Goal: Task Accomplishment & Management: Complete application form

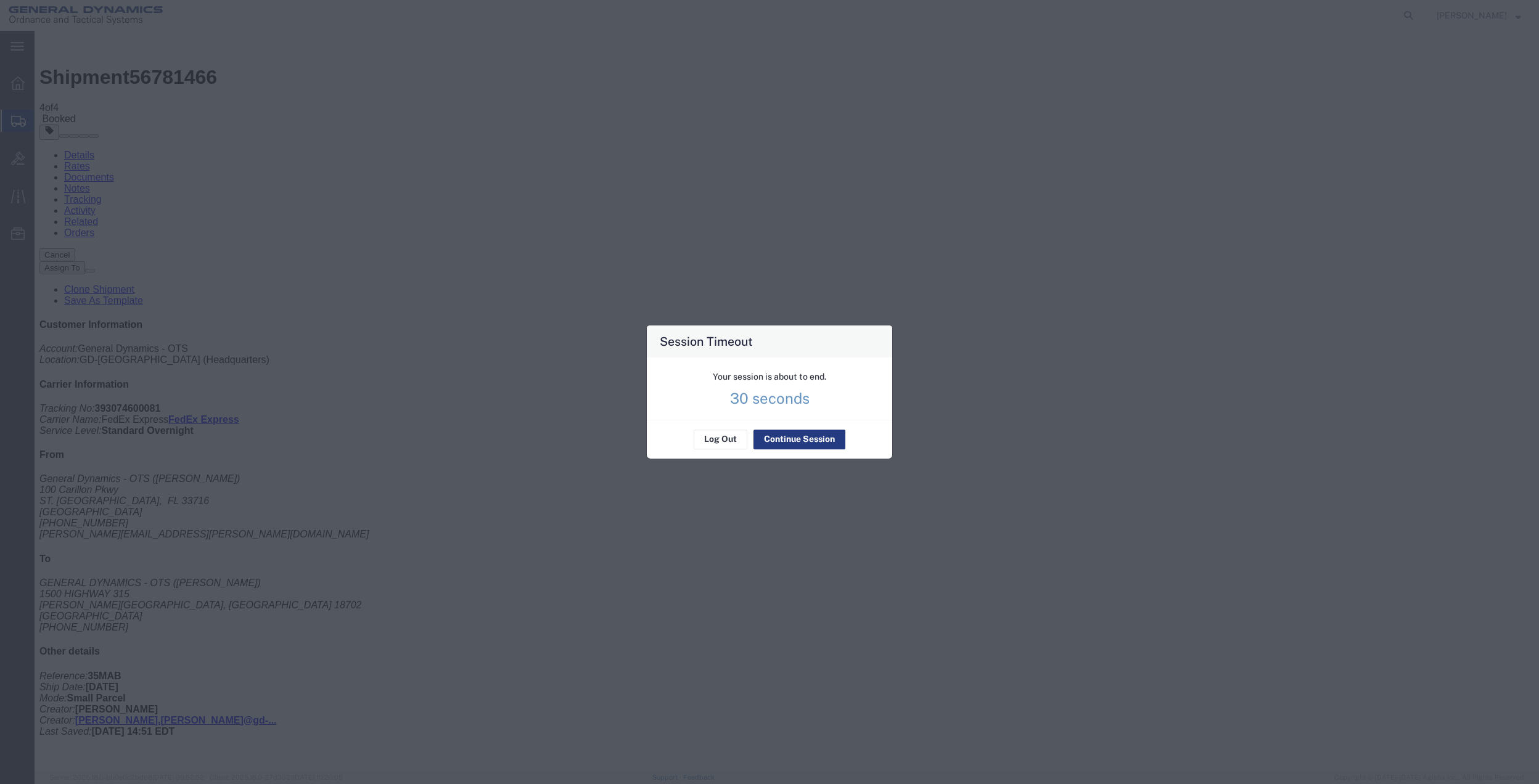
click at [800, 420] on div "Your session is about to end. 30 seconds" at bounding box center [769, 389] width 245 height 62
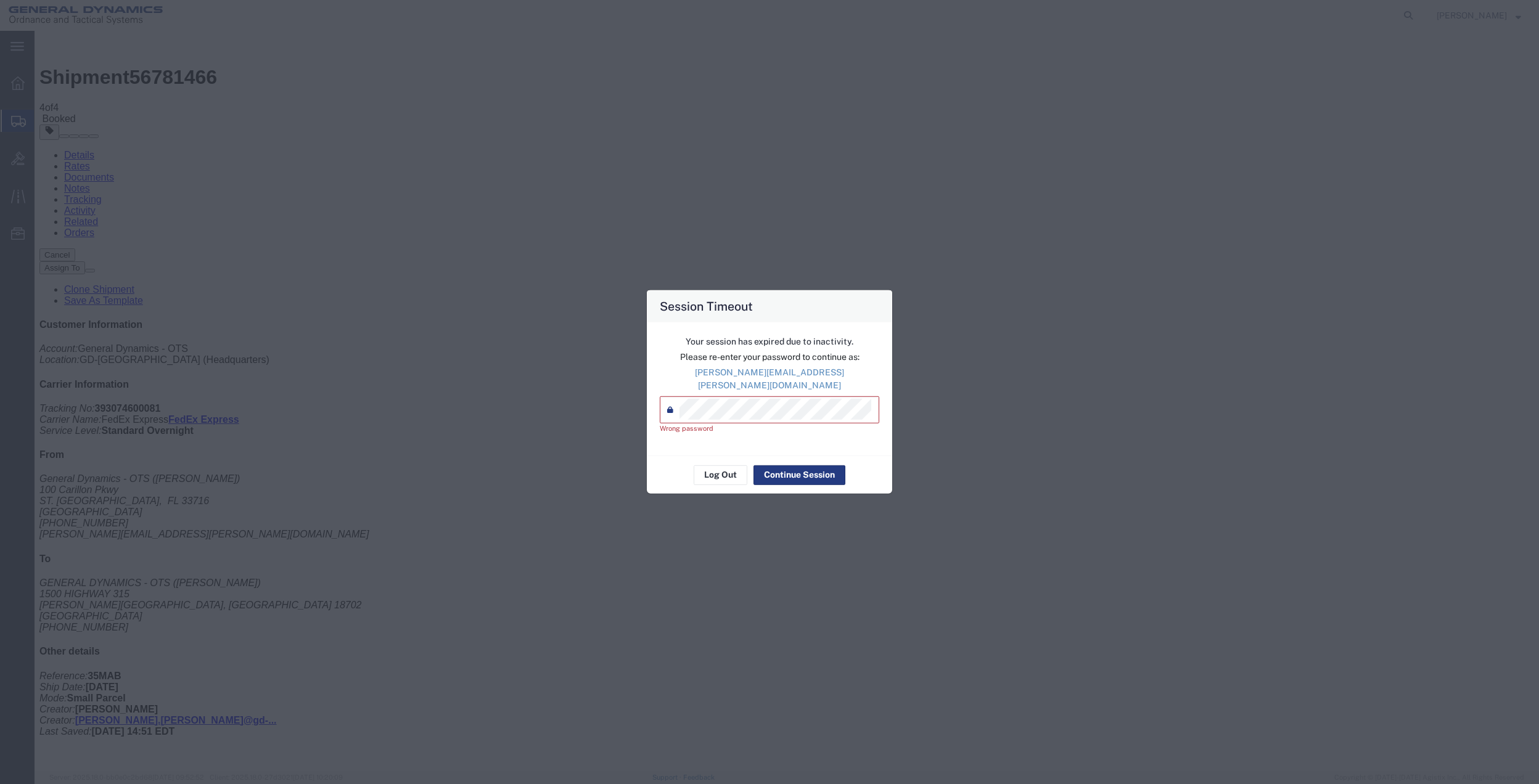
click at [642, 399] on div "Session Timeout Your session has expired due to inactivity. Please re-enter you…" at bounding box center [769, 392] width 1539 height 784
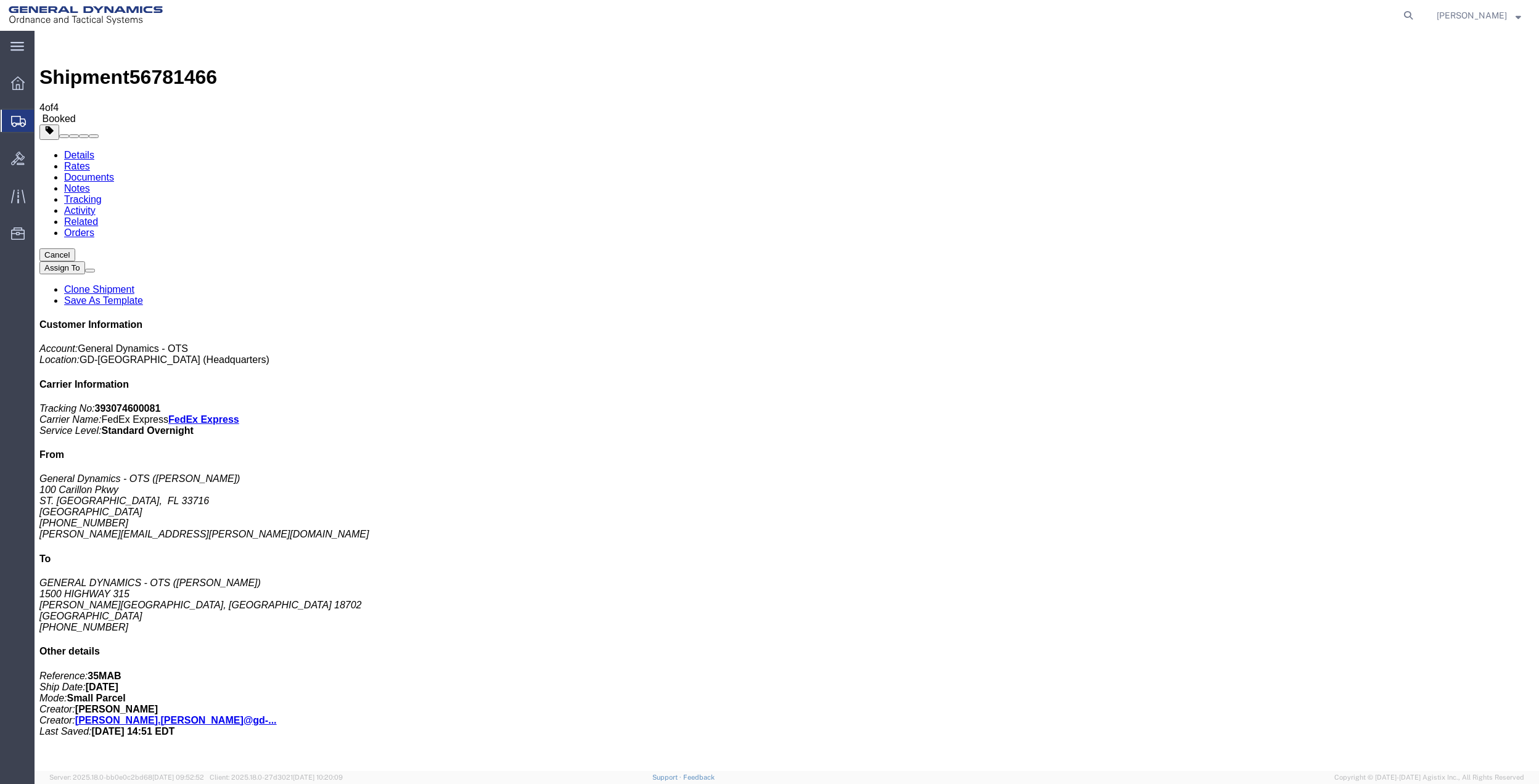
click at [0, 0] on span "Create Shipment" at bounding box center [0, 0] width 0 height 0
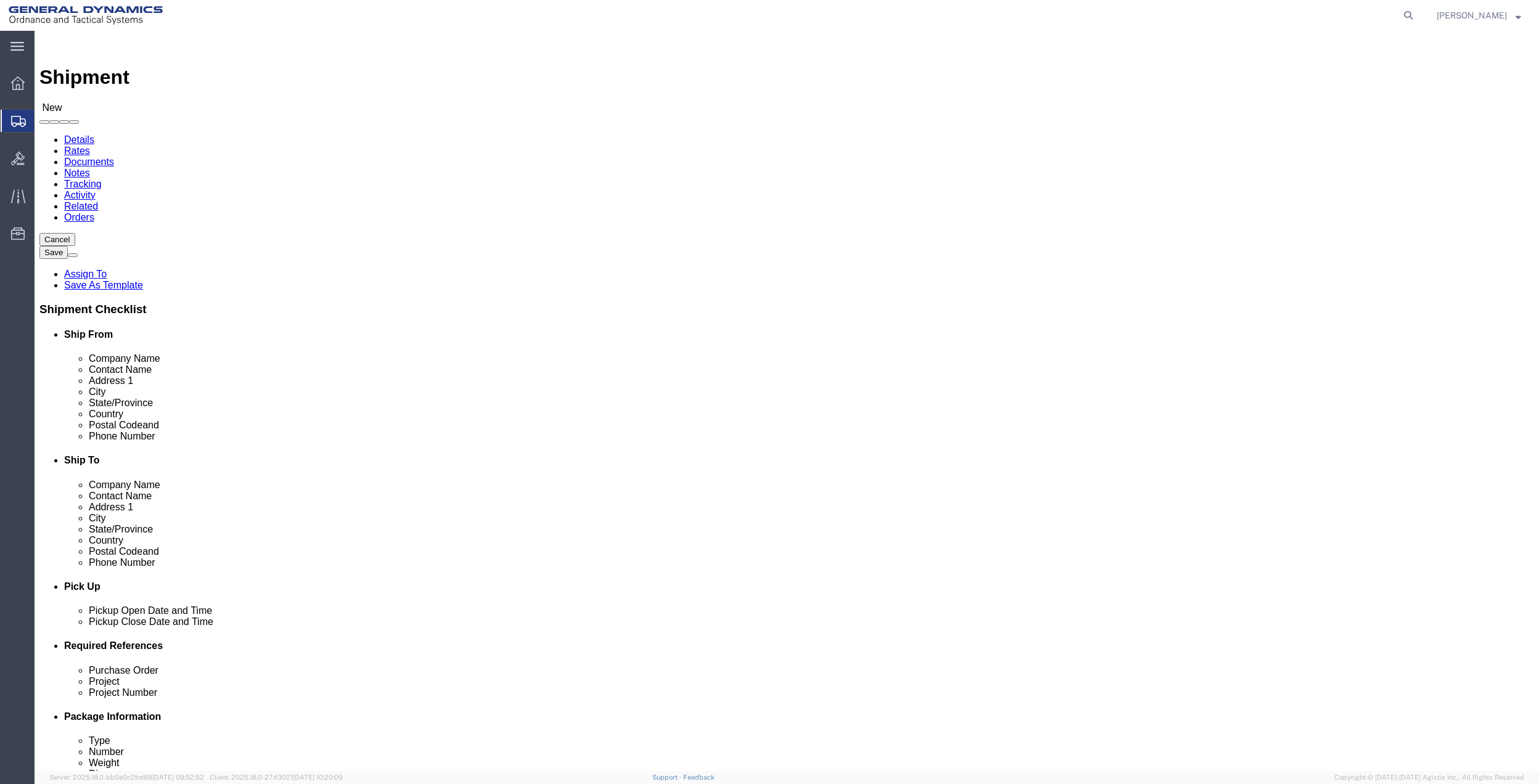
click input "text"
type input "magan"
click p "- General Dynamics - OTS - ([PERSON_NAME]) [STREET_ADDRESS]"
select select "FL"
type input "[PERSON_NAME]"
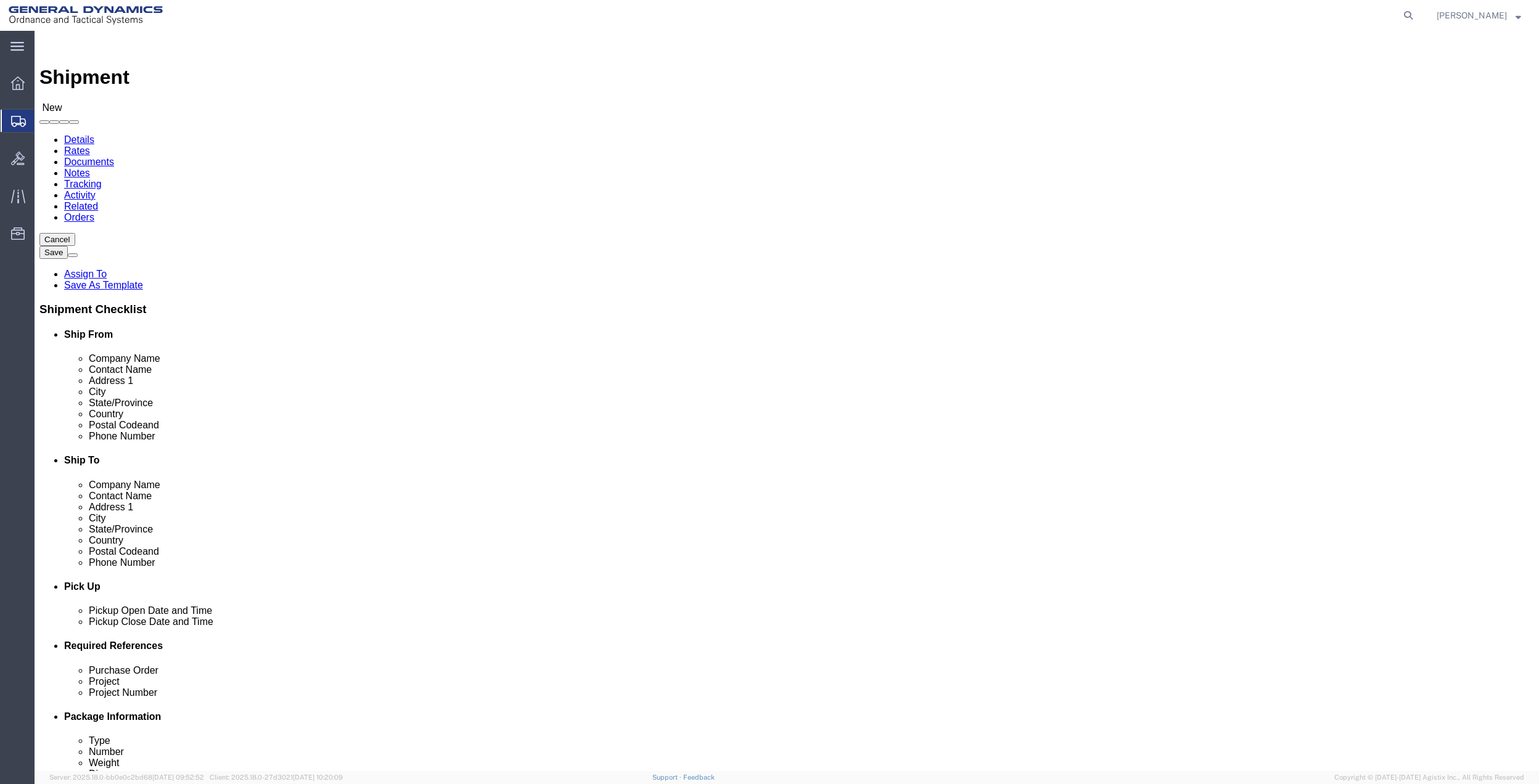
click input "text"
type input "[PERSON_NAME]"
click p "- GD OTS - ([PERSON_NAME]) [STREET_ADDRESS]"
select select "FL"
type input "[PERSON_NAME]"
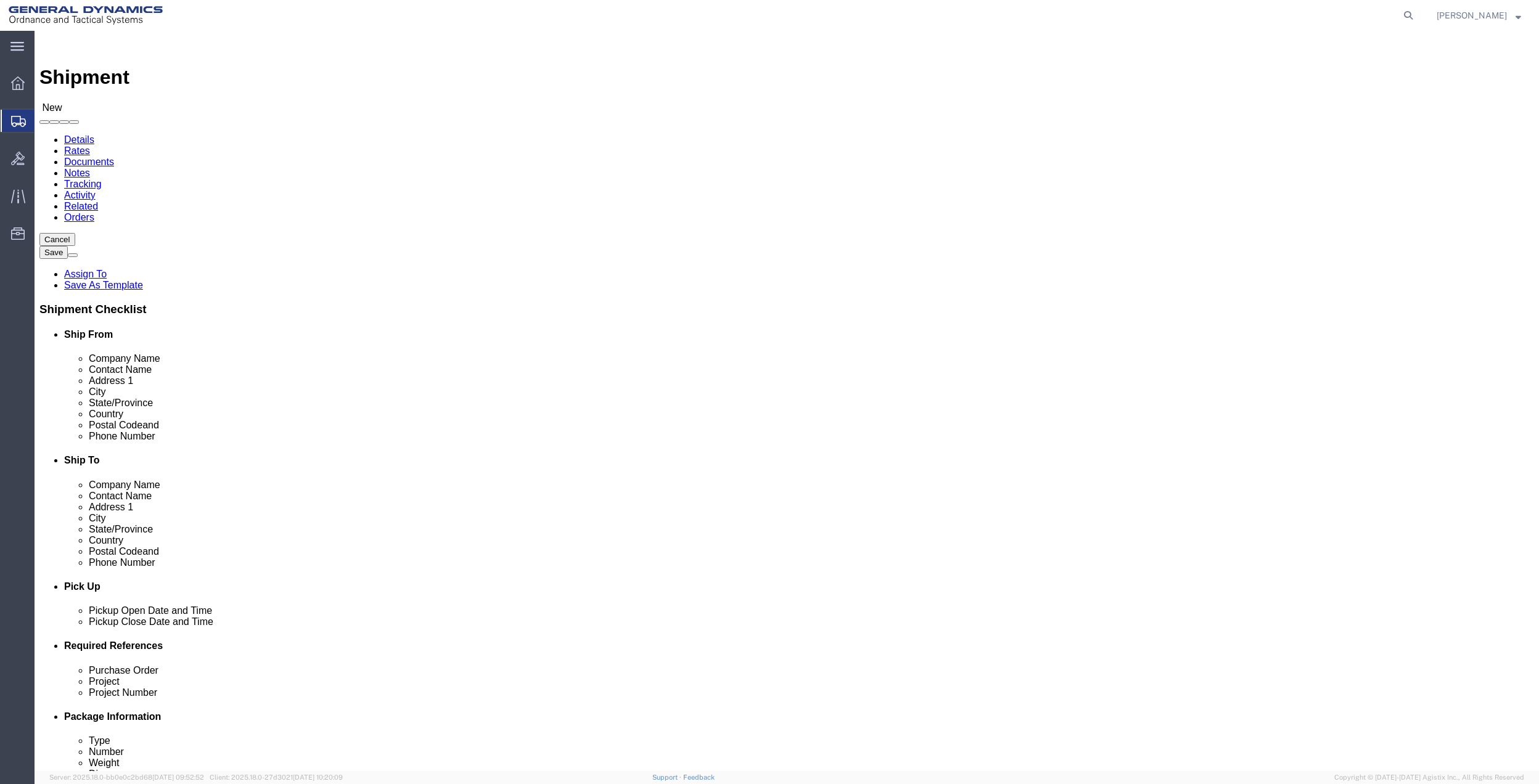
click input "text"
type input "7275788811"
drag, startPoint x: 873, startPoint y: 420, endPoint x: 777, endPoint y: 432, distance: 96.7
click input "text"
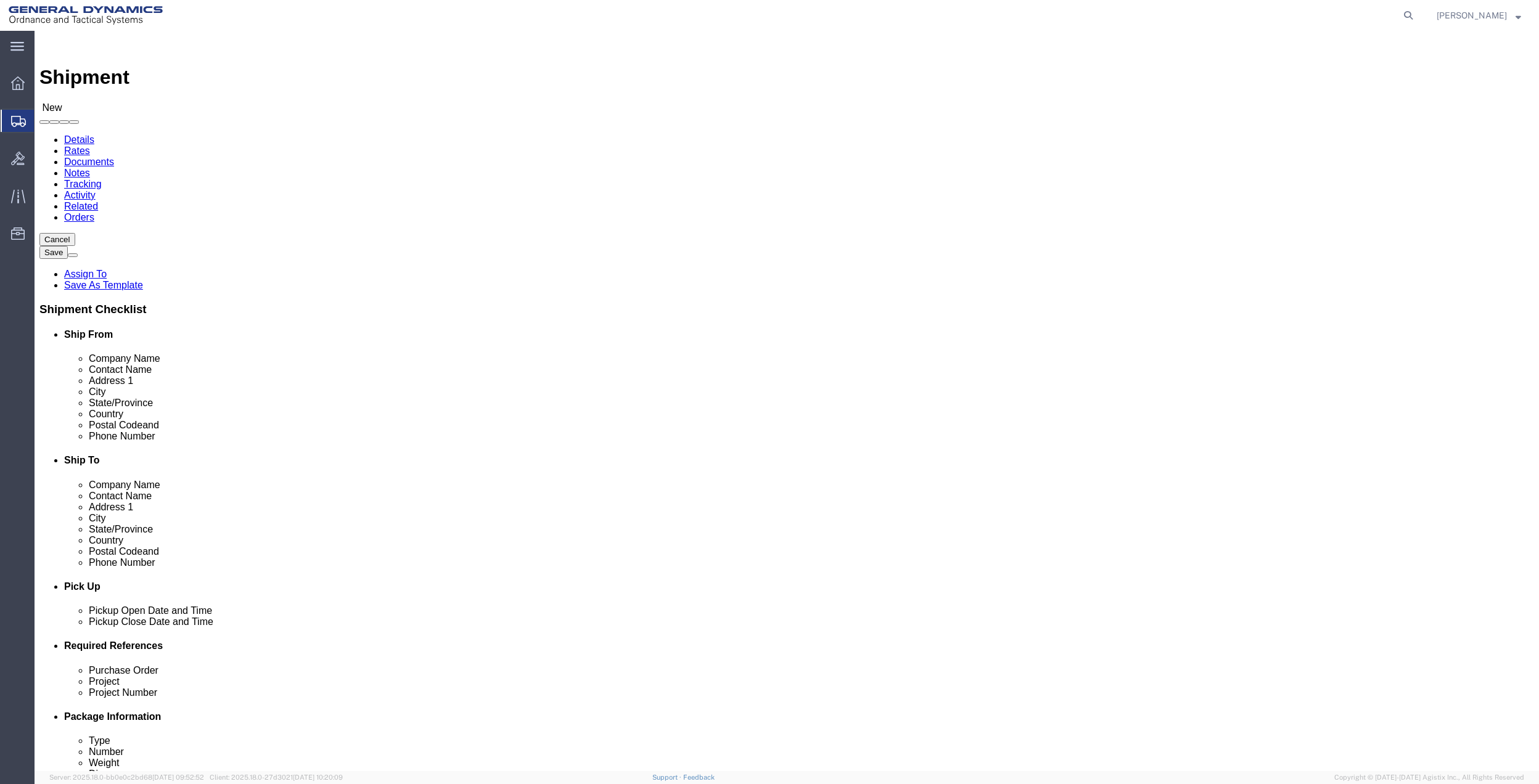
paste input "7275788811"
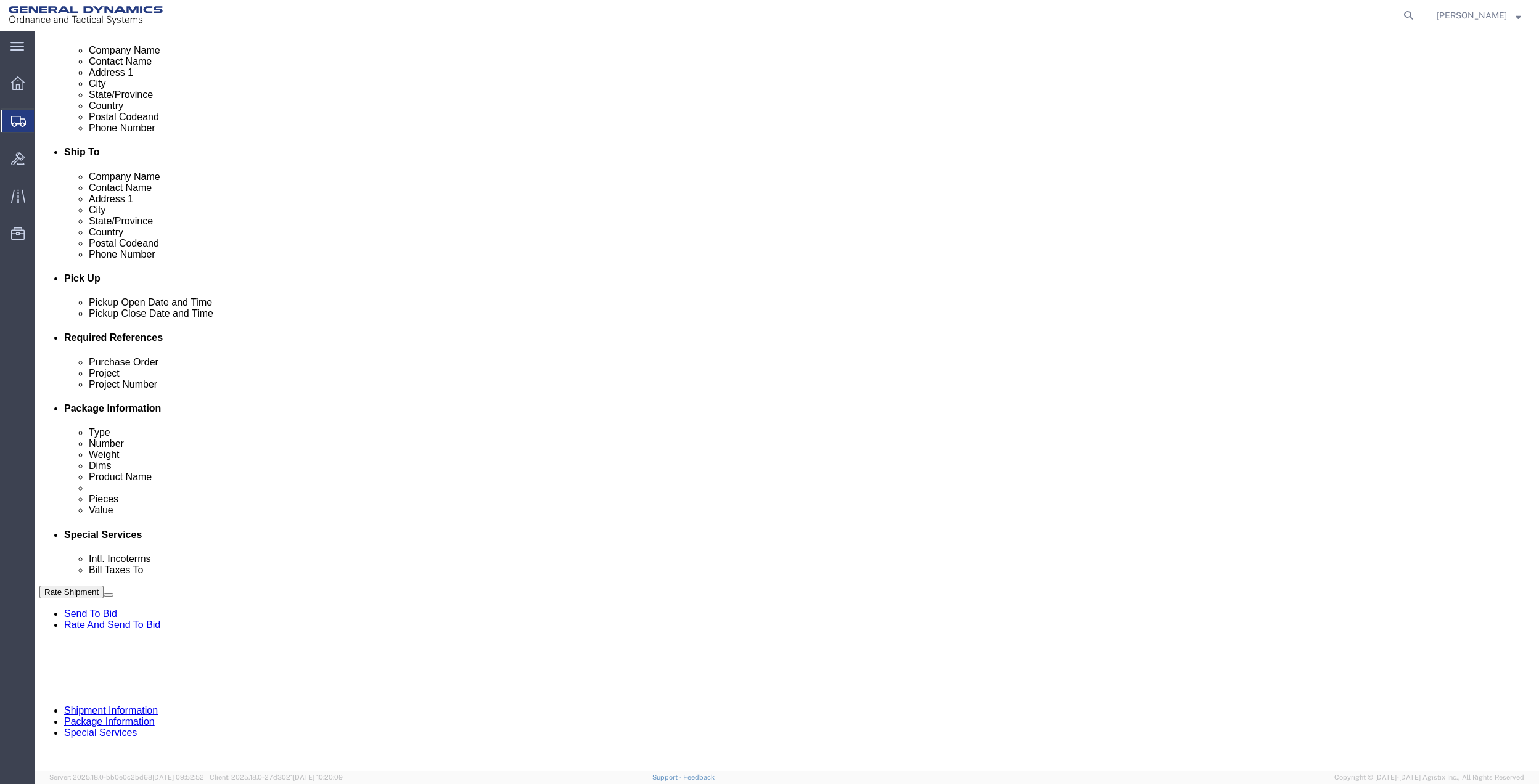
scroll to position [322, 0]
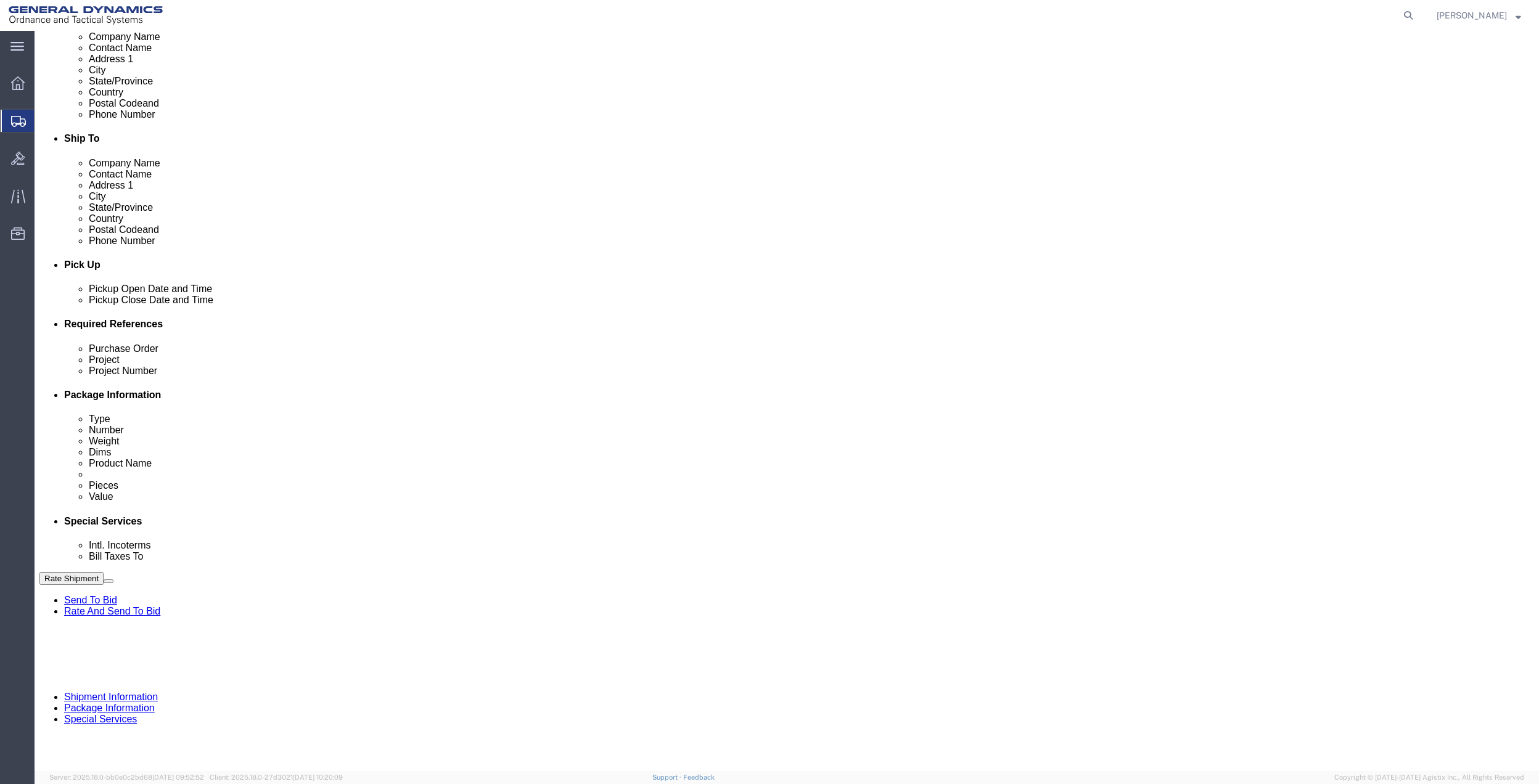
type input "7275788811"
click button "Add reference"
click input "text"
type input "SM1513"
click input "text"
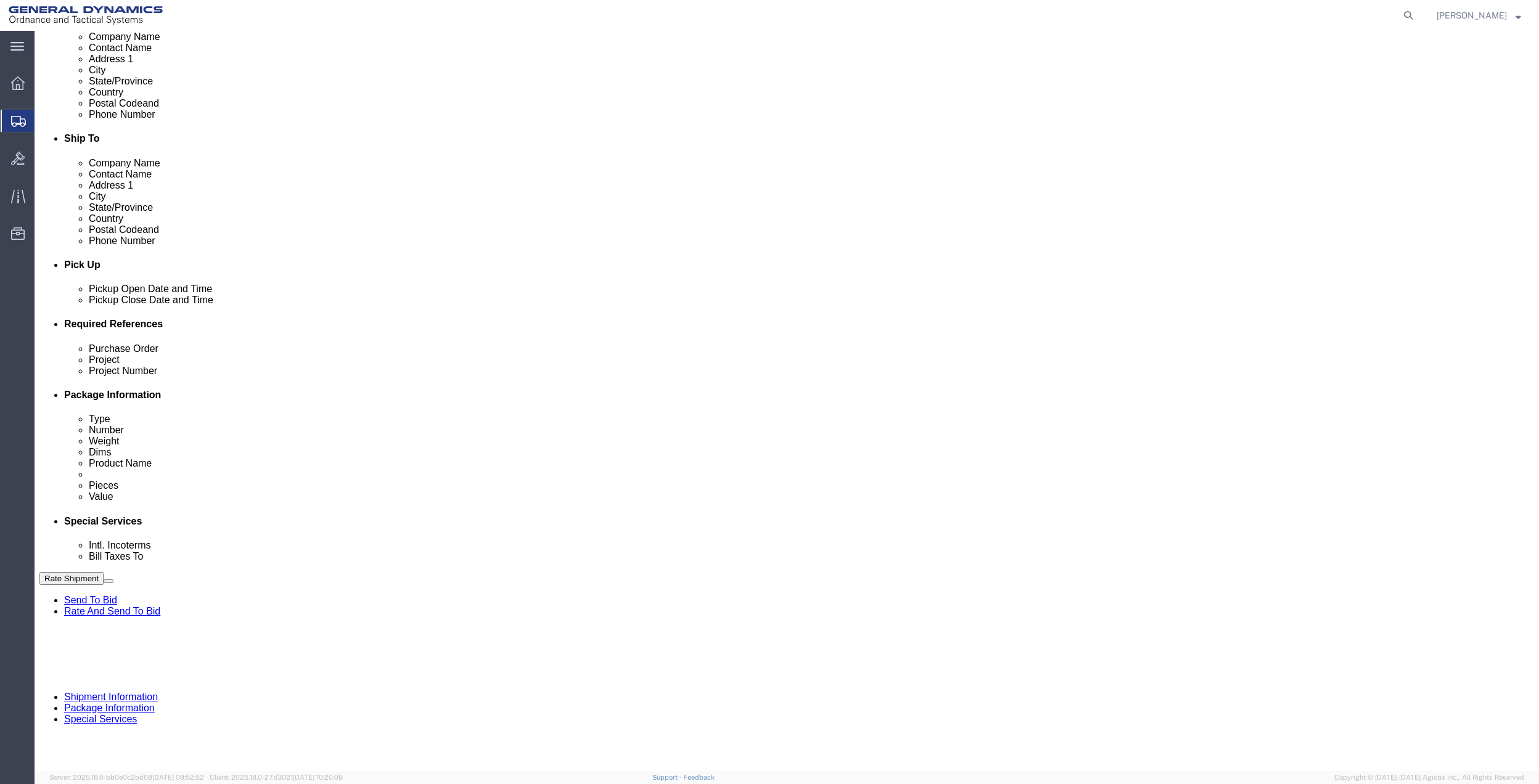
paste input "SM1513"
type input "SM1513"
click input "text"
paste input "SM1513"
type input "SM1513"
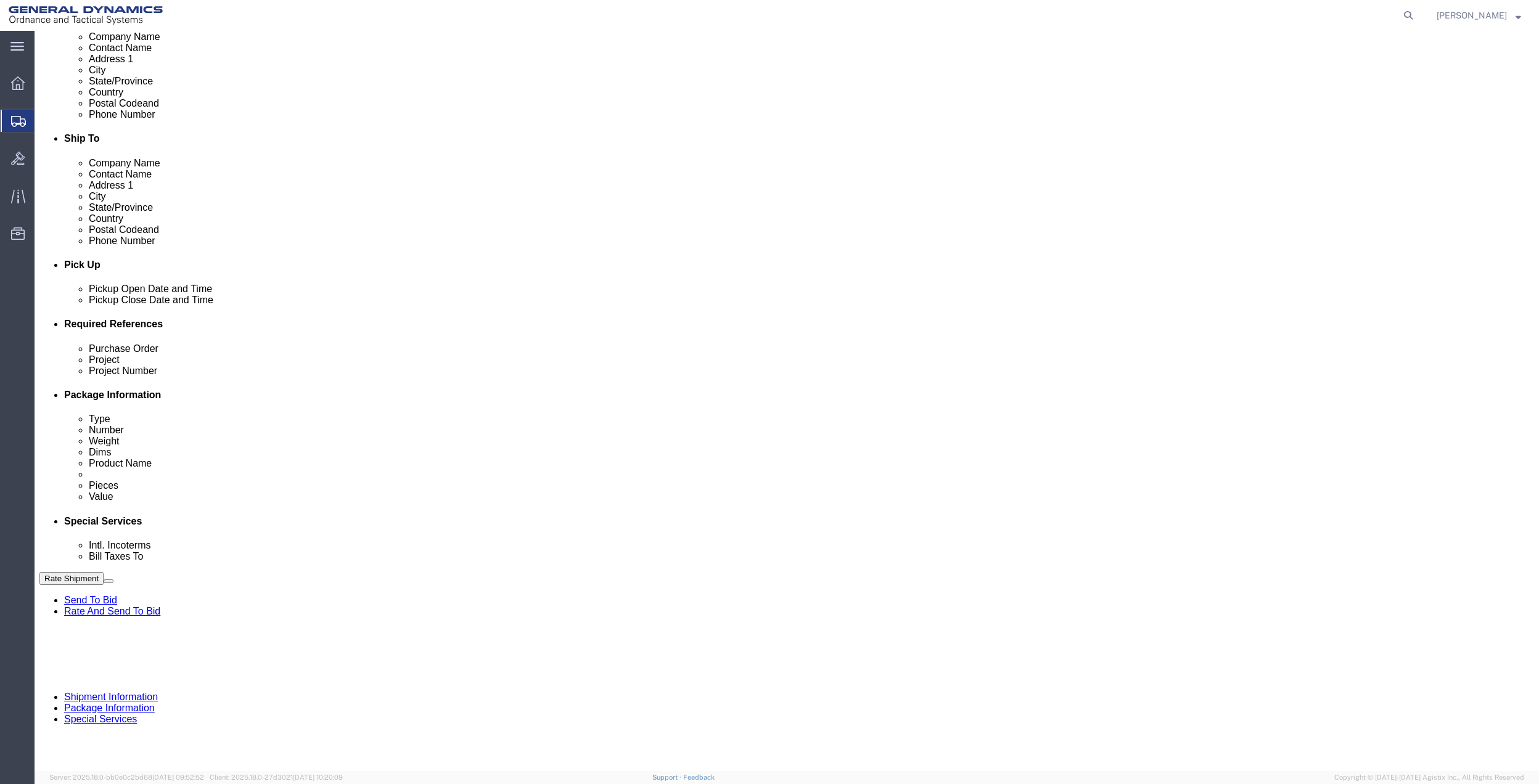
drag, startPoint x: 254, startPoint y: 470, endPoint x: 243, endPoint y: 472, distance: 11.2
click div "Select Account Type Activity ID Airline Appointment Number ASN Batch Request # …"
paste input "SM1513"
type input "SM1513"
click select "Select Account Type Activity ID Airline Appointment Number ASN Batch Request # …"
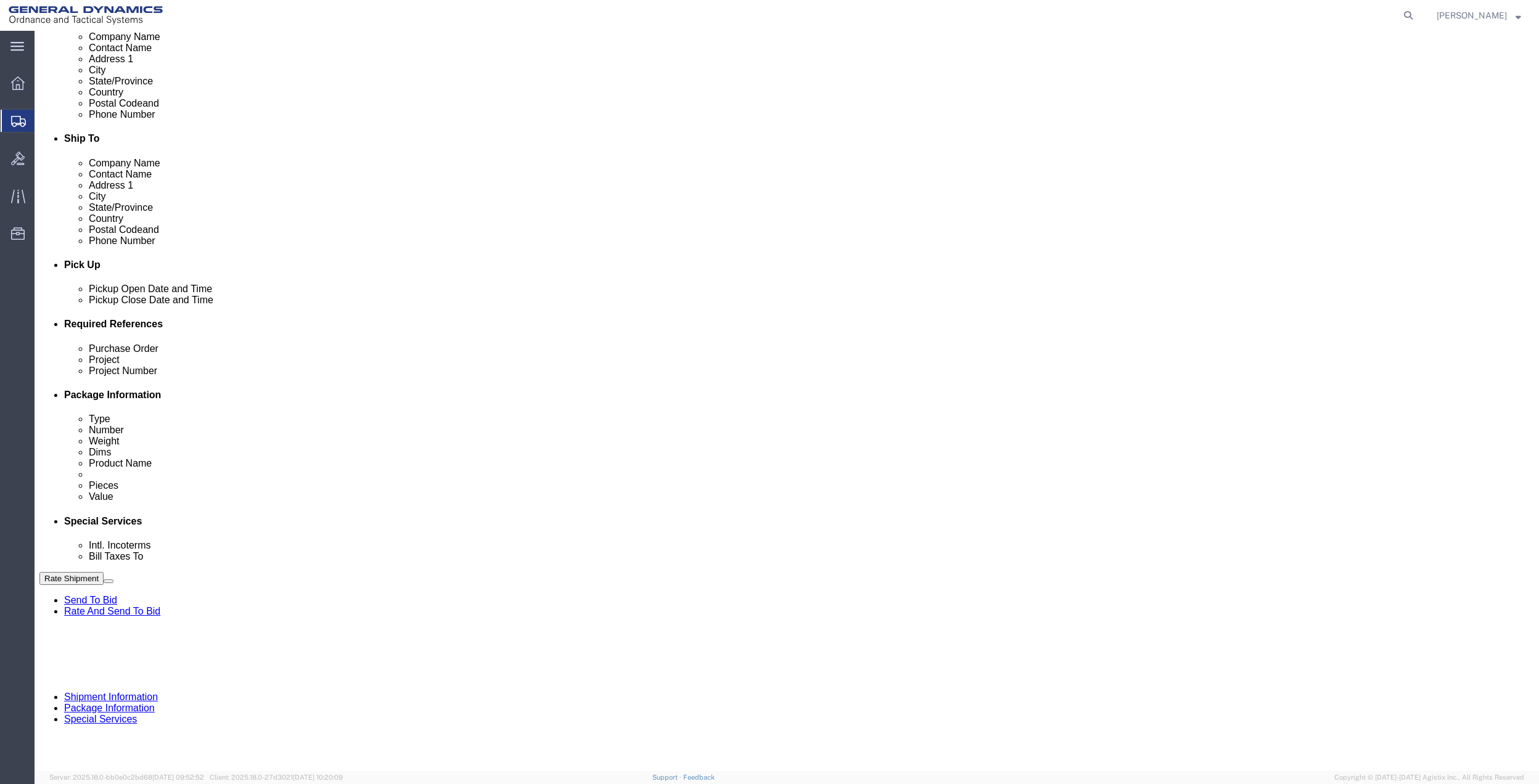
select select "DEPT"
click select "Select Account Type Activity ID Airline Appointment Number ASN Batch Request # …"
click div "References Add reference"
click div "Shipment Information Package Information Special Services"
click icon
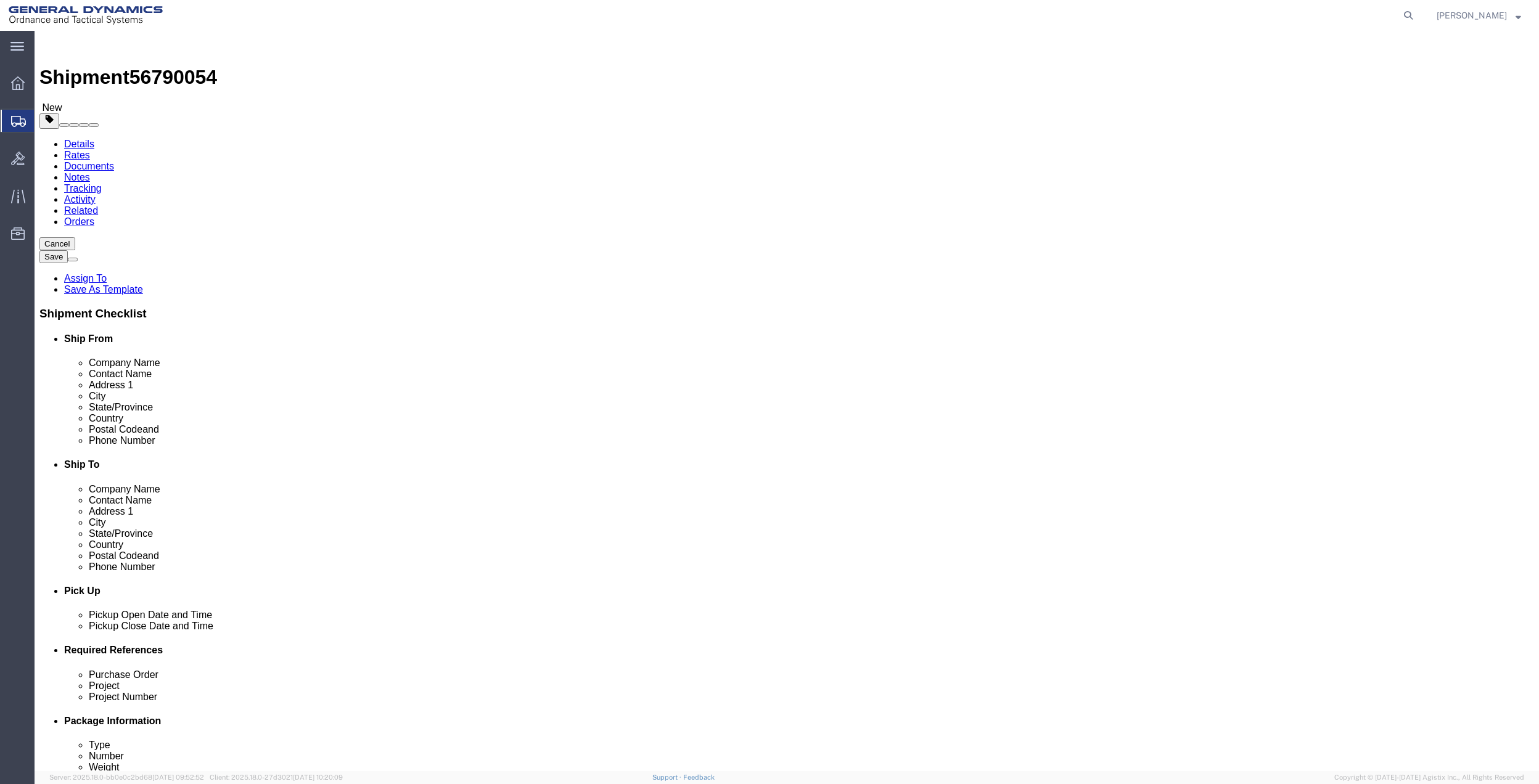
click select "Select Bale(s) Basket(s) Bolt(s) Bottle(s) Buckets Bulk Bundle(s) Can(s) Cardbo…"
select select "DRPL"
click select "Select Bale(s) Basket(s) Bolt(s) Bottle(s) Buckets Bulk Bundle(s) Can(s) Cardbo…"
click link "Add Content"
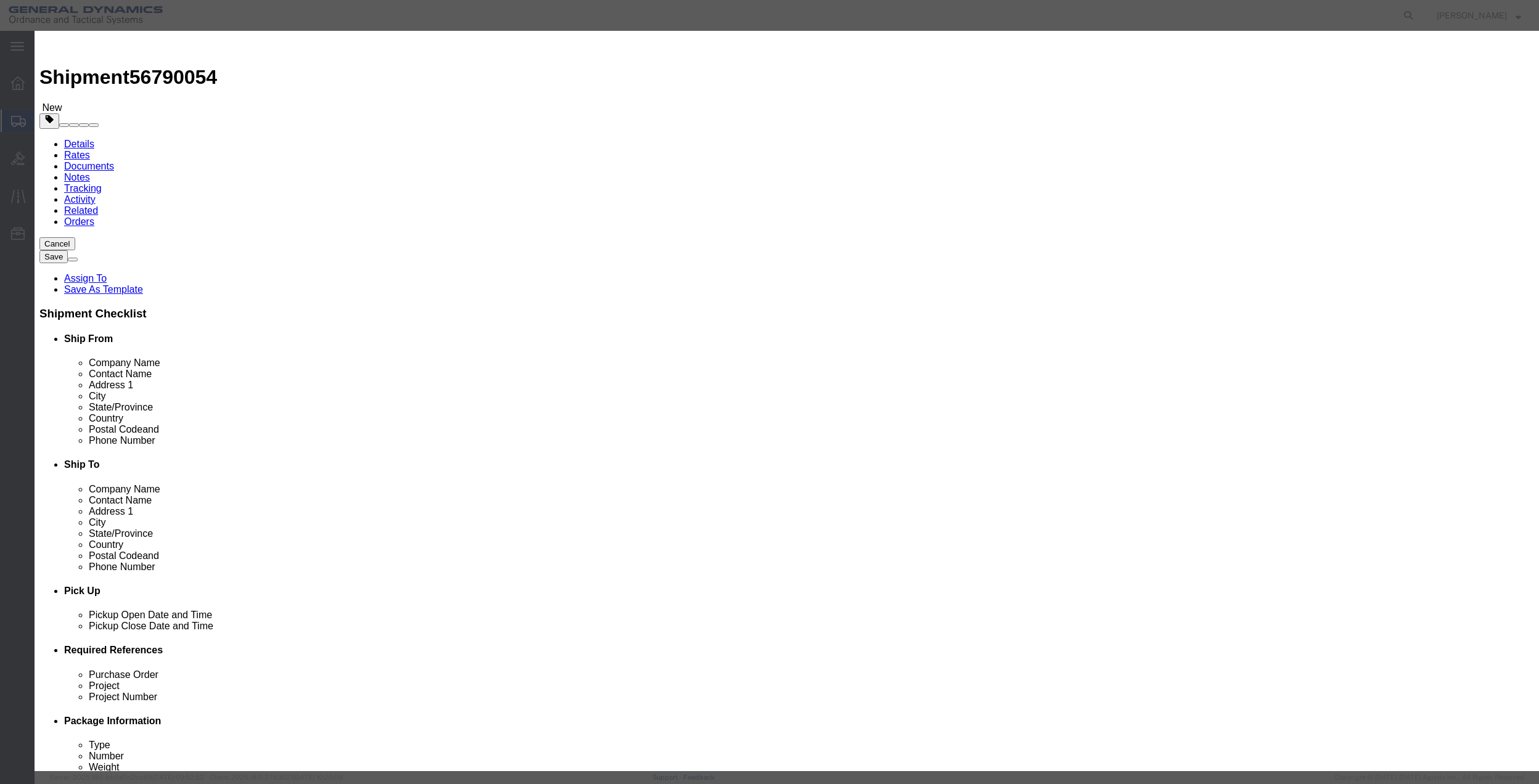
click input "text"
type input "MISC"
type input "100"
select select "US"
click input "0"
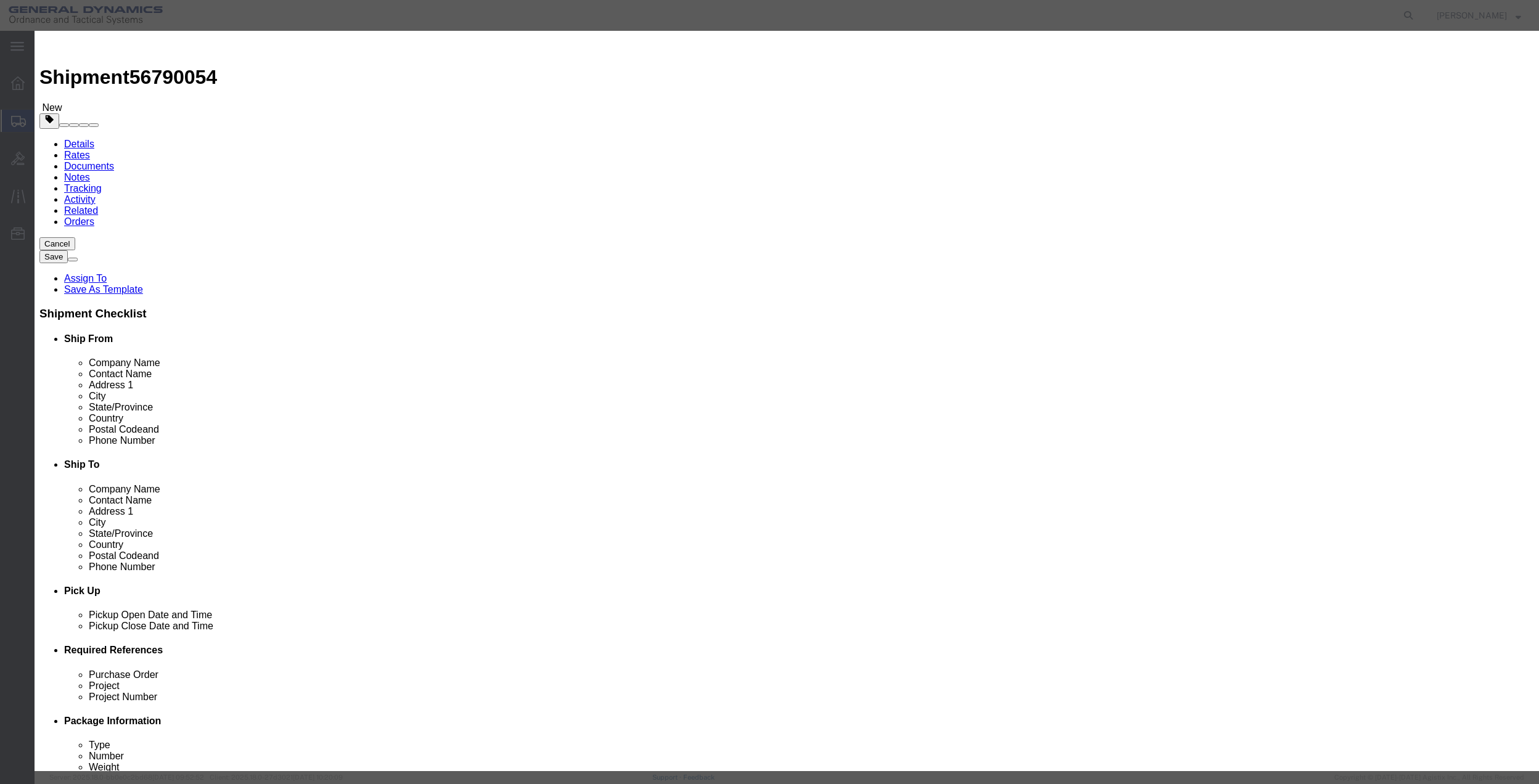
type input "01"
click select "Select 50 55 60 65 70 85 92.5 100 125 175 250 300 400"
select select "70"
click select "Select 50 55 60 65 70 85 92.5 100 125 175 250 300 400"
click button "Save & Close"
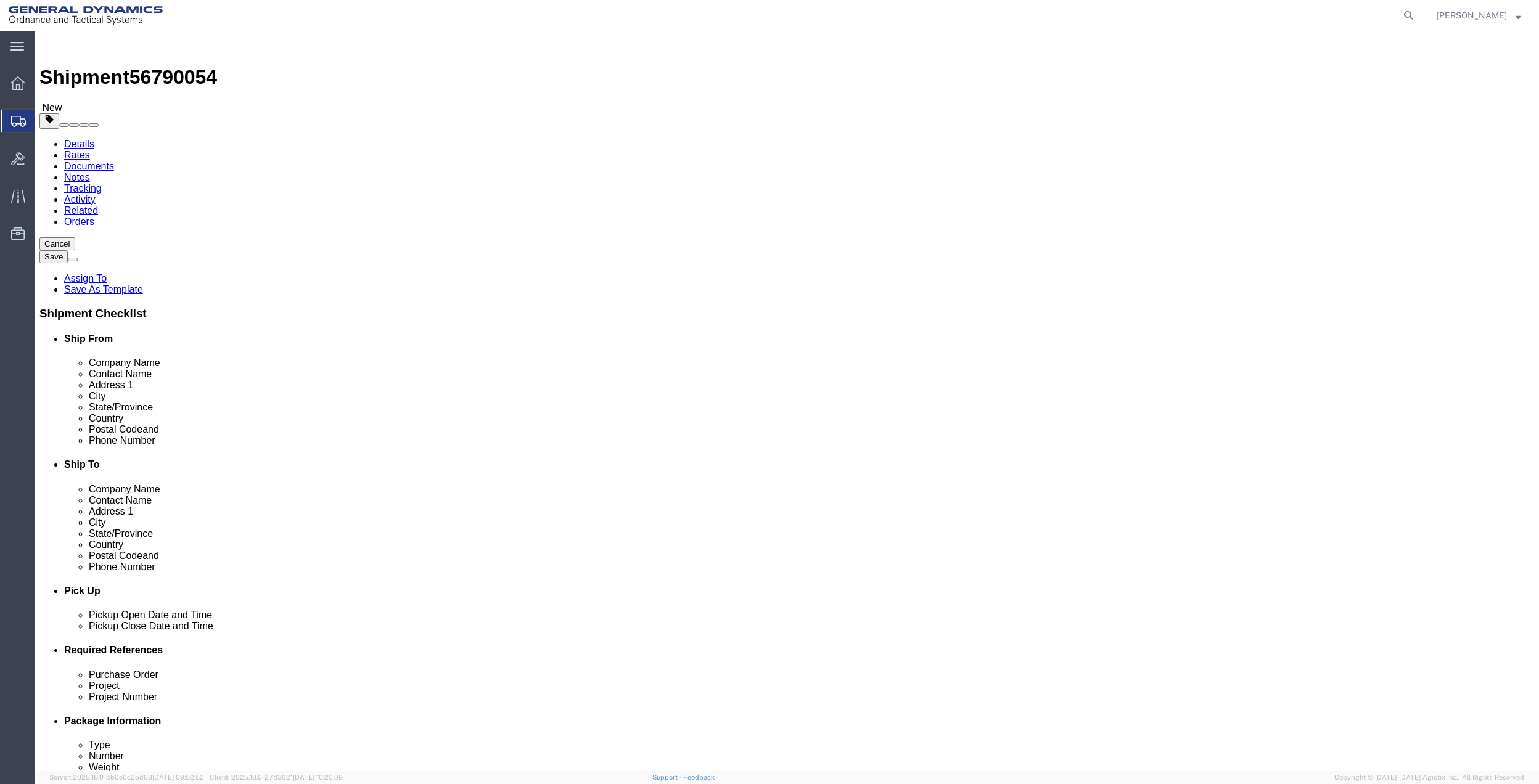
click icon
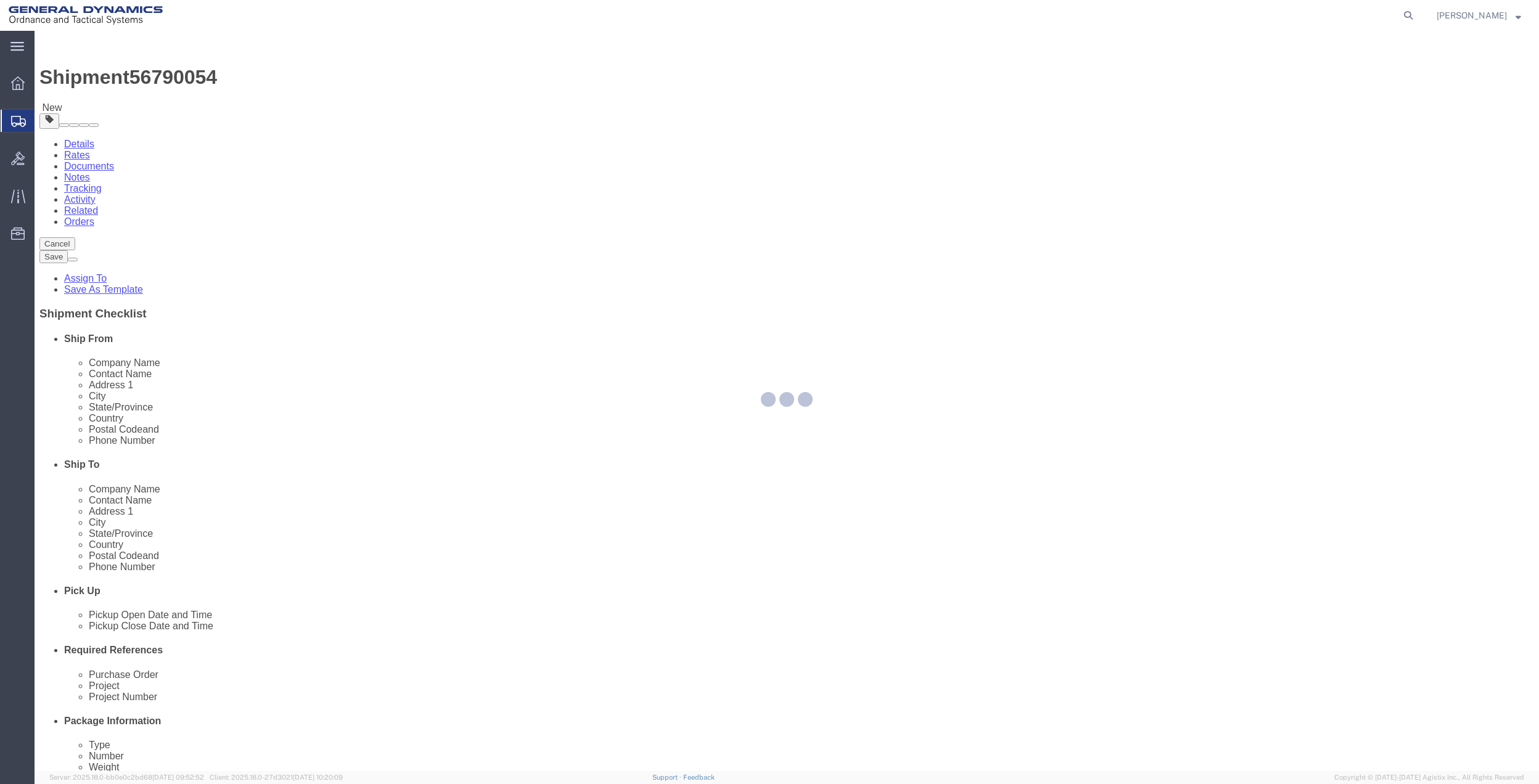
select select
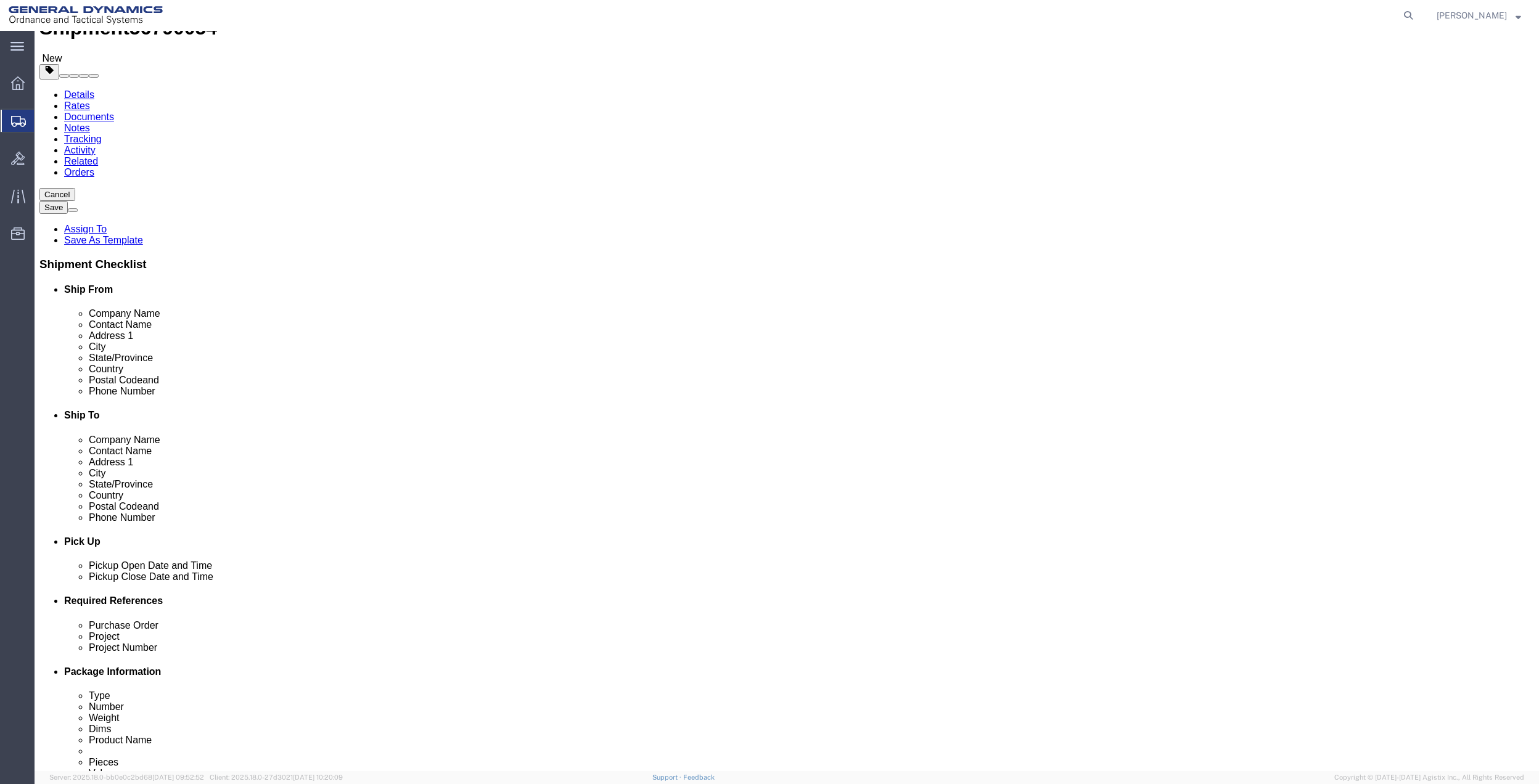
scroll to position [247, 0]
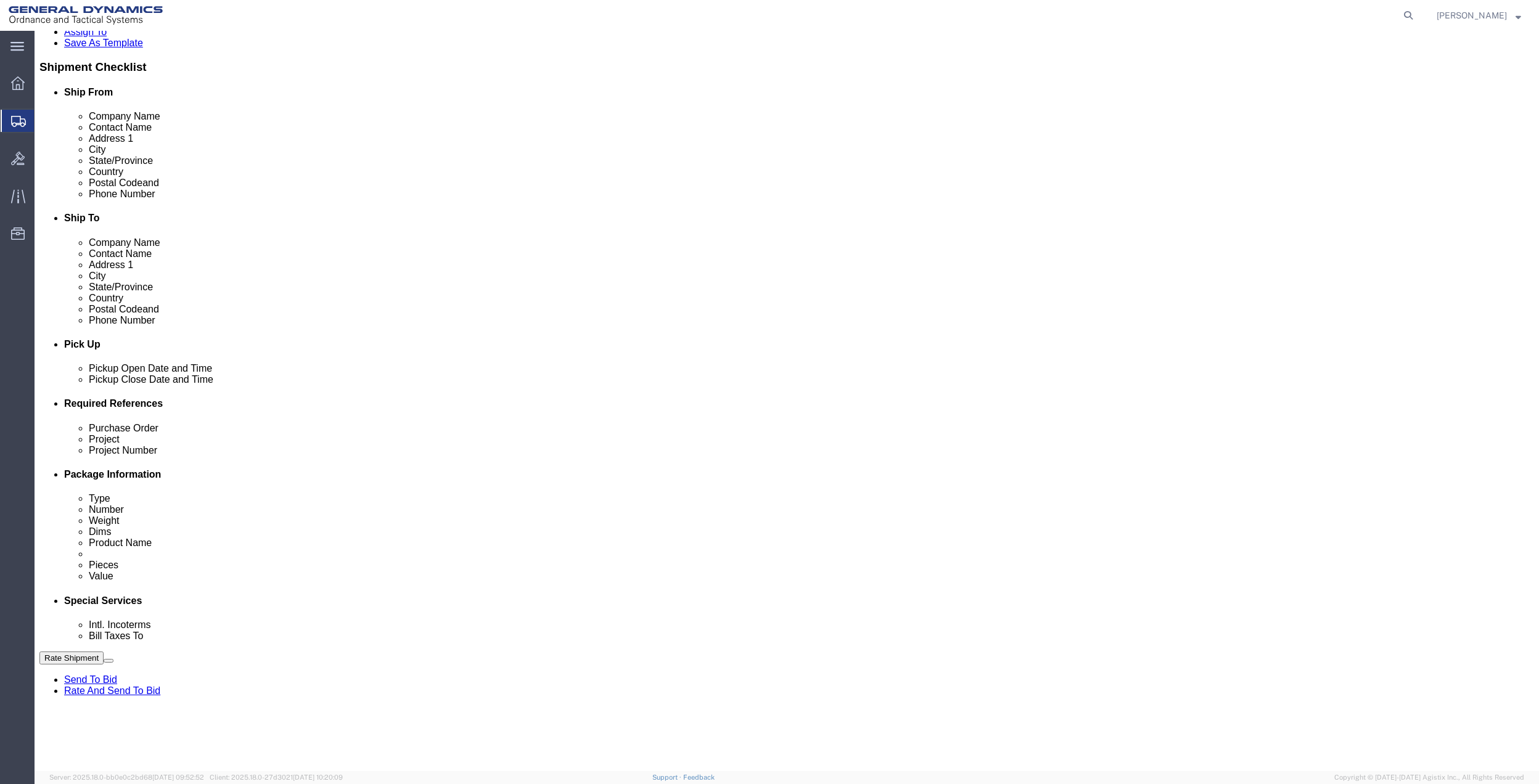
click select "Select Buyer Cost Center Department Operations Number Order Number Sales Person"
select select "DEPARTMENT"
click select "Select Buyer Cost Center Department Operations Number Order Number Sales Person"
click select "Select [GEOGRAPHIC_DATA] [GEOGRAPHIC_DATA] [GEOGRAPHIC_DATA] [GEOGRAPHIC_DATA] …"
select select "1763983"
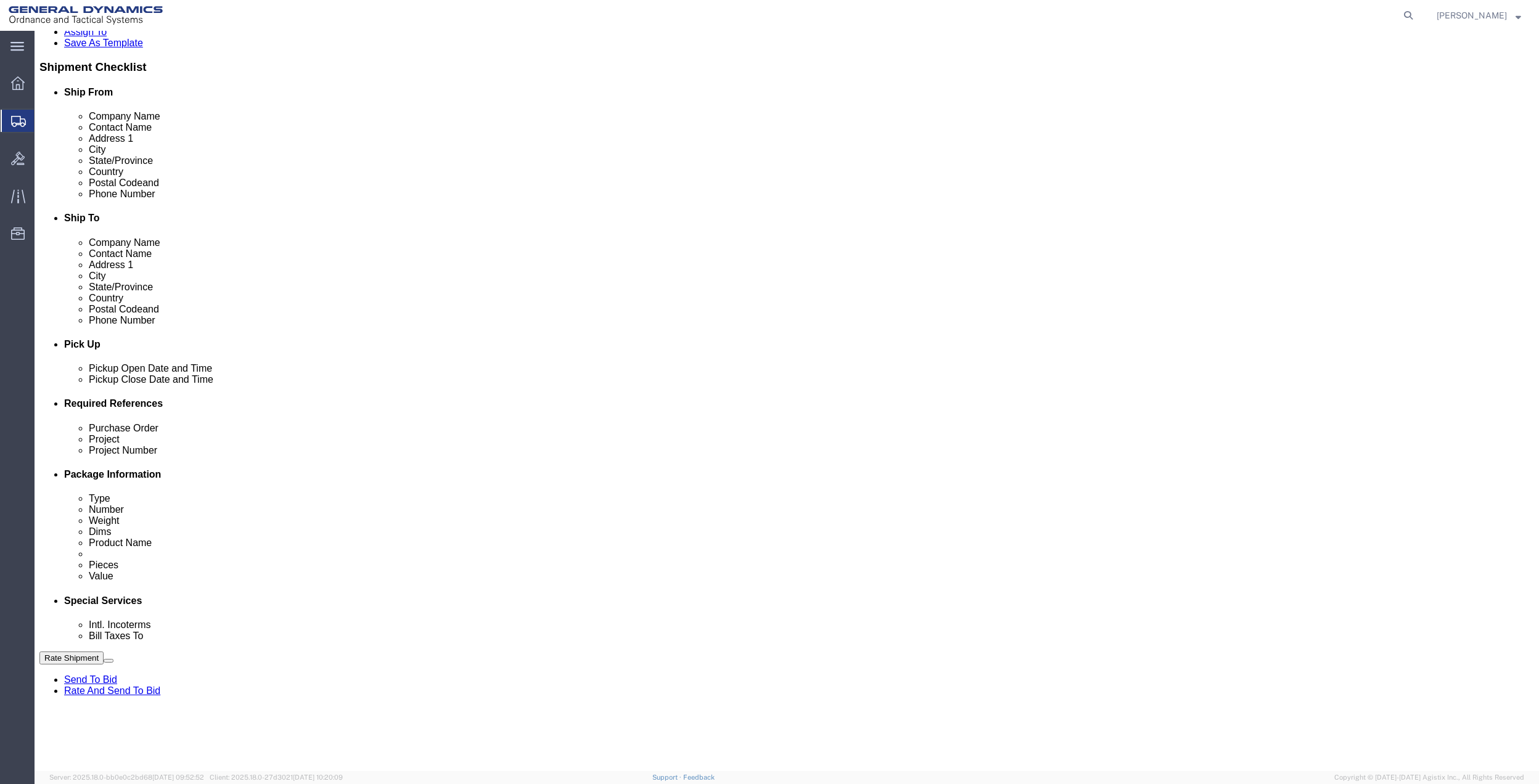
click select "Select [GEOGRAPHIC_DATA] [GEOGRAPHIC_DATA] [GEOGRAPHIC_DATA] [GEOGRAPHIC_DATA] …"
click select "Select 10AFM 10GAG 10GAH 10GFL 10GFO 10GIE 10GIS 30MABS St [PERSON_NAME] Program"
select select "214681"
click select "Select 10AFM 10GAG 10GAH 10GFL 10GFO 10GIE 10GIS 30MABS St [PERSON_NAME] Program"
click input "General Dynamics OTS % Data2Logistics"
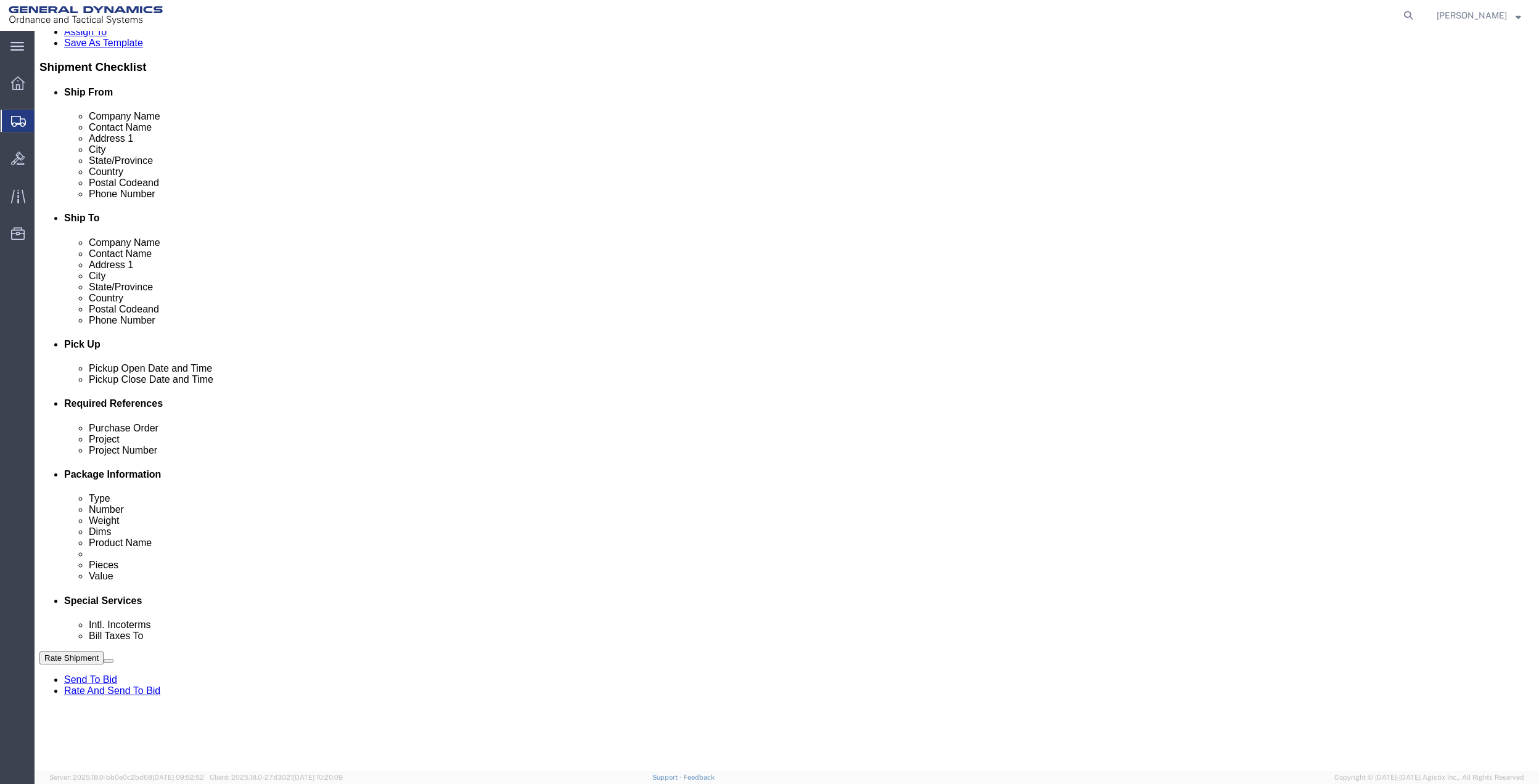
click input "General Dynamics OTS % Data2Logistics"
click p "- GEDOTS %DATA 2 LOGISTICS - (GEDOTS %DATA 2 LOGISTICS) [GEOGRAPHIC_DATA][PERSO…"
type input "GEDOTS %DATA 2 LOGISTICS"
type input "PO BOX 61050"
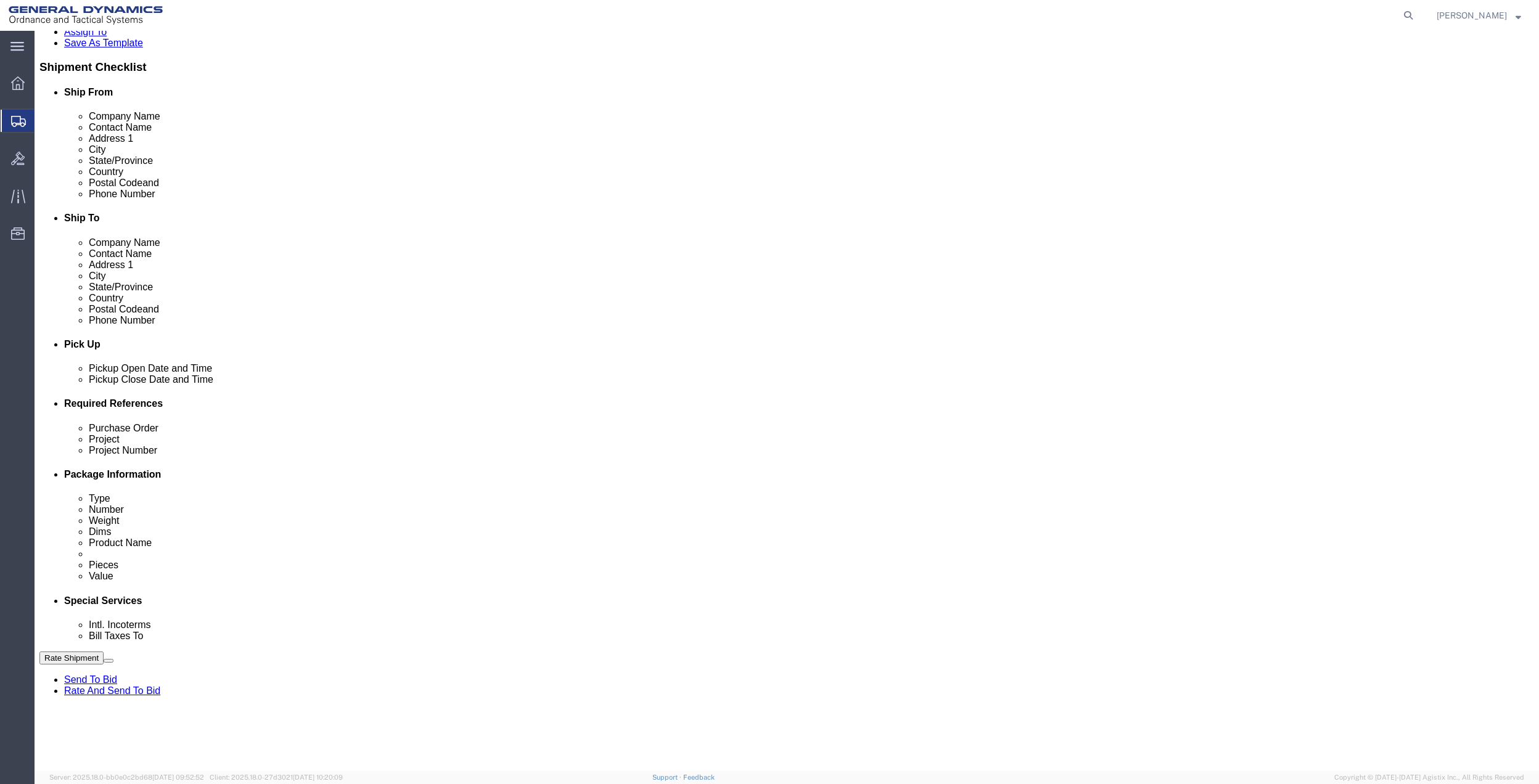
type input "GEDOTS %DATA 2 LOGISTICS"
type input "FORT [PERSON_NAME]"
type input "33906"
select select "FL"
type input "GEDOTS %DATA 2 LOGISTICS"
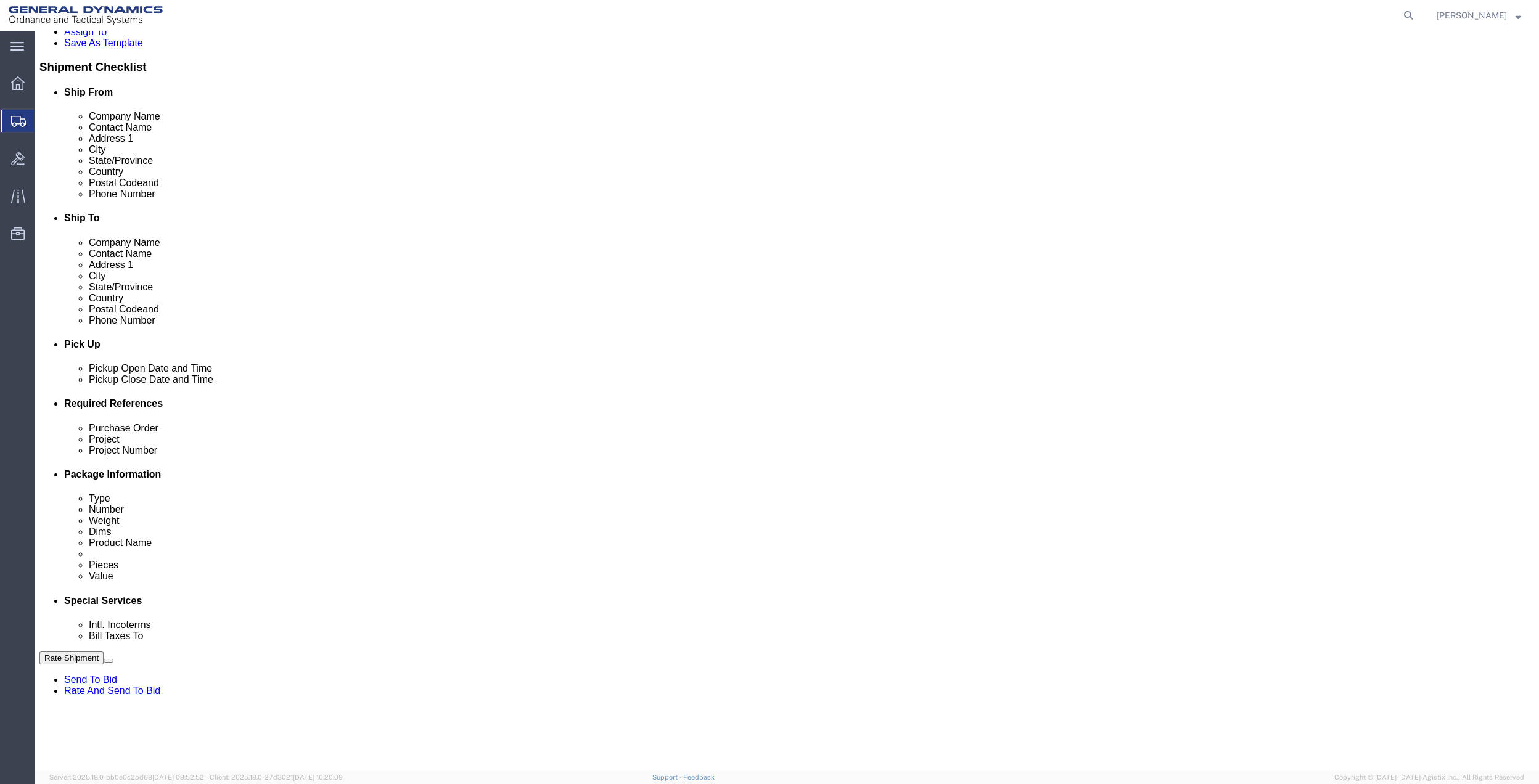
click button "Rate Shipment"
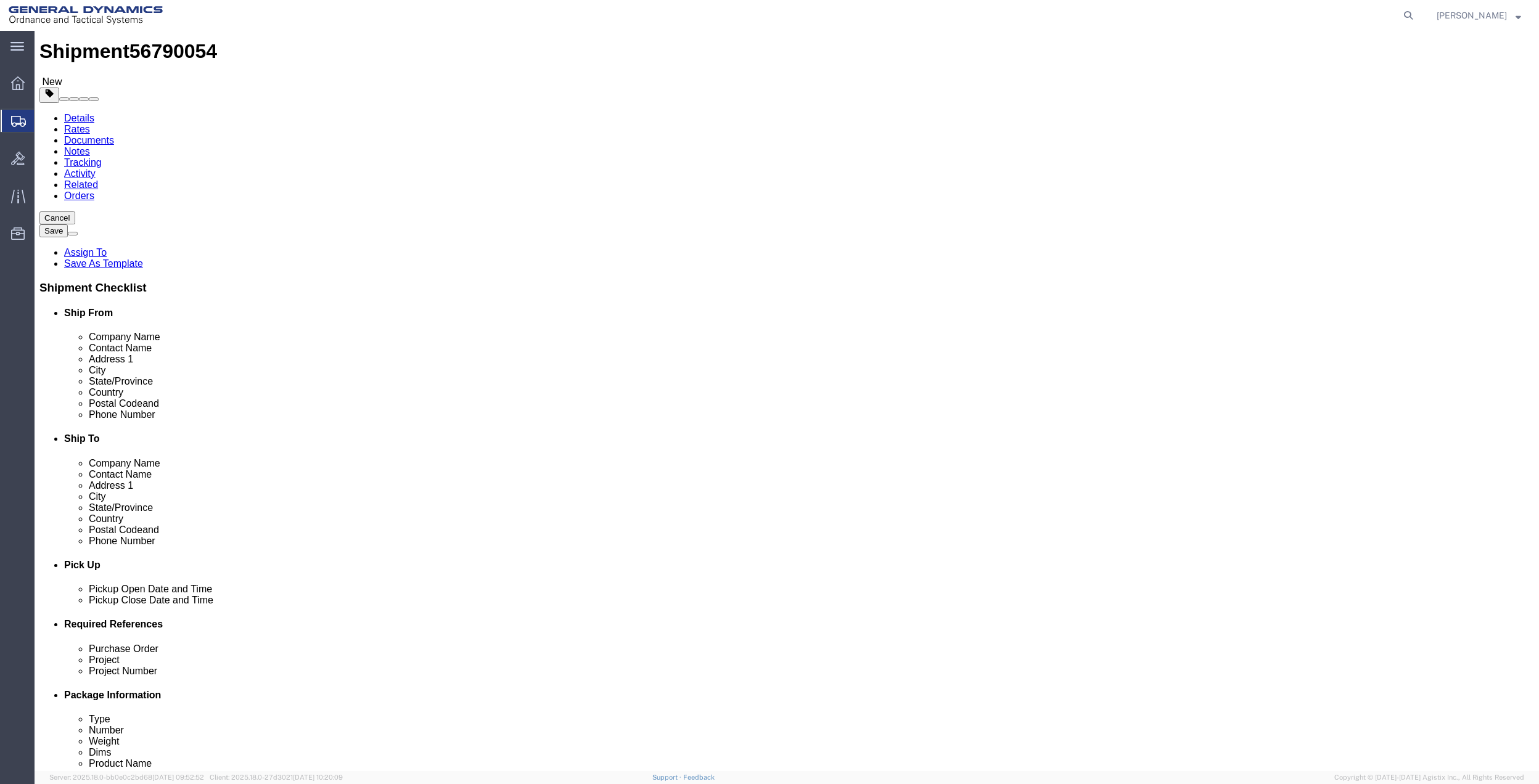
scroll to position [0, 0]
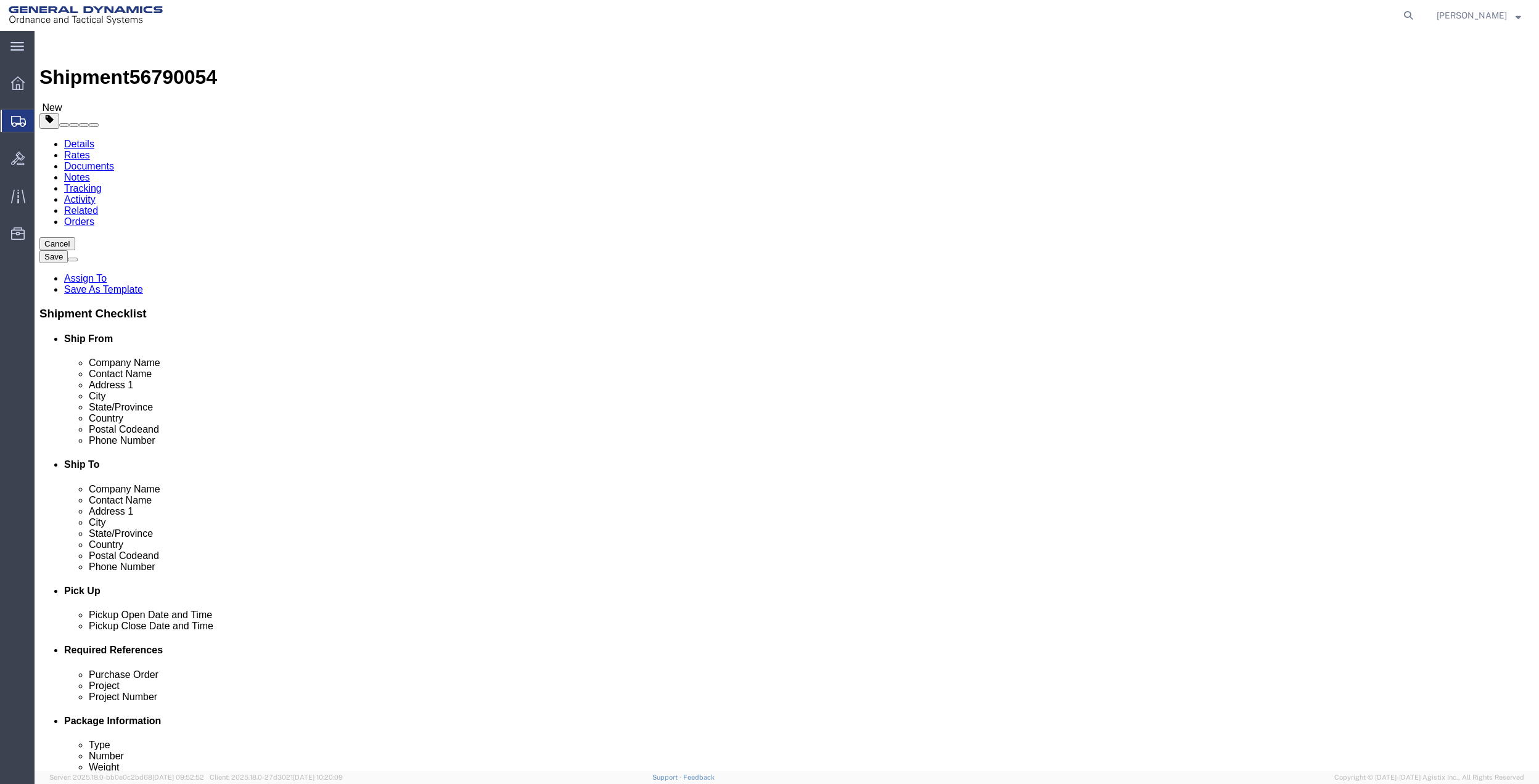
click link "Package Information"
click select "Select Bale(s) Basket(s) Bolt(s) Bottle(s) Buckets Bulk Bundle(s) Can(s) Cardbo…"
select select "ENV"
click select "Select Bale(s) Basket(s) Bolt(s) Bottle(s) Buckets Bulk Bundle(s) Can(s) Cardbo…"
type input "9.50"
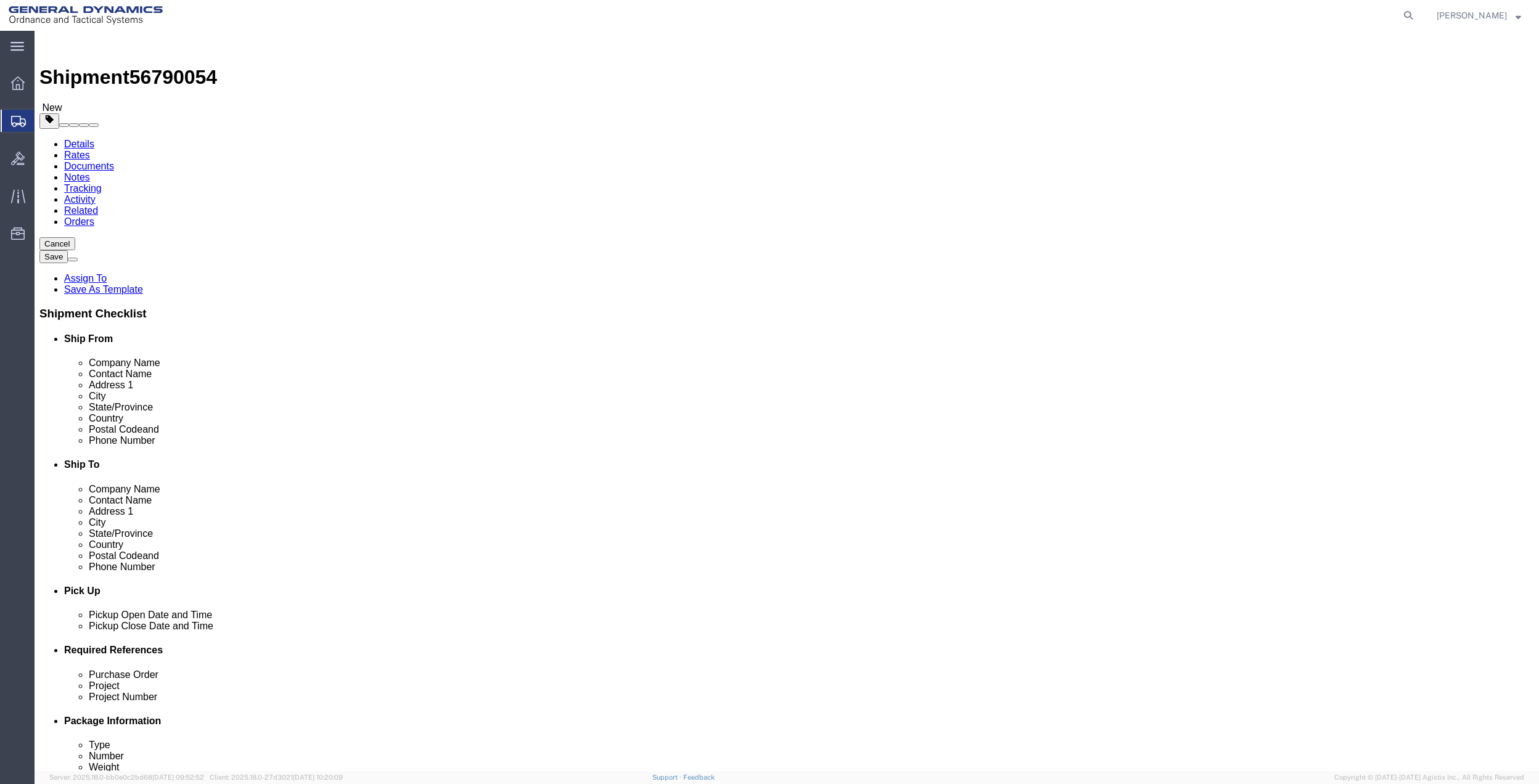
type input "12.50"
type input "0.25"
type input "1"
click button "Rate Shipment"
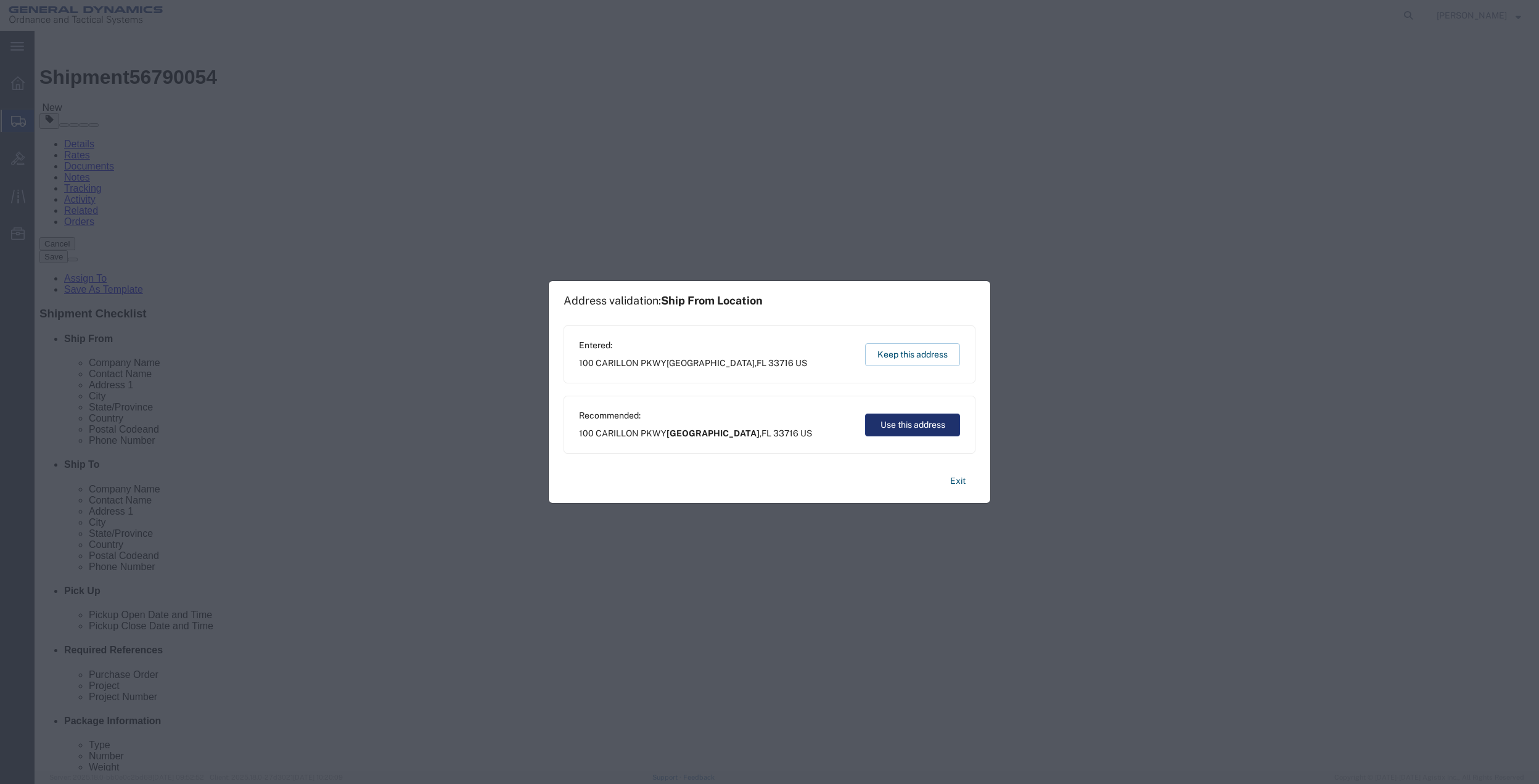
click at [895, 422] on button "Use this address" at bounding box center [912, 425] width 95 height 23
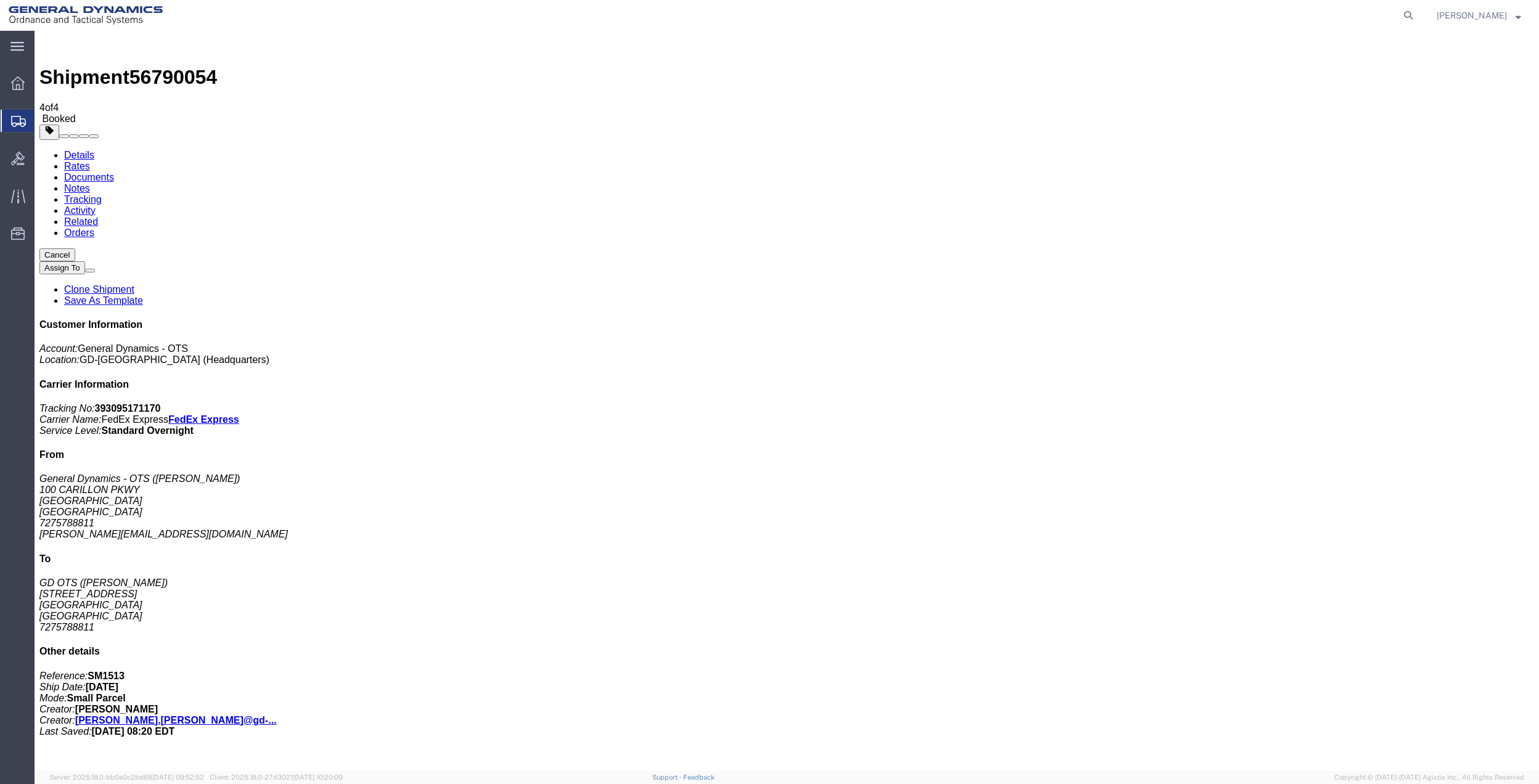
drag, startPoint x: 122, startPoint y: 241, endPoint x: 509, endPoint y: 316, distance: 394.2
click at [0, 0] on span "Create Shipment" at bounding box center [0, 0] width 0 height 0
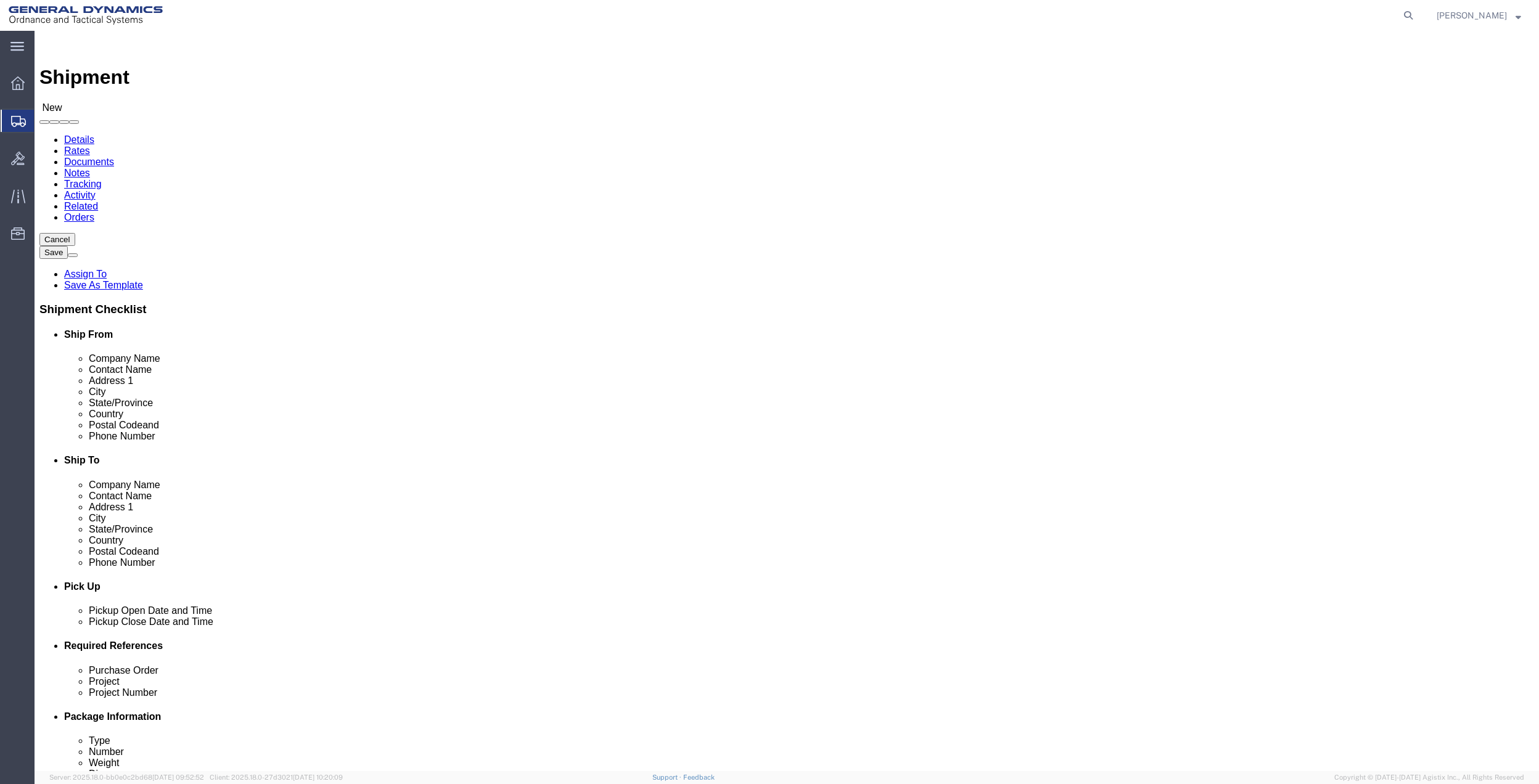
click input "text"
type input "HUNTOO"
click p "- [PERSON_NAME] - ([PERSON_NAME]) [STREET_ADDRESS][PERSON_NAME]"
select select "FL"
click input "HUNTOO"
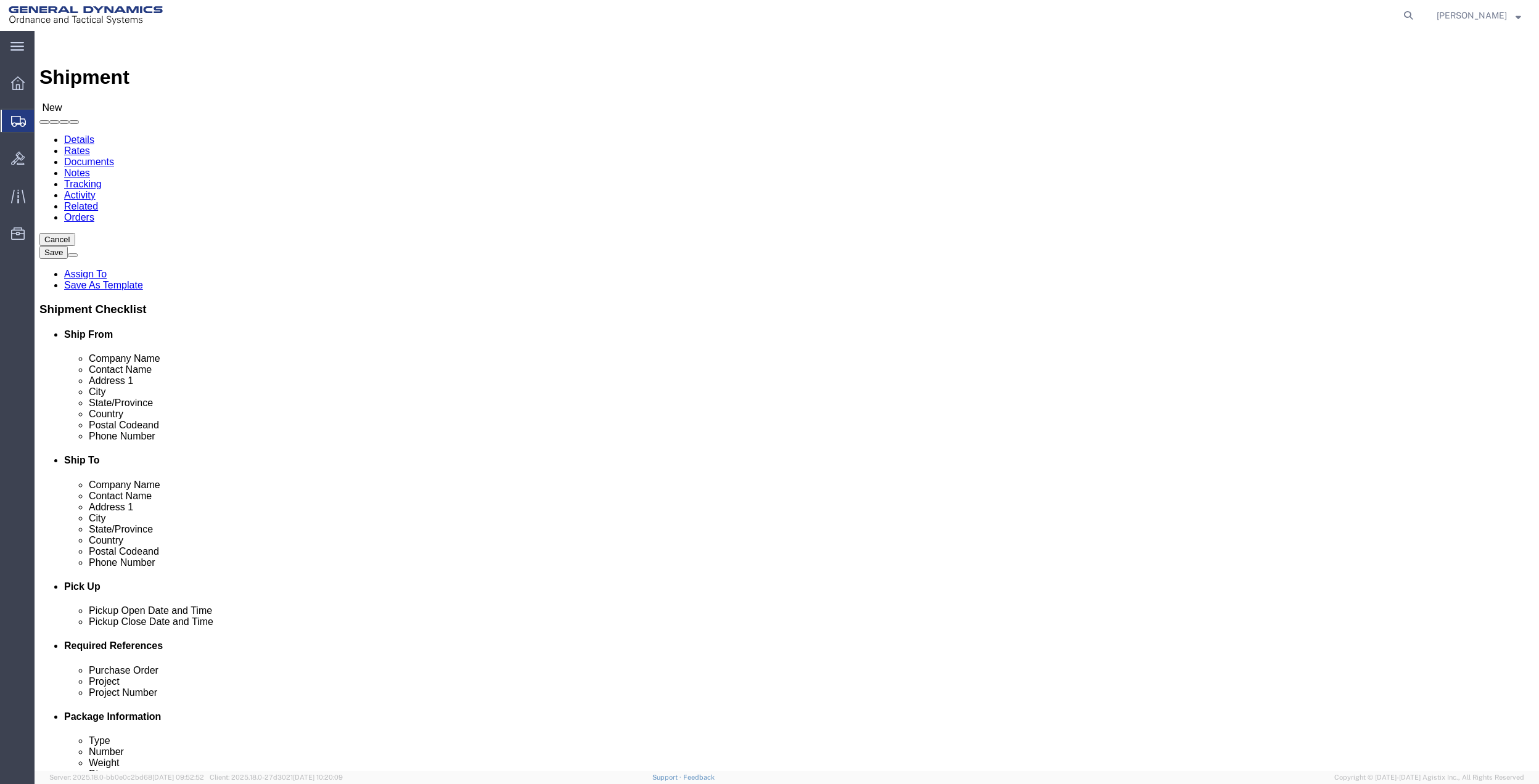
click label "Contact Name"
click input "[PERSON_NAME]"
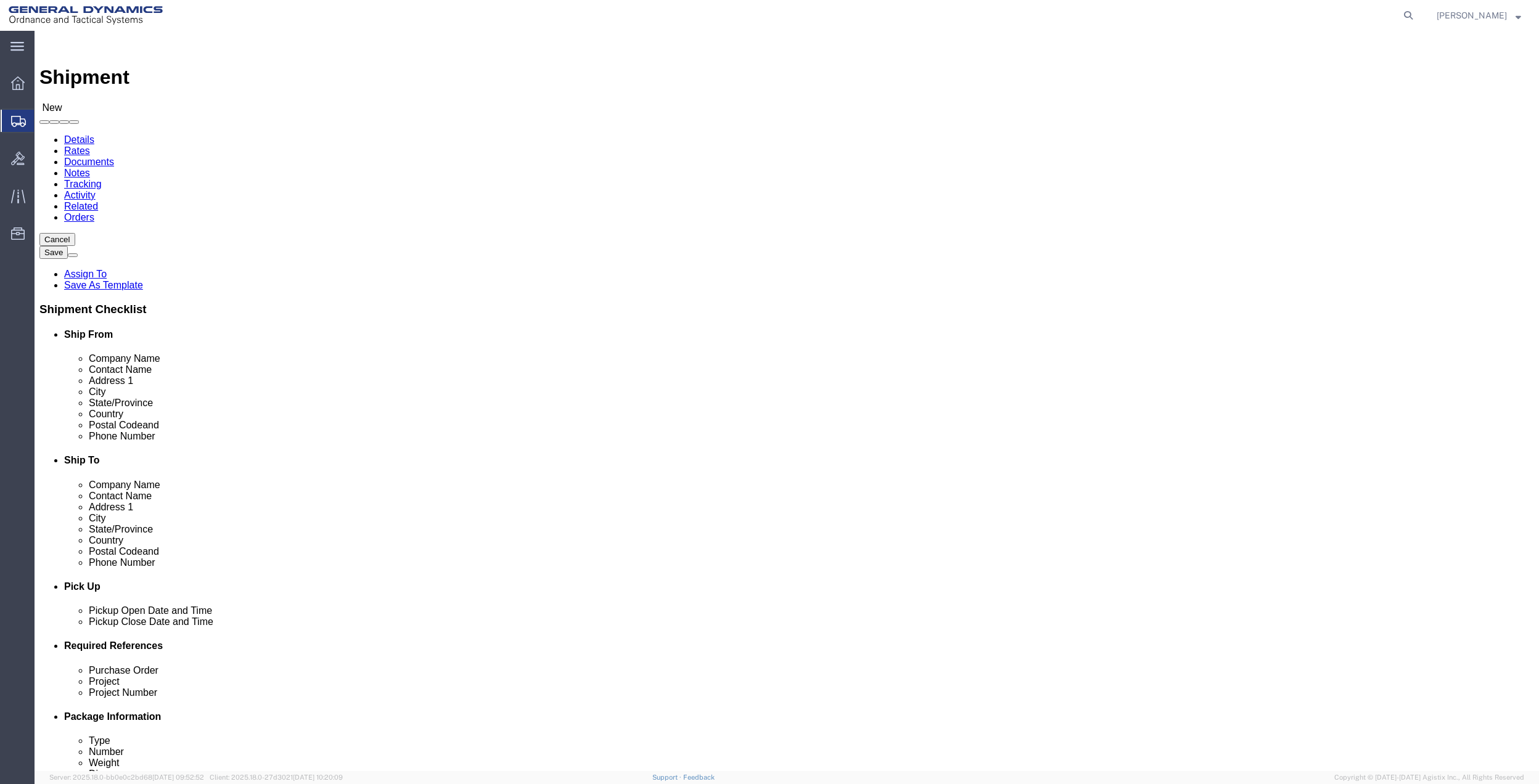
click input "[PERSON_NAME]"
type input "[PERSON_NAME]"
click p "- General Dynamics - OTS - ([PERSON_NAME]) 100 CARILLON, [GEOGRAPHIC_DATA], [GE…"
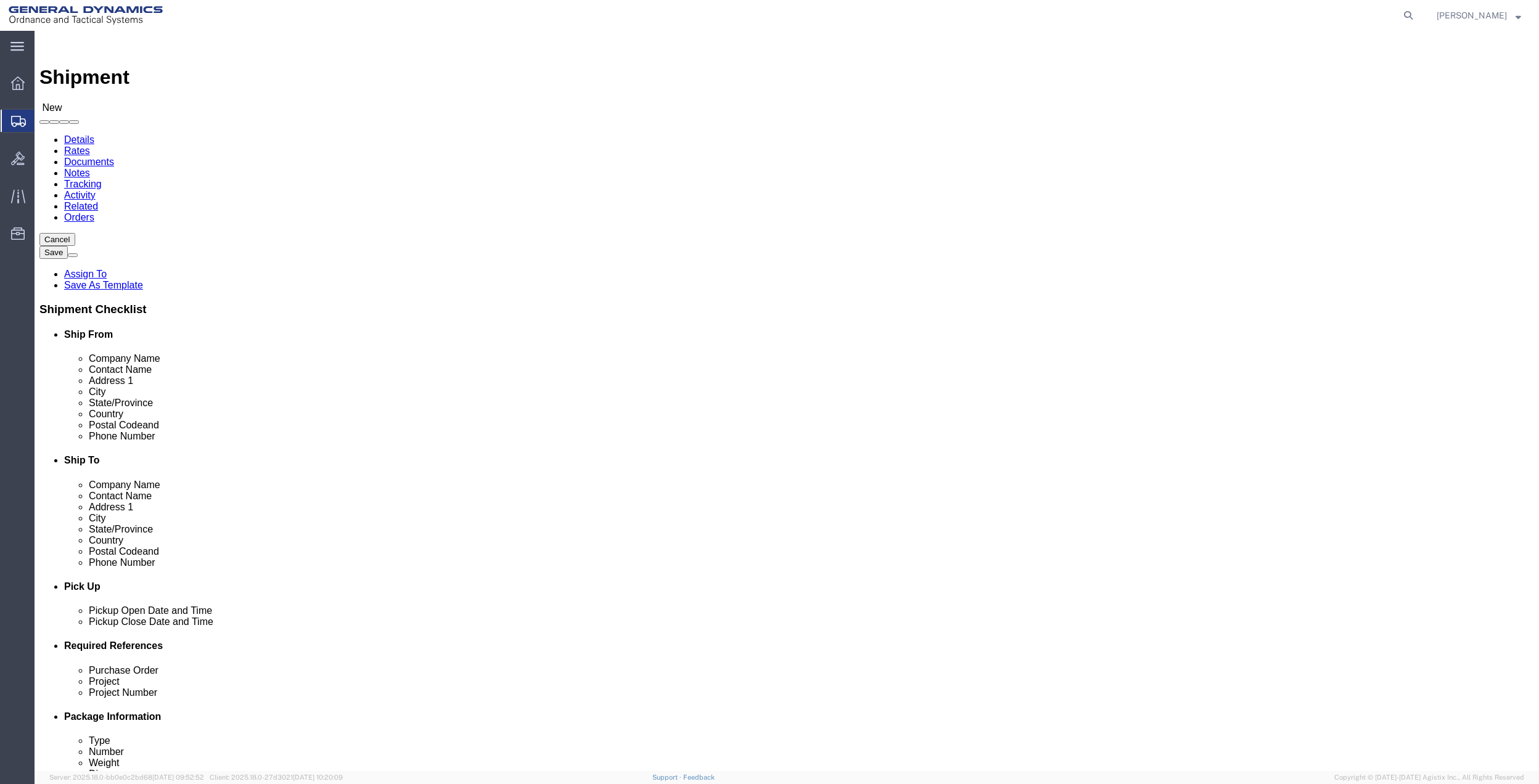
select select "FL"
type input "[PERSON_NAME]"
click input "text"
type input "100 CARILLON PKWY"
click input "text"
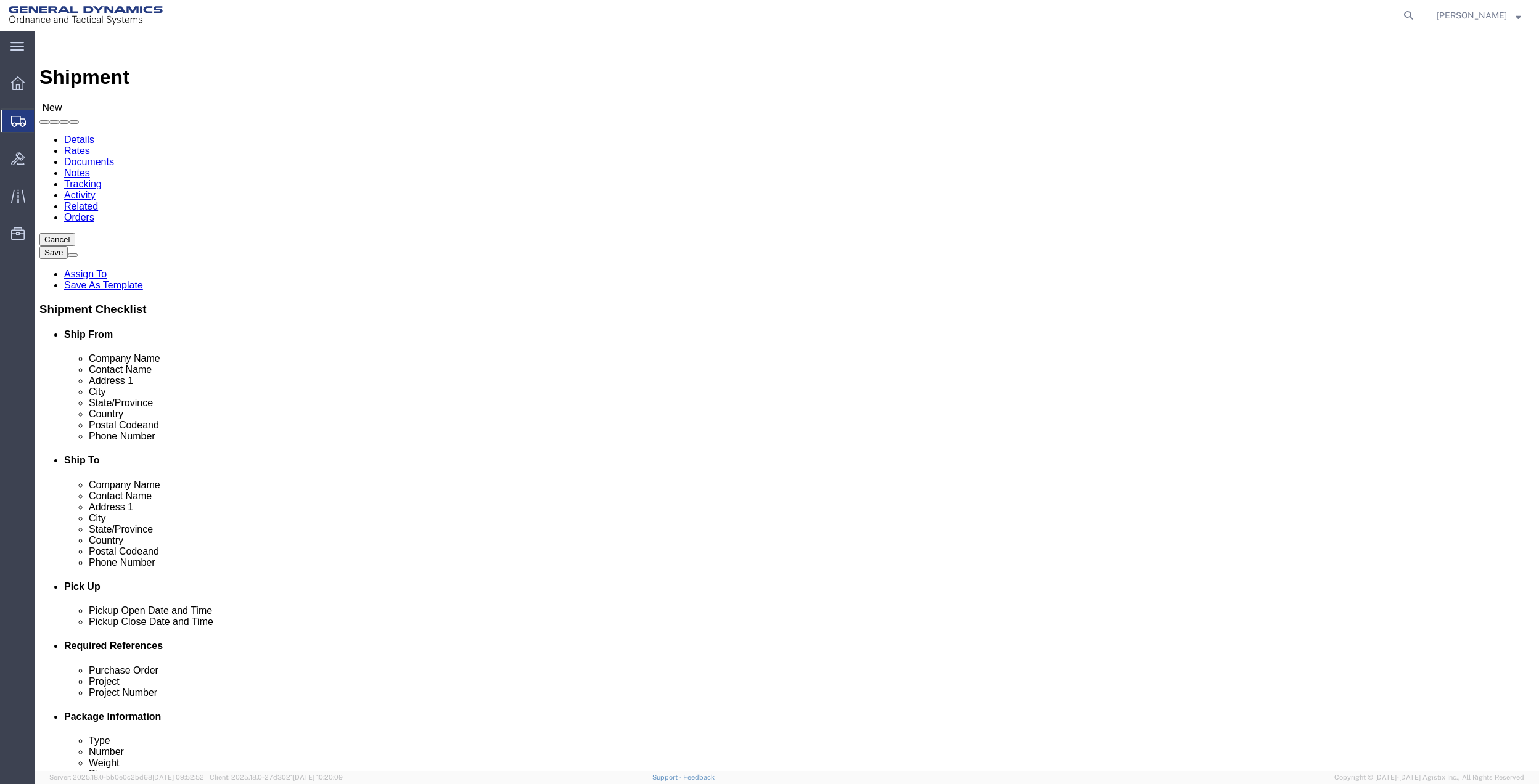
click input "text"
paste input "[PERSON_NAME].[PERSON_NAME]"
drag, startPoint x: 317, startPoint y: 443, endPoint x: 294, endPoint y: 443, distance: 23.0
click input "[PERSON_NAME][EMAIL_ADDRESS][PERSON_NAME][DOMAIN_NAME]"
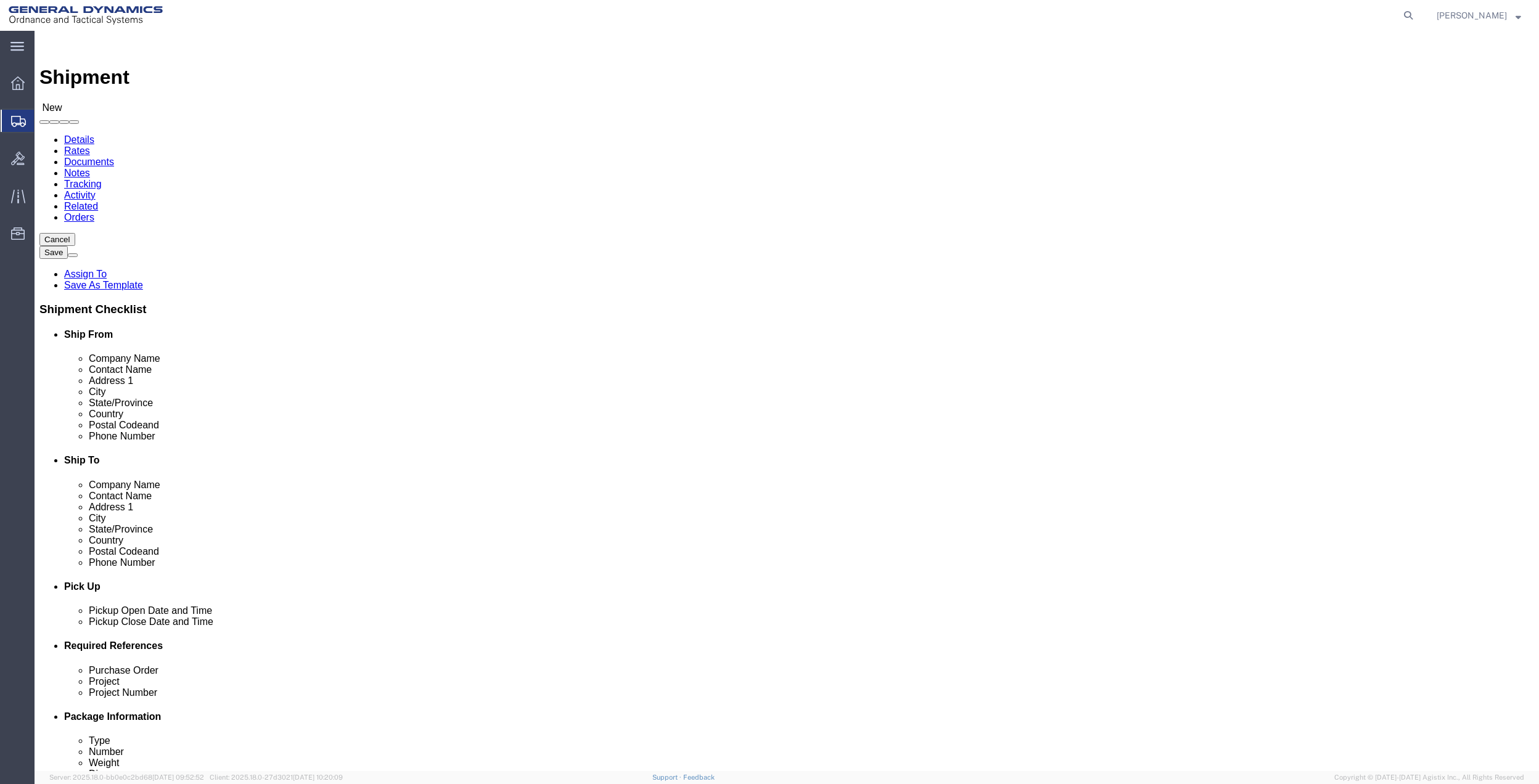
click input "[PERSON_NAME][EMAIL_ADDRESS][PERSON_NAME][DOMAIN_NAME]"
drag, startPoint x: 276, startPoint y: 443, endPoint x: 260, endPoint y: 443, distance: 16.0
click input "[PERSON_NAME][EMAIL_ADDRESS][PERSON_NAME][DOMAIN_NAME]"
drag, startPoint x: 244, startPoint y: 441, endPoint x: 277, endPoint y: 439, distance: 33.1
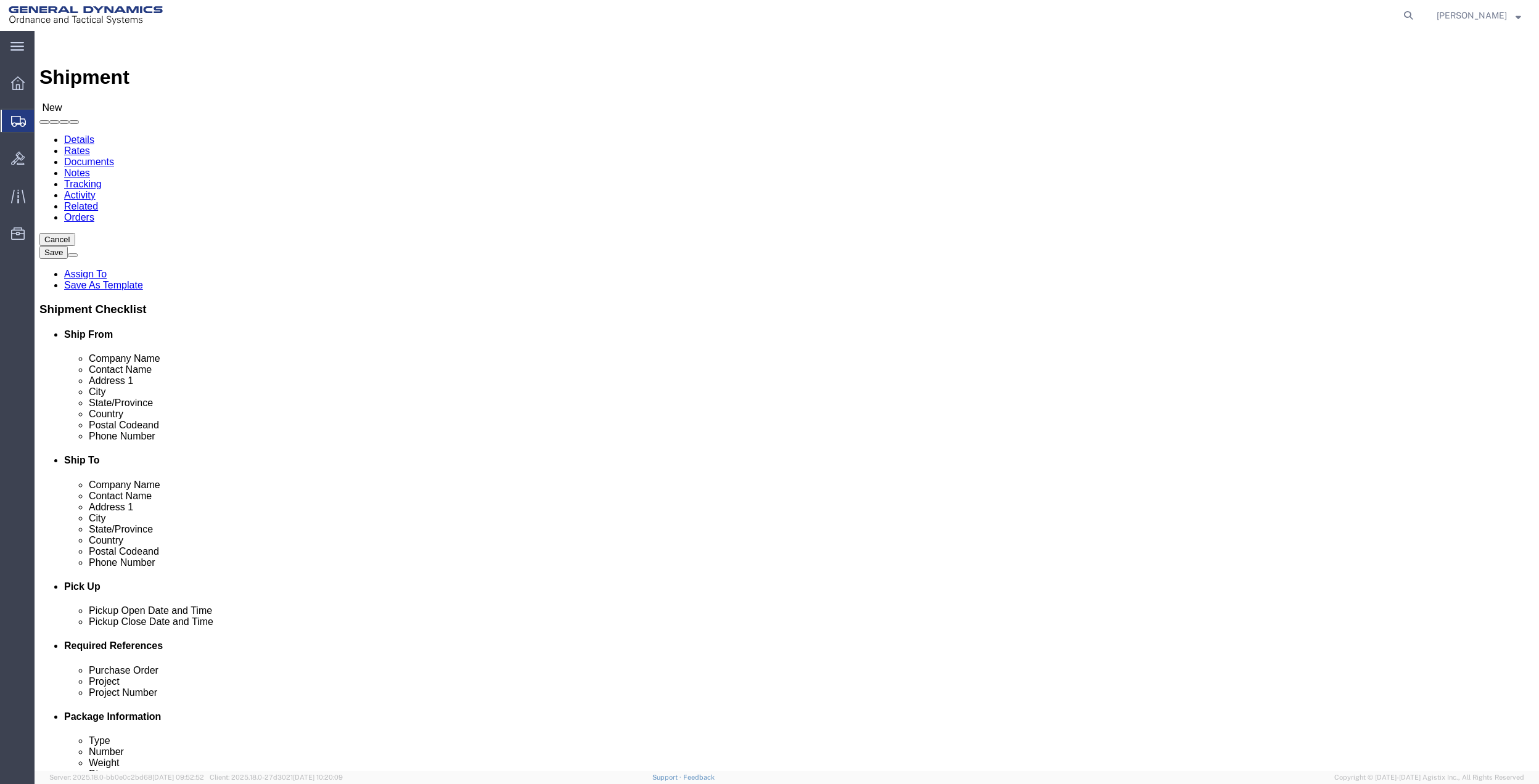
click input "[PERSON_NAME][EMAIL_ADDRESS][PERSON_NAME][DOMAIN_NAME]"
drag, startPoint x: 277, startPoint y: 439, endPoint x: 306, endPoint y: 439, distance: 29.0
click input "[PERSON_NAME][EMAIL_ADDRESS][PERSON_NAME][DOMAIN_NAME]"
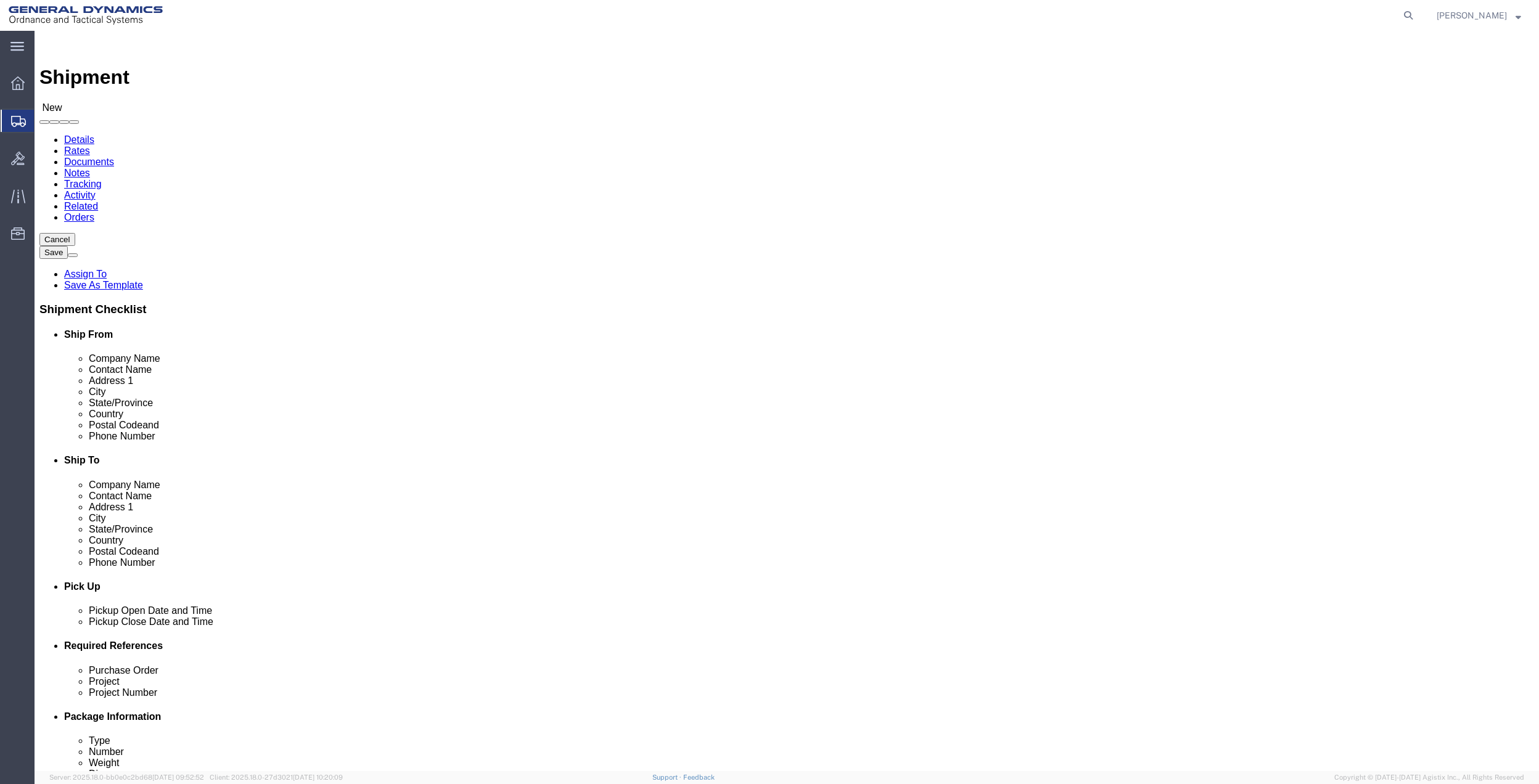
click input "[PERSON_NAME][EMAIL_ADDRESS][PERSON_NAME][DOMAIN_NAME]"
drag, startPoint x: 244, startPoint y: 439, endPoint x: 274, endPoint y: 439, distance: 30.0
click input "[PERSON_NAME][EMAIL_ADDRESS][PERSON_NAME][DOMAIN_NAME]"
drag, startPoint x: 274, startPoint y: 439, endPoint x: 291, endPoint y: 439, distance: 17.0
click input "[PERSON_NAME][EMAIL_ADDRESS][PERSON_NAME][DOMAIN_NAME]"
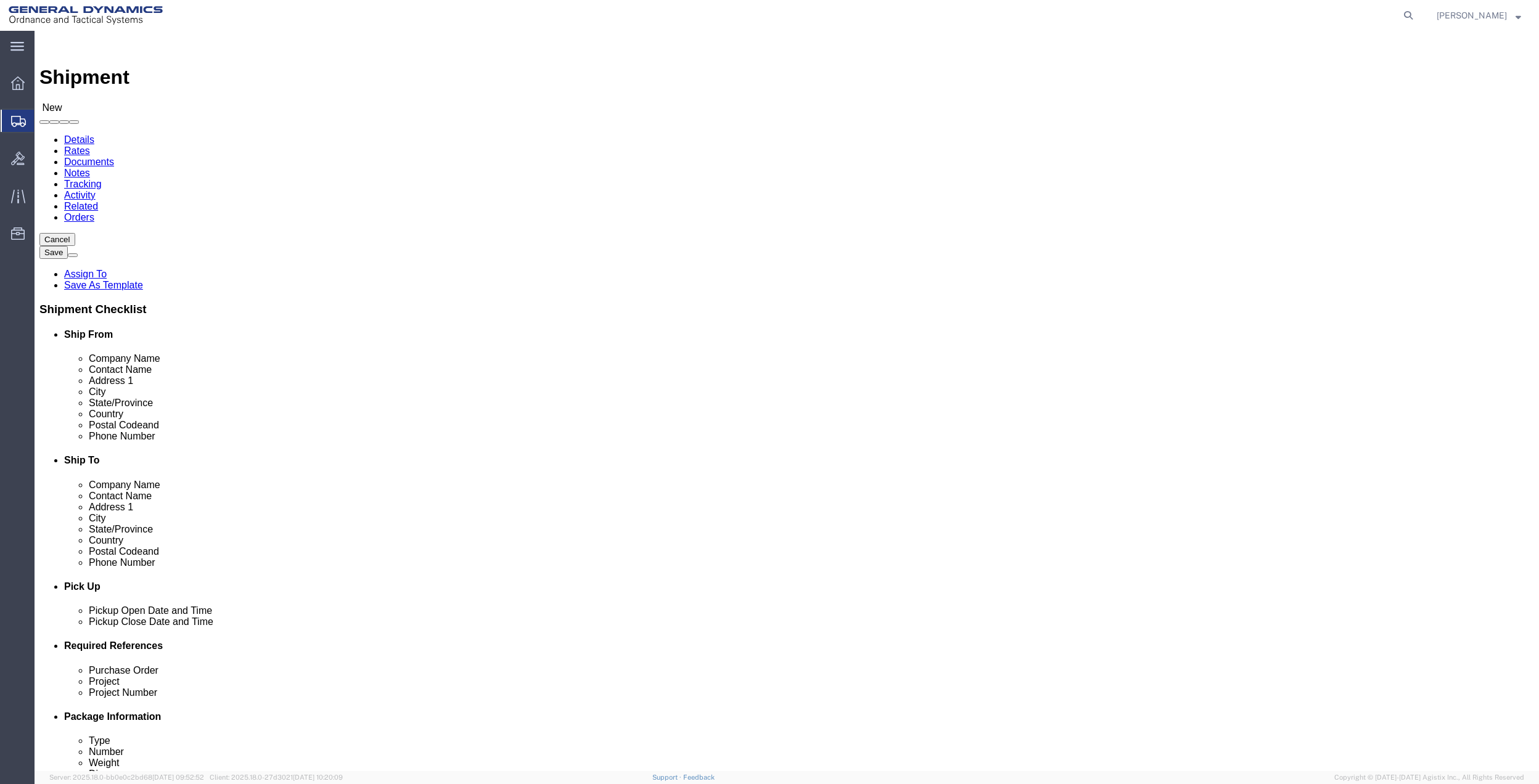
type input "[PERSON_NAME][EMAIL_ADDRESS][PERSON_NAME][DOMAIN_NAME]"
drag, startPoint x: 341, startPoint y: 278, endPoint x: 318, endPoint y: 276, distance: 23.1
click input "100 CARILLON PKWY"
click input "[PERSON_NAME]"
drag, startPoint x: 316, startPoint y: 251, endPoint x: 249, endPoint y: 251, distance: 67.0
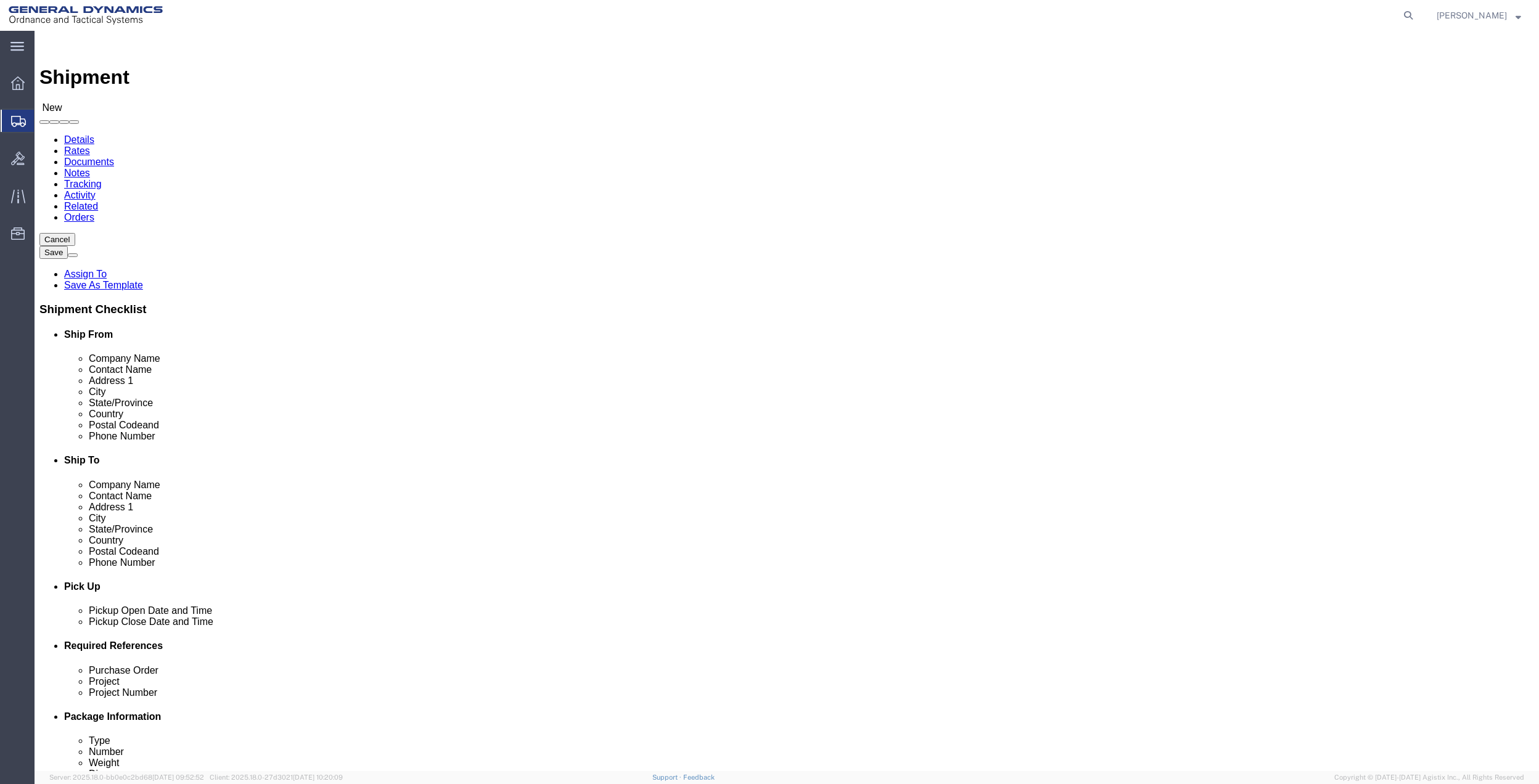
click input "[PERSON_NAME]"
drag, startPoint x: 249, startPoint y: 251, endPoint x: 242, endPoint y: 251, distance: 7.0
click input "[PERSON_NAME]"
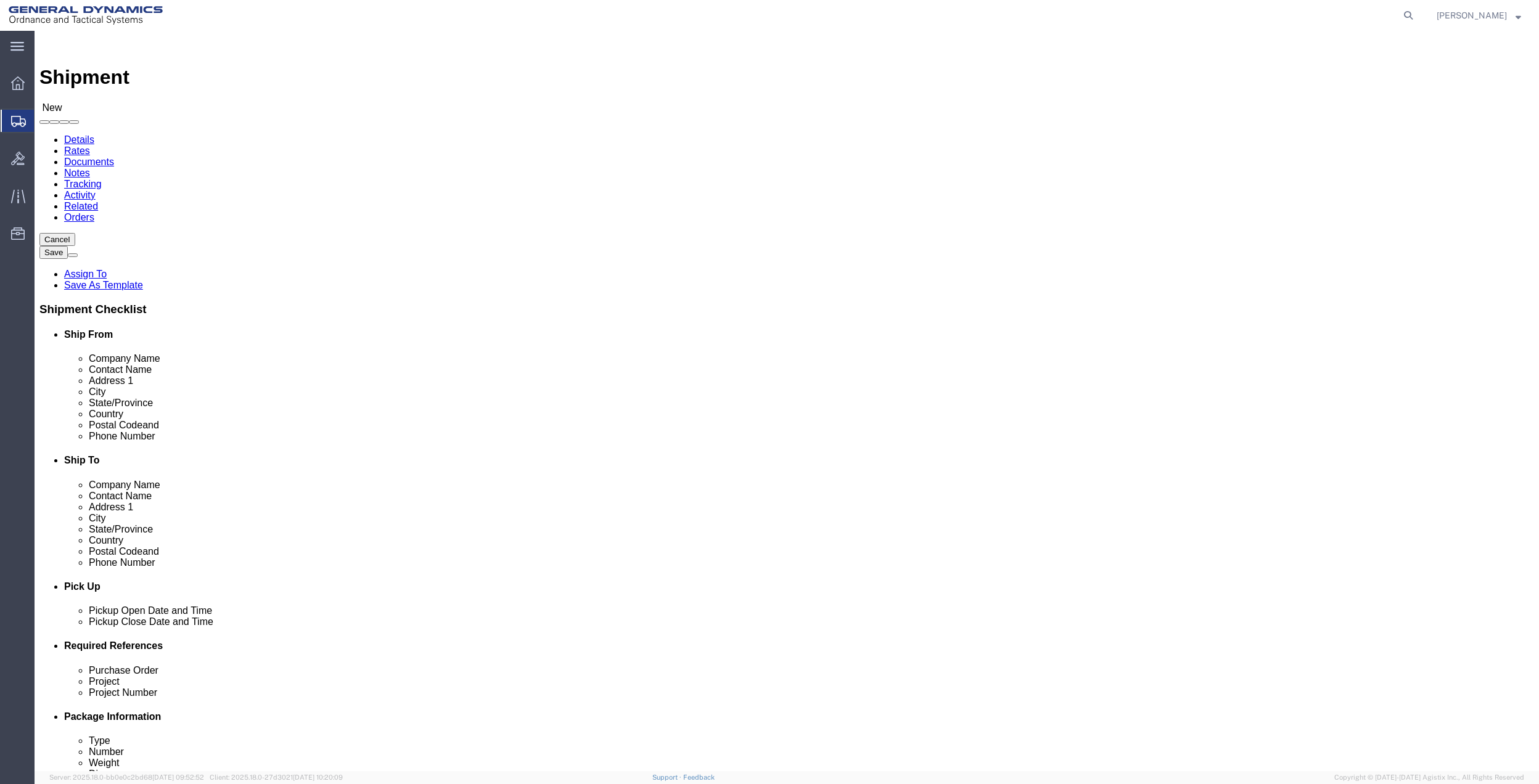
click input "[PERSON_NAME]"
paste input "[EMAIL_ADDRESS][PERSON_NAME][DOMAIN_NAME]"
click input "[PERSON_NAME][EMAIL_ADDRESS][PERSON_NAME][DOMAIN_NAME]"
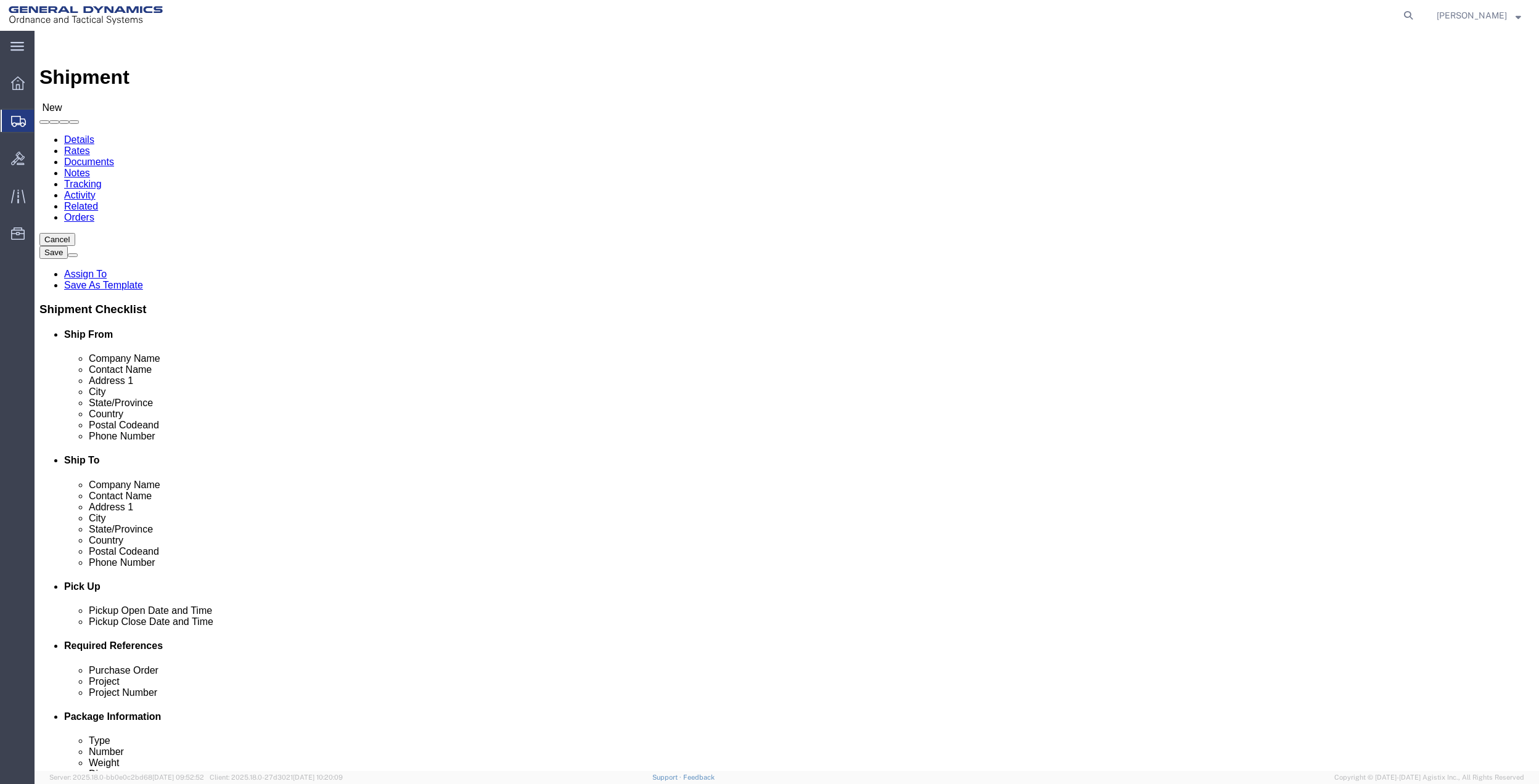
type input "[PERSON_NAME]"
click span
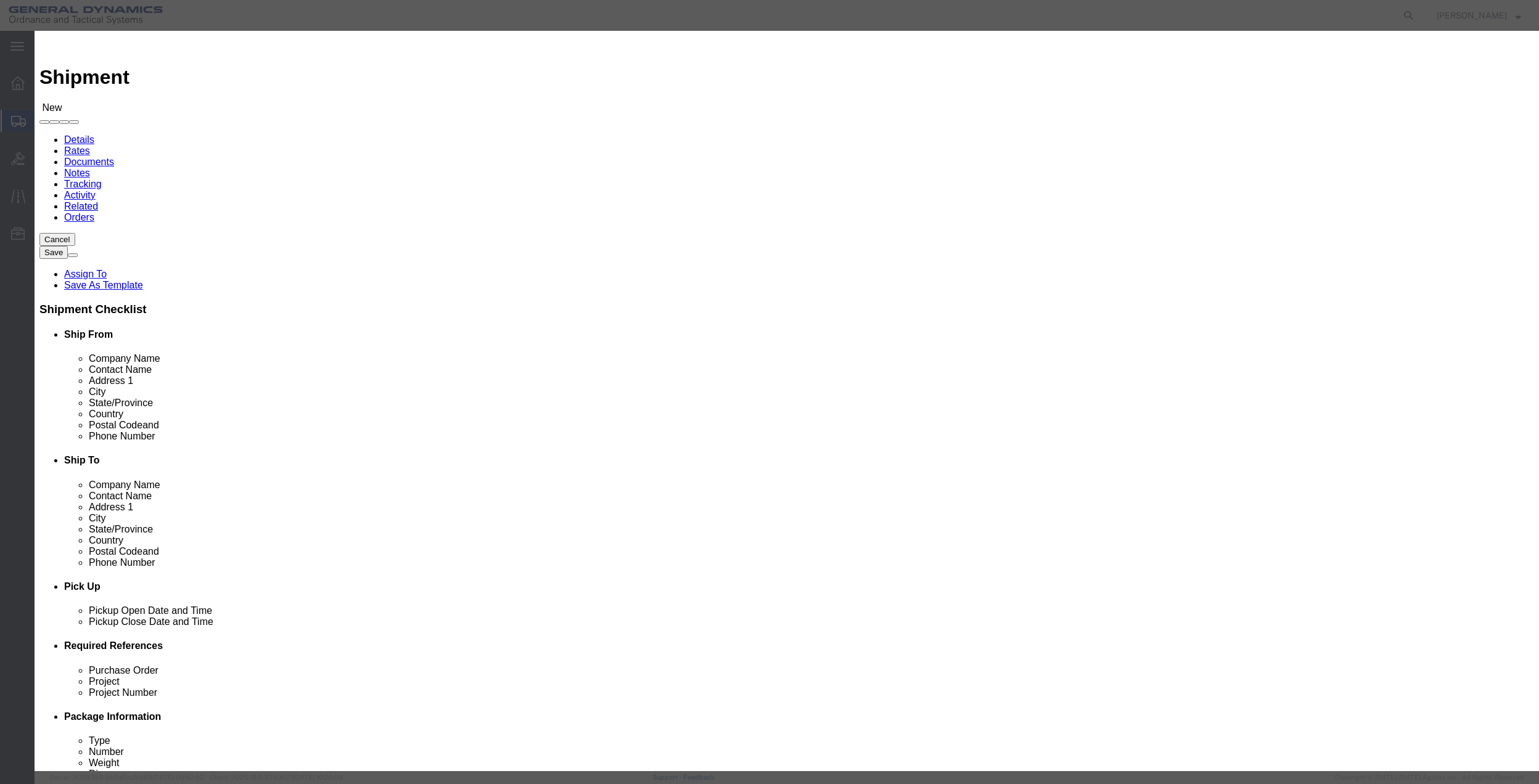
click button "Close"
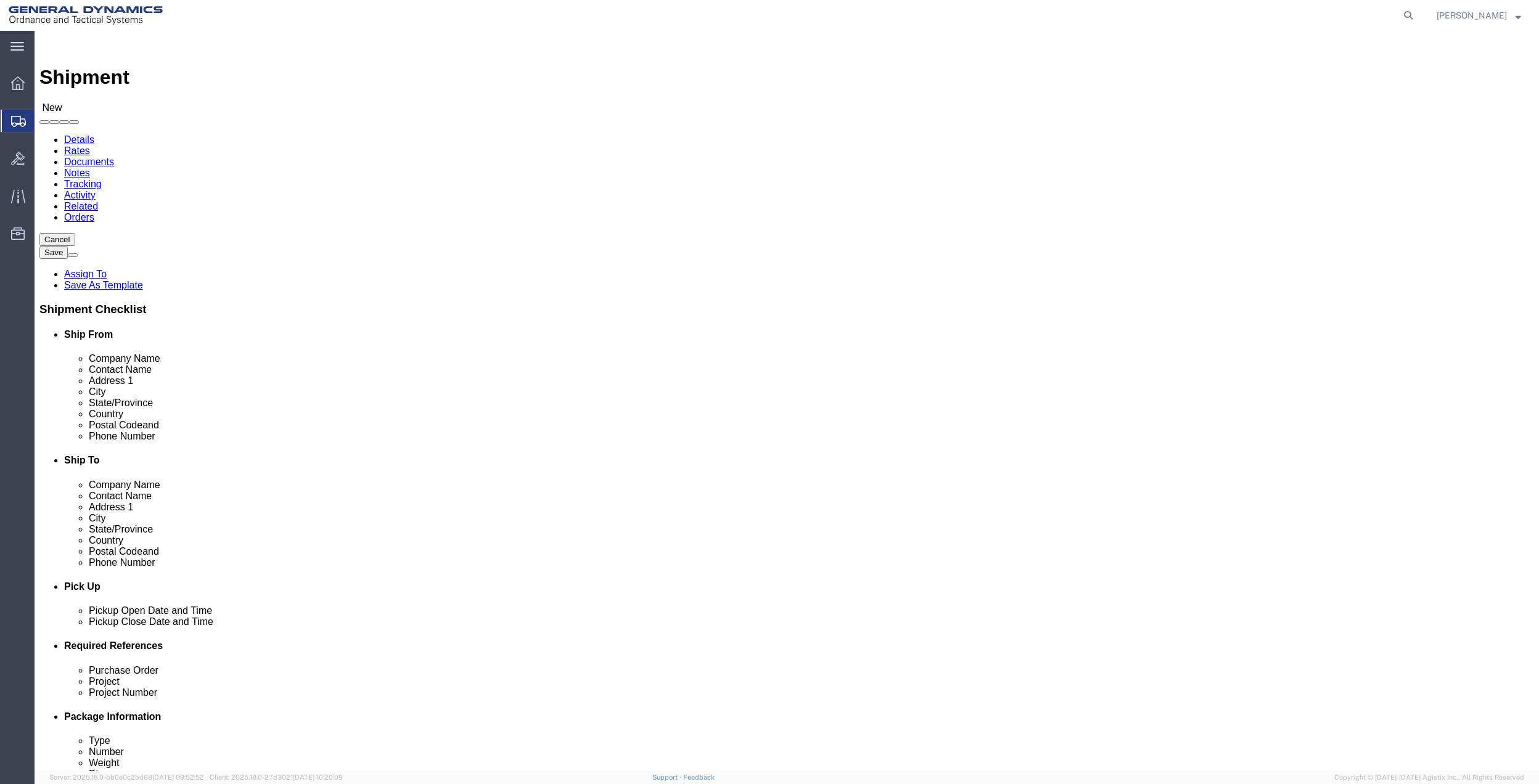
click input "text"
paste input "03-0323"
type input "[PHONE_NUMBER]"
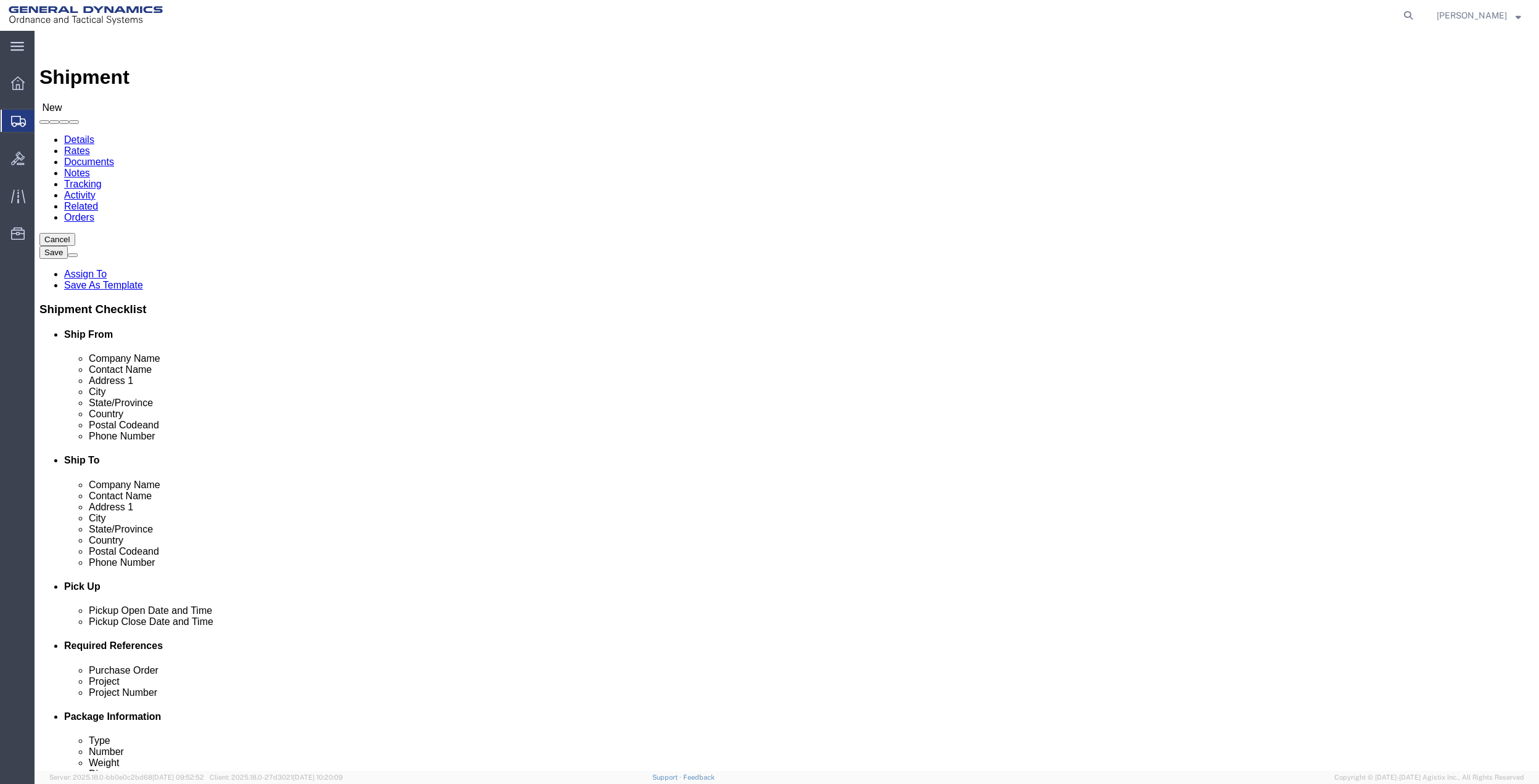
click span
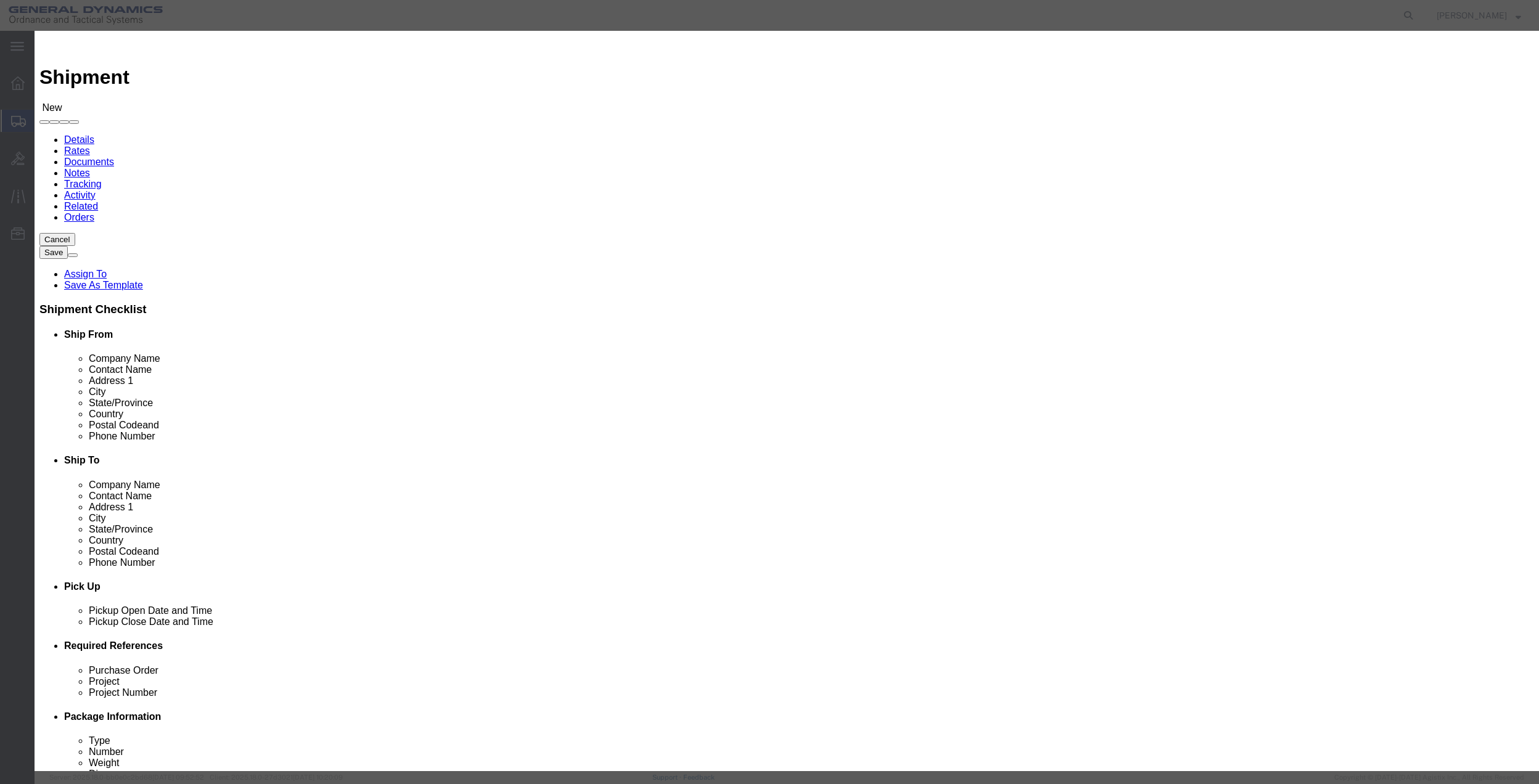
click input "checkbox"
checkbox input "true"
click button "Save"
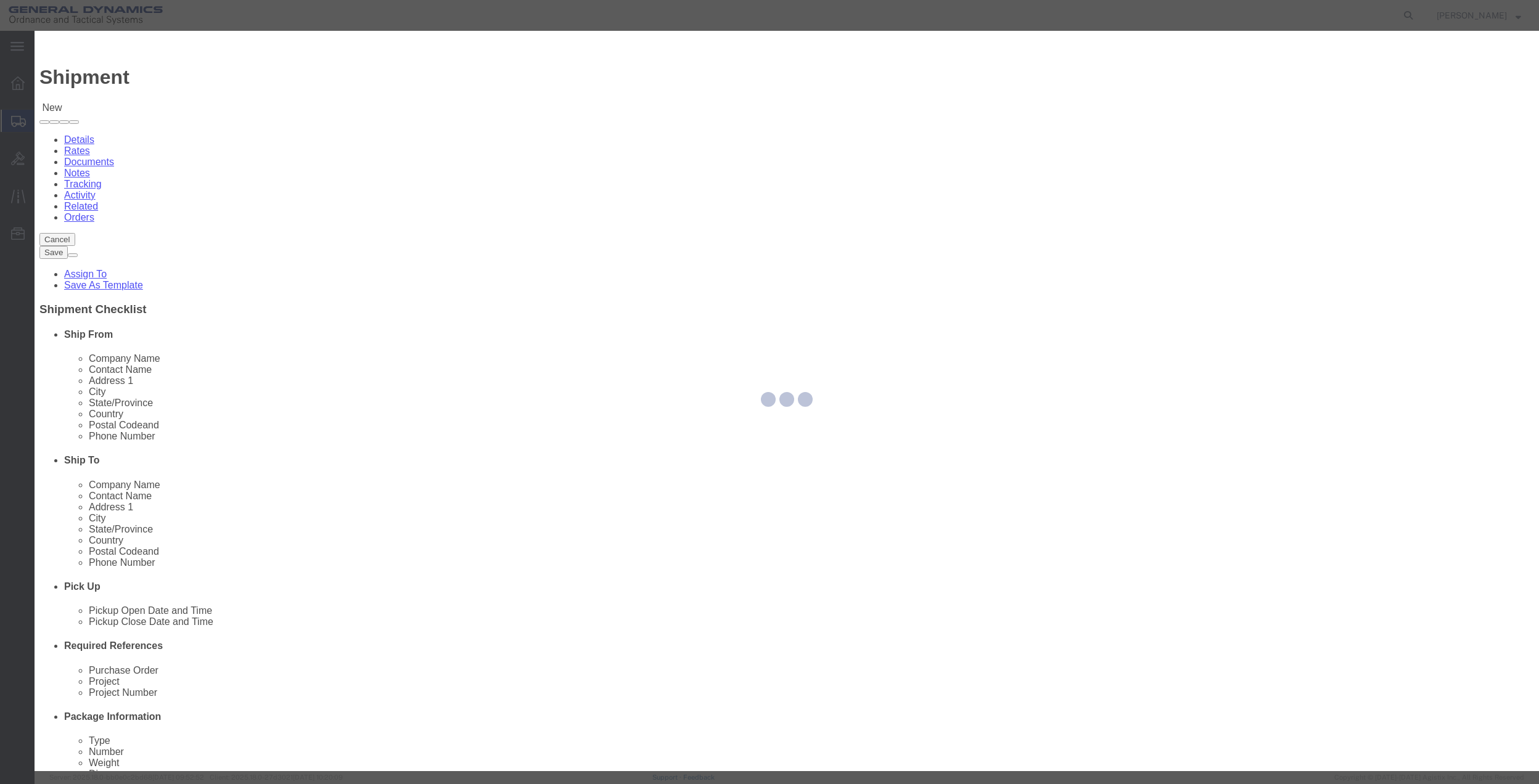
click at [727, 274] on div at bounding box center [787, 401] width 1505 height 741
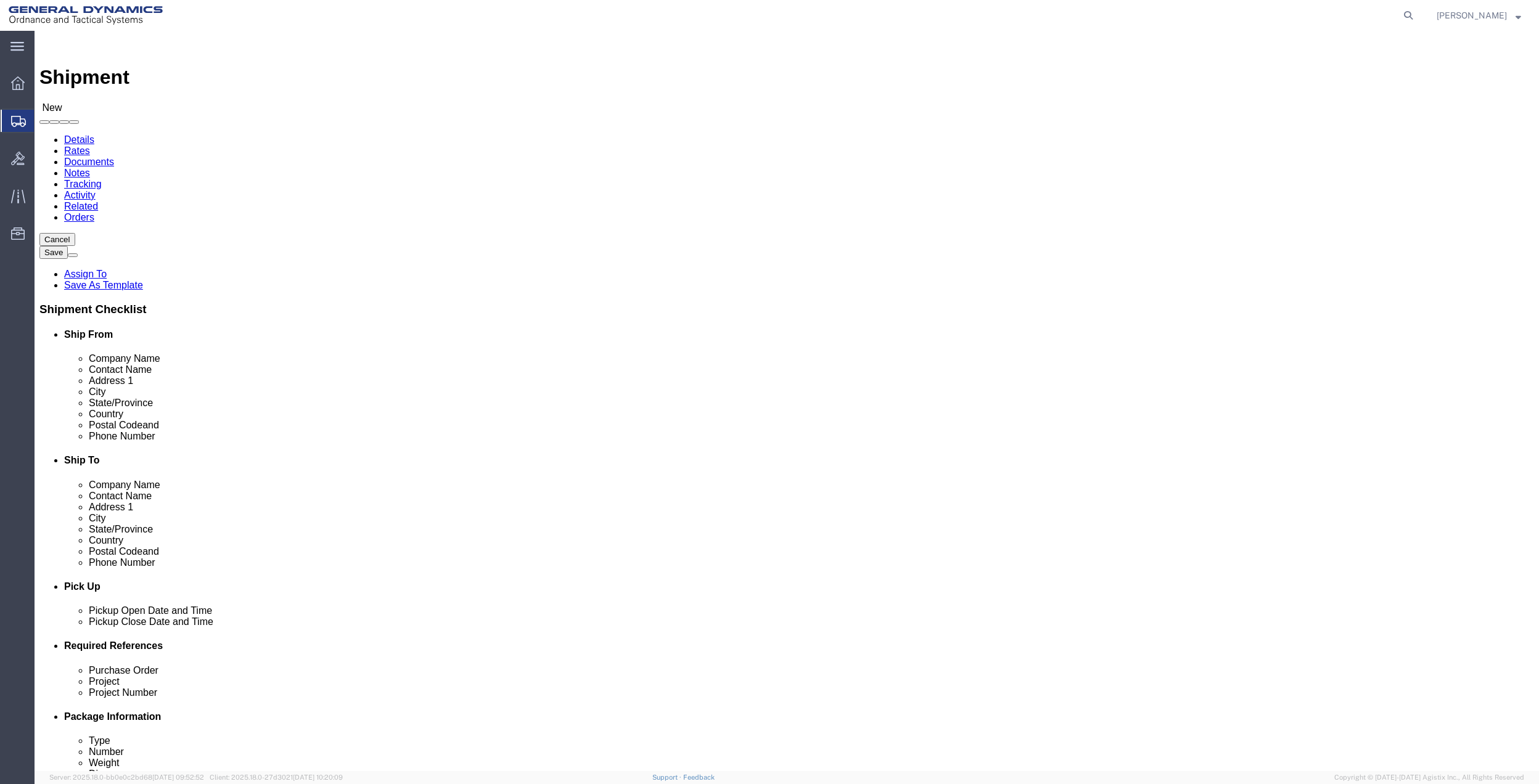
click input "text"
type input "SPARTA"
drag, startPoint x: 904, startPoint y: 345, endPoint x: 894, endPoint y: 338, distance: 12.2
type input "MICH"
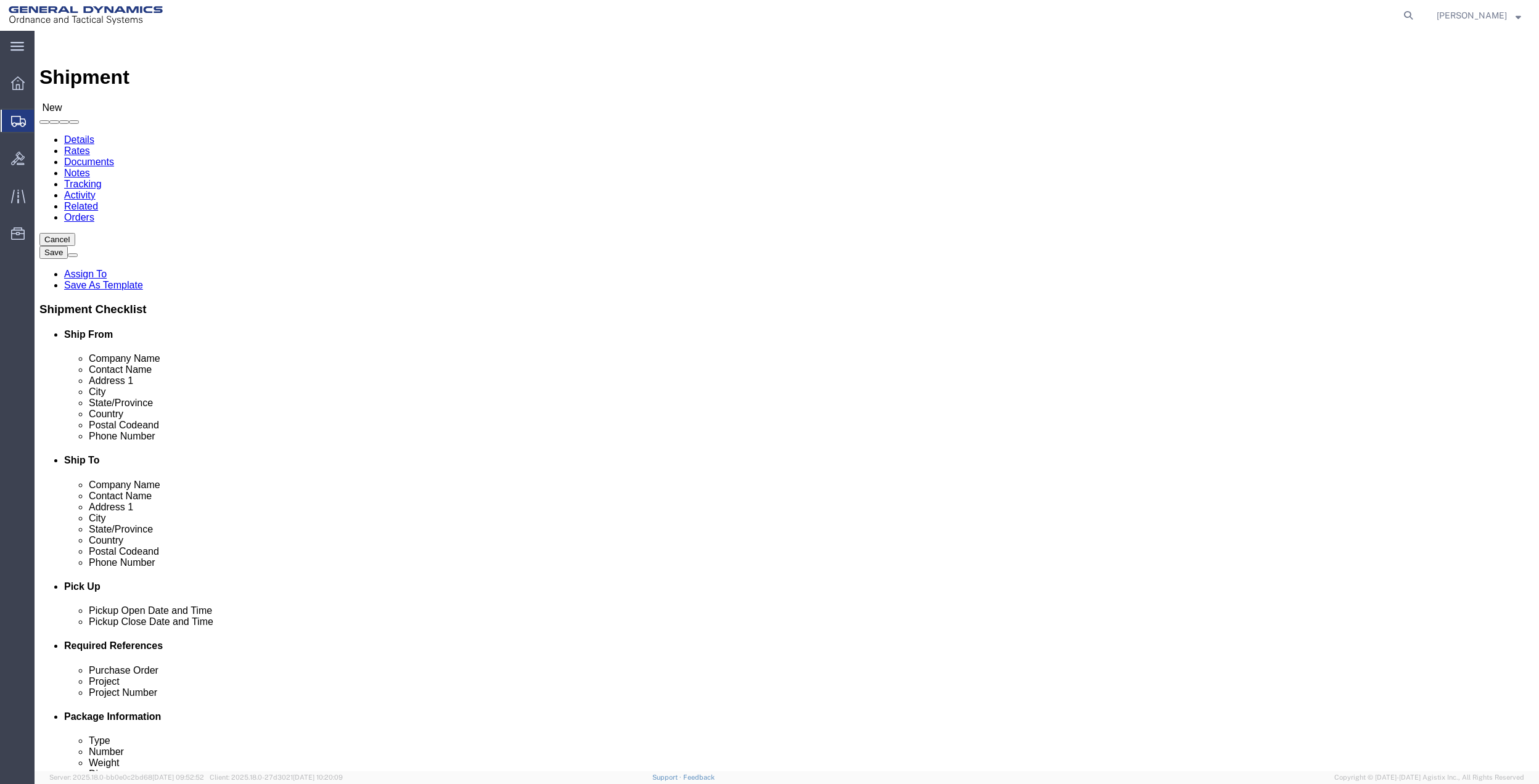
type input "49345"
click input "[PHONE_NUMBER]"
drag, startPoint x: 888, startPoint y: 421, endPoint x: 884, endPoint y: 416, distance: 6.4
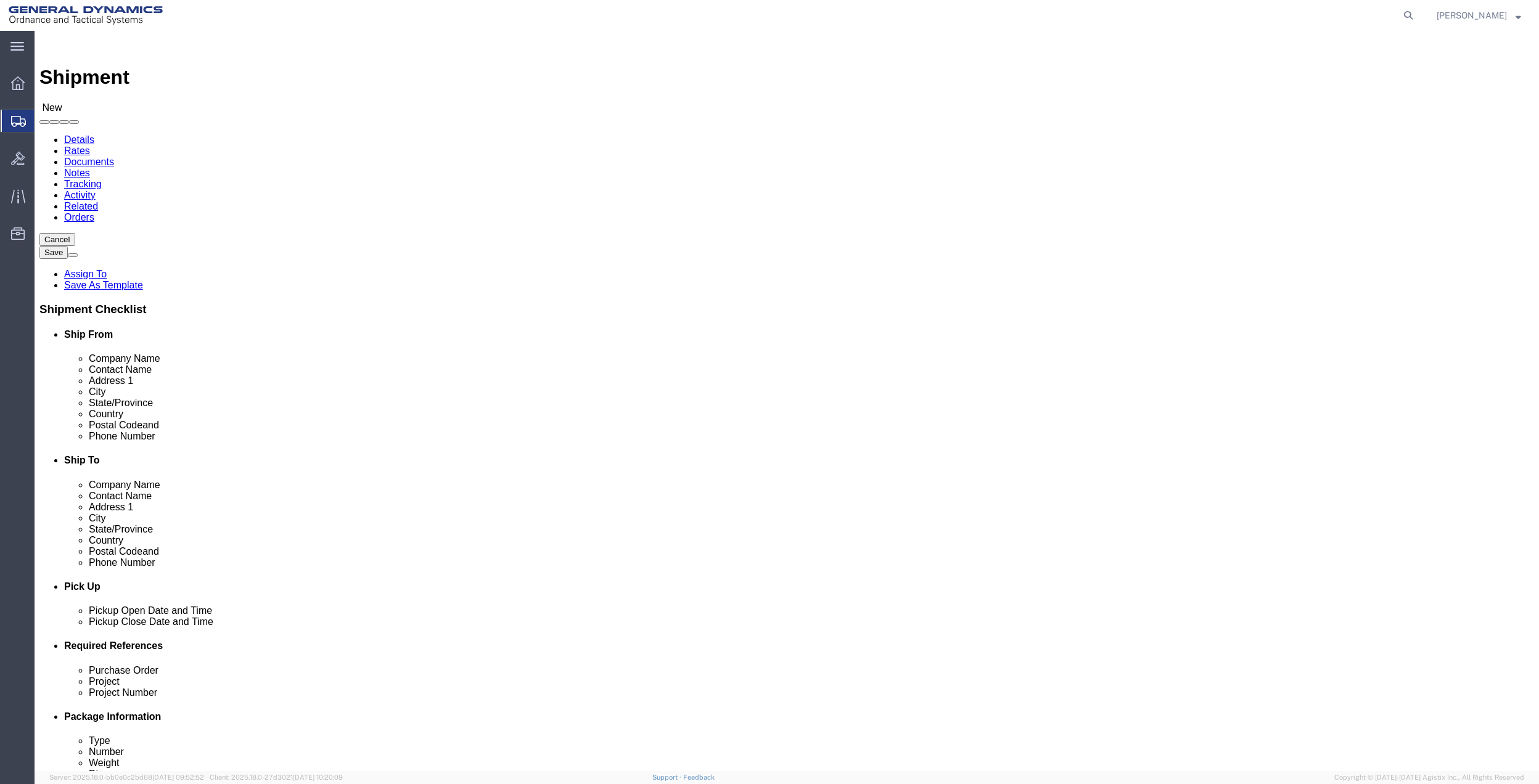
click input "text"
paste input "[PHONE_NUMBER]"
type input "[PHONE_NUMBER]"
click input "text"
type input "[STREET_ADDRESS]"
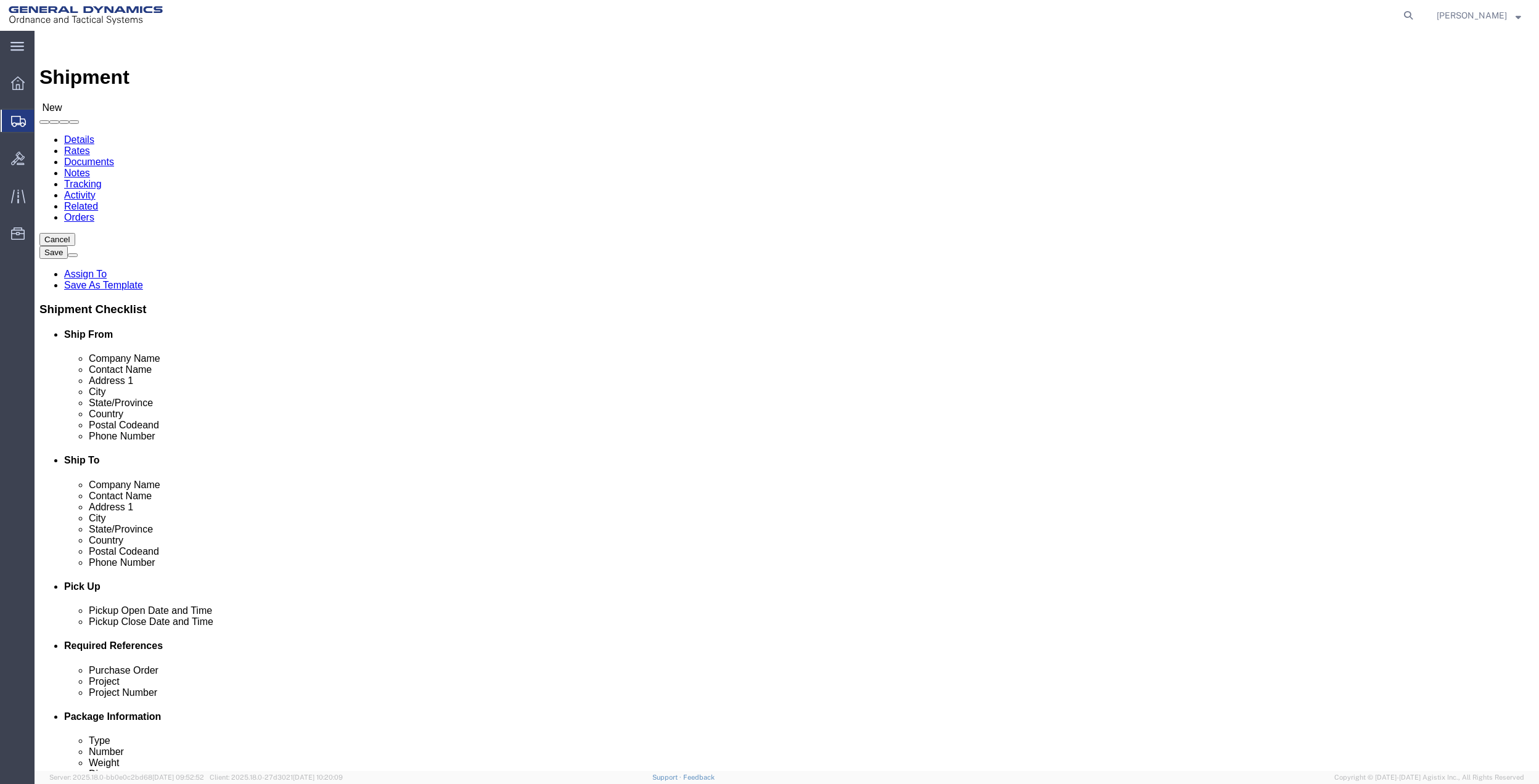
click input "text"
type input "[PERSON_NAME]"
click input "text"
paste input "[PERSON_NAME]"
type input "[PERSON_NAME]"
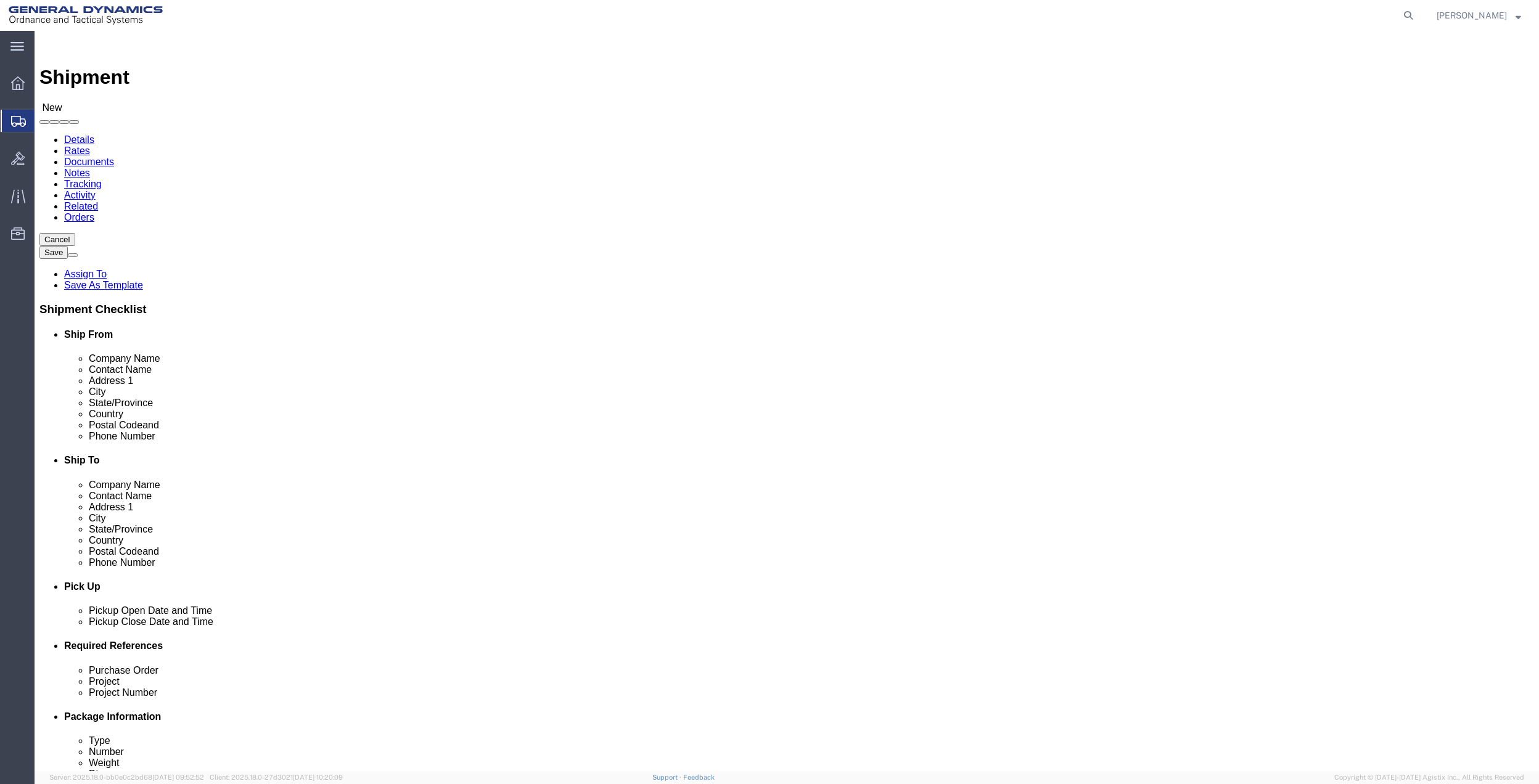
click span
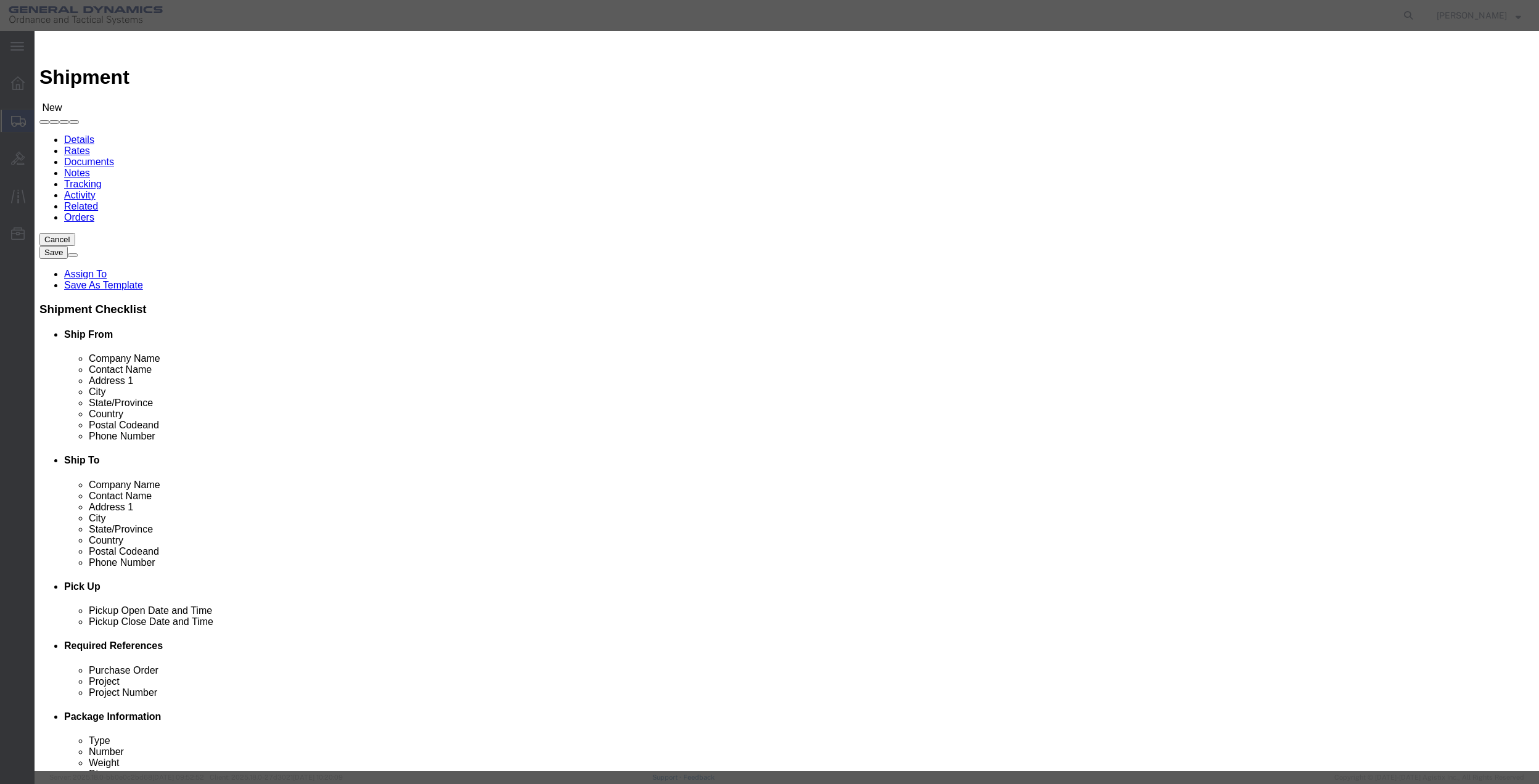
click input "checkbox"
checkbox input "true"
click button "Save"
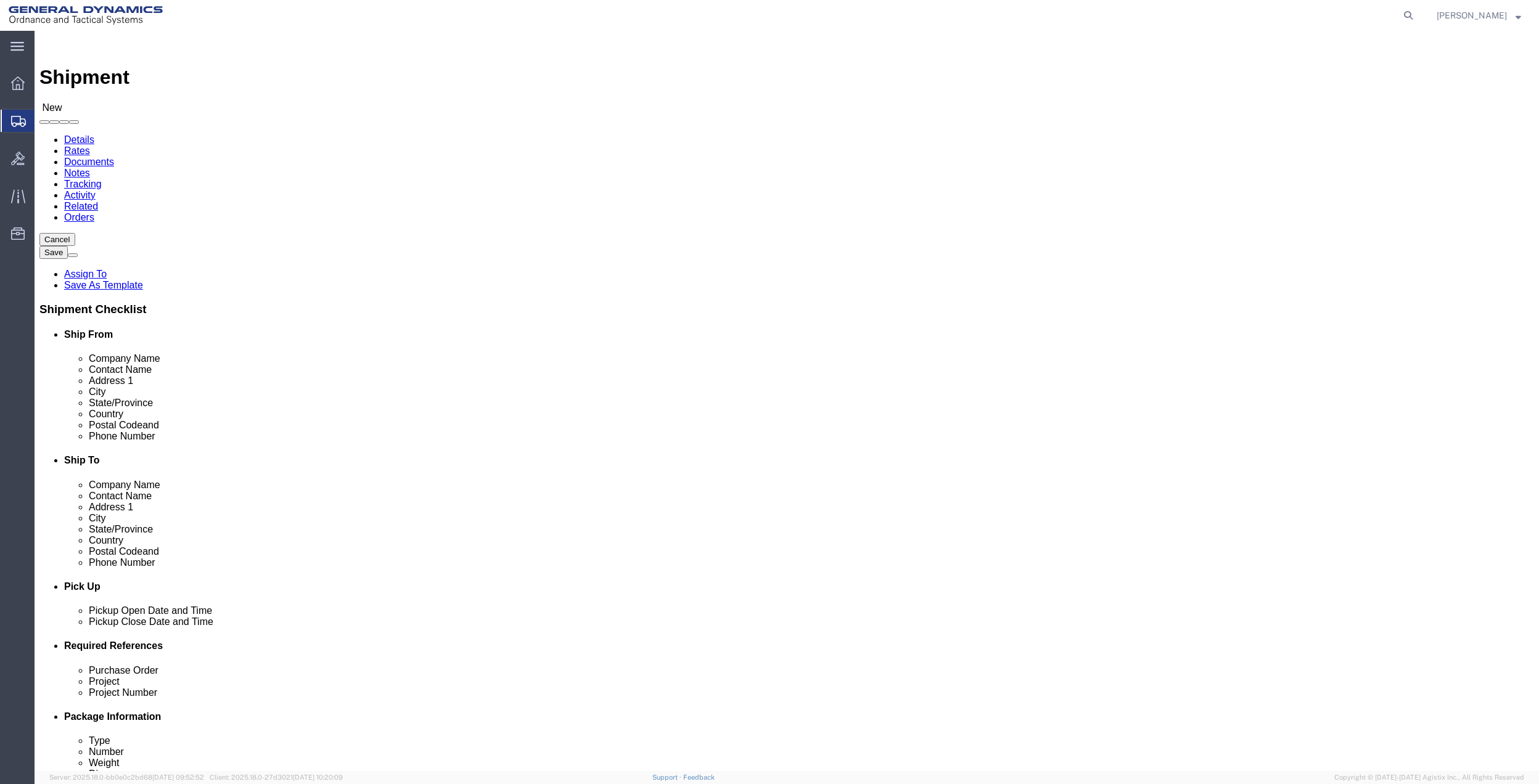
scroll to position [322, 0]
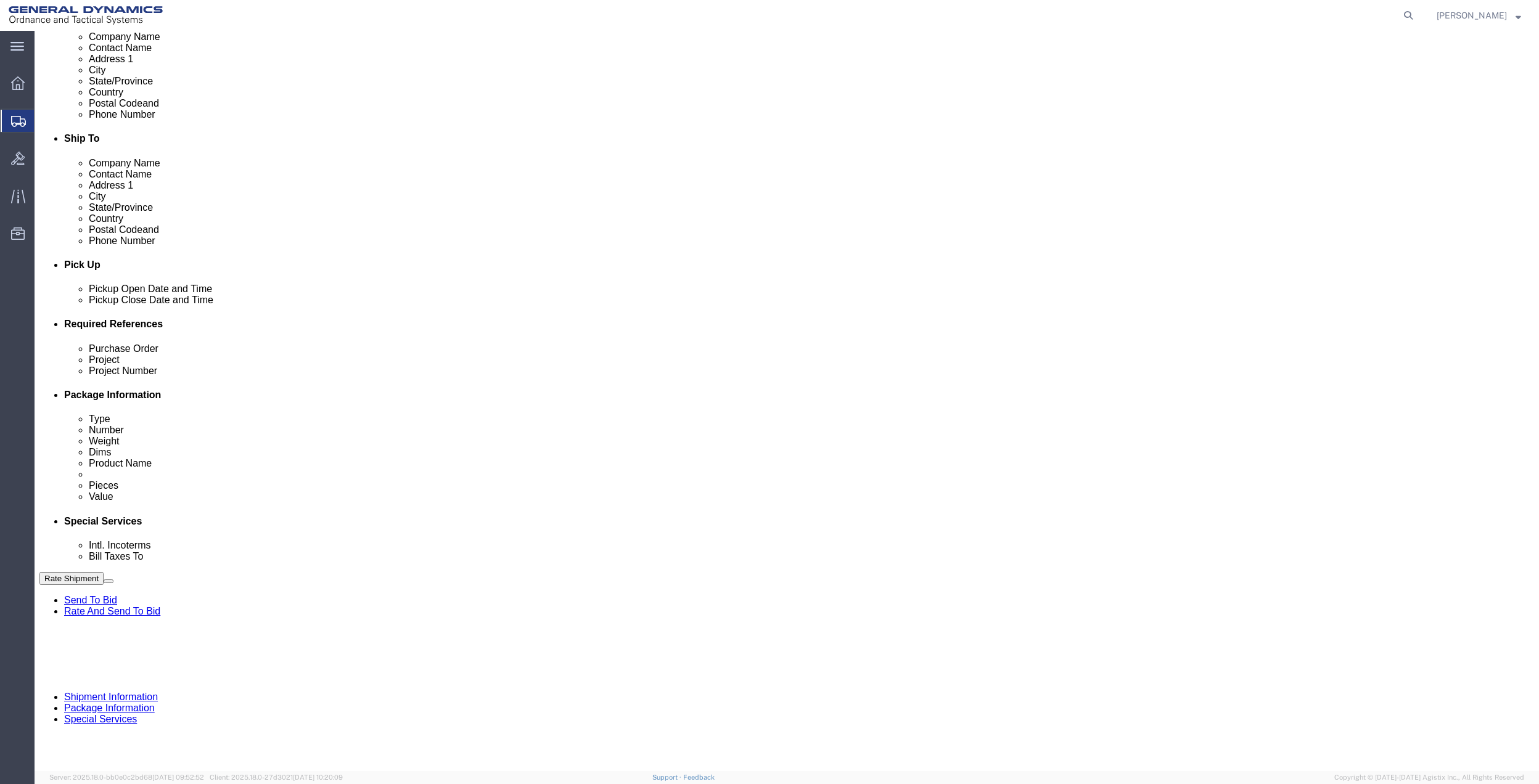
click button "Add reference"
click input "text"
type input "MAB"
click input "text"
paste input "MAB"
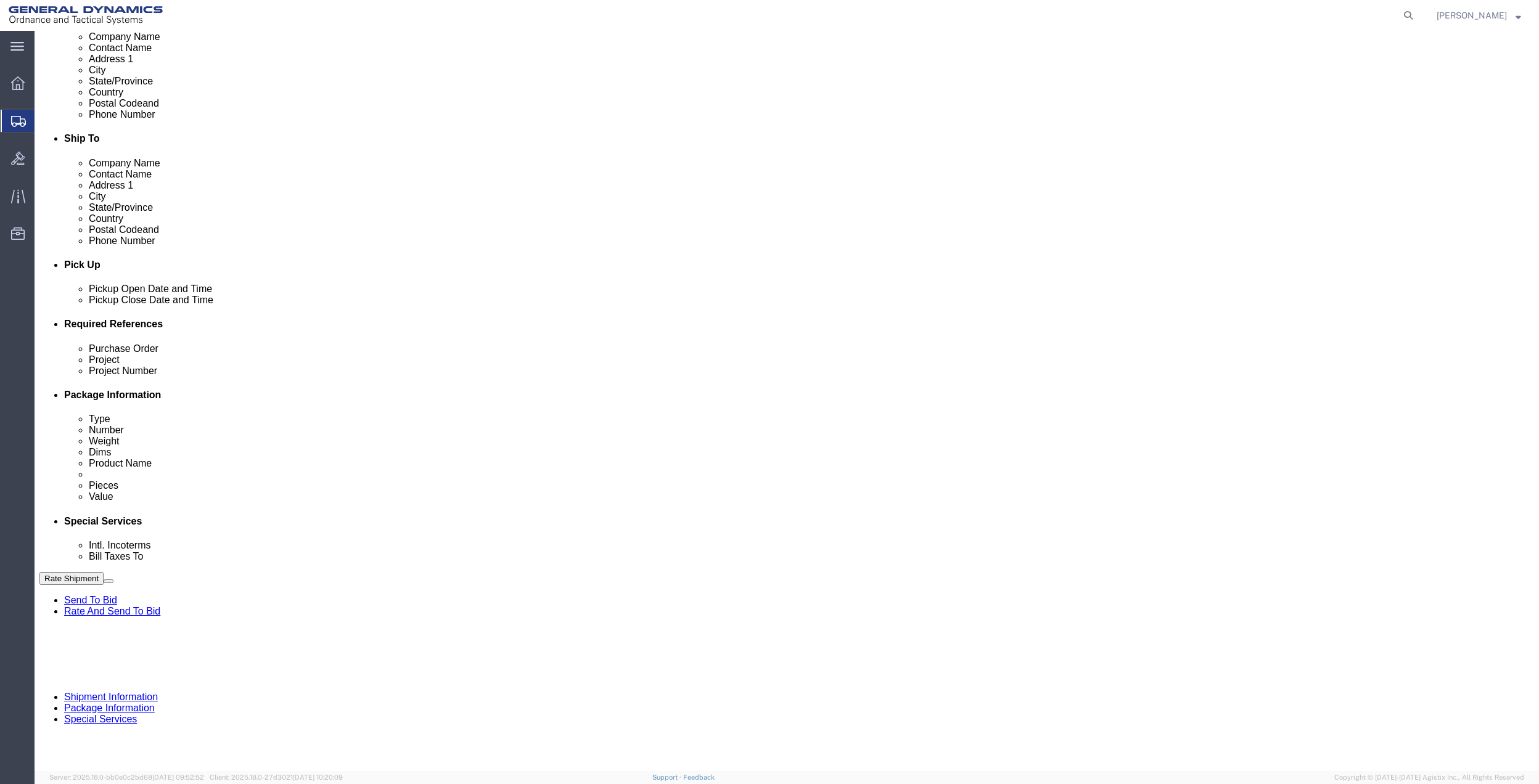
type input "MAB"
click input "text"
paste input "MAB"
type input "MAB"
click div "Purchase Order MAB"
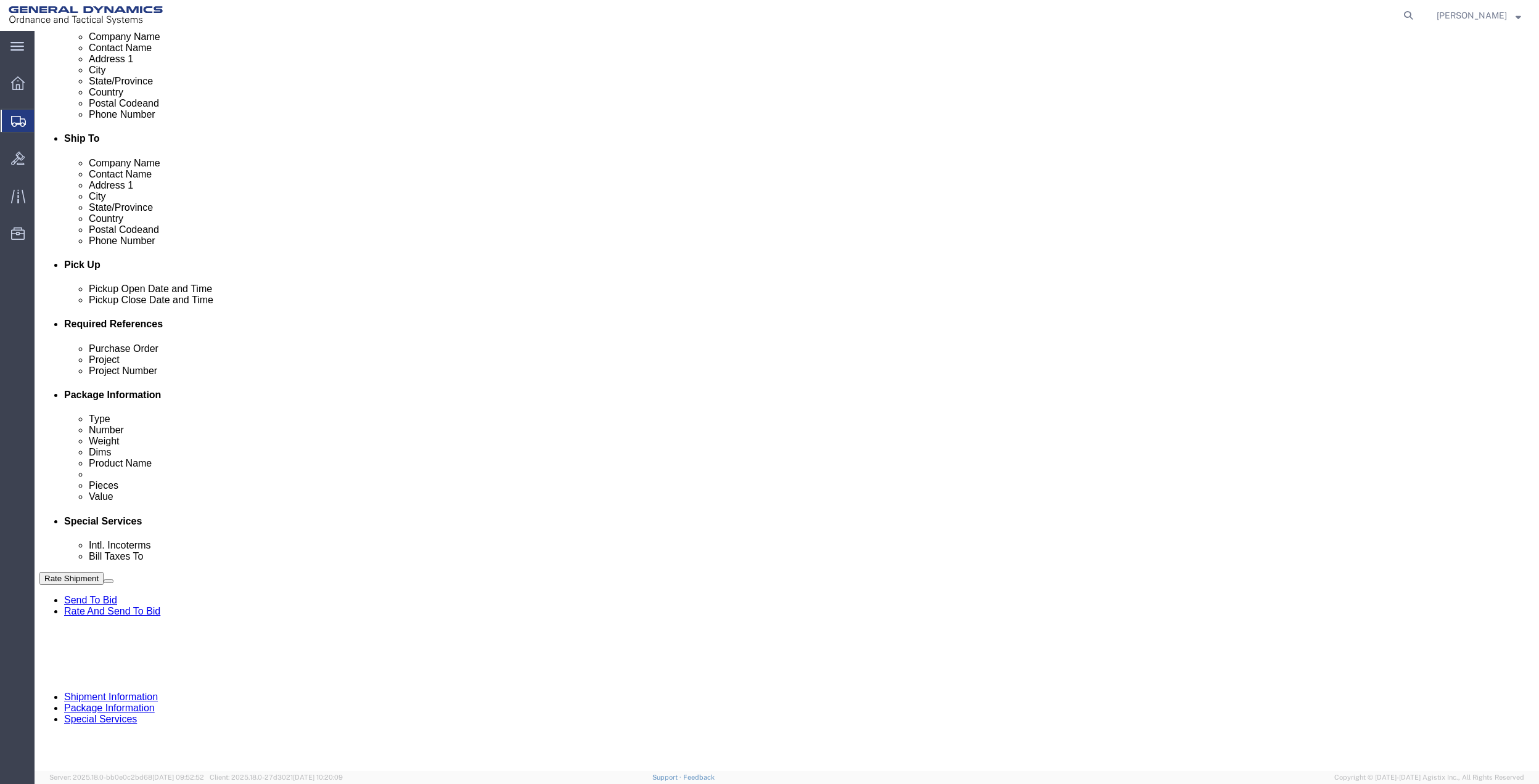
drag, startPoint x: 247, startPoint y: 456, endPoint x: 229, endPoint y: 460, distance: 18.4
click input "text"
paste input "MAB"
type input "MAB"
drag, startPoint x: 166, startPoint y: 460, endPoint x: 163, endPoint y: 453, distance: 7.6
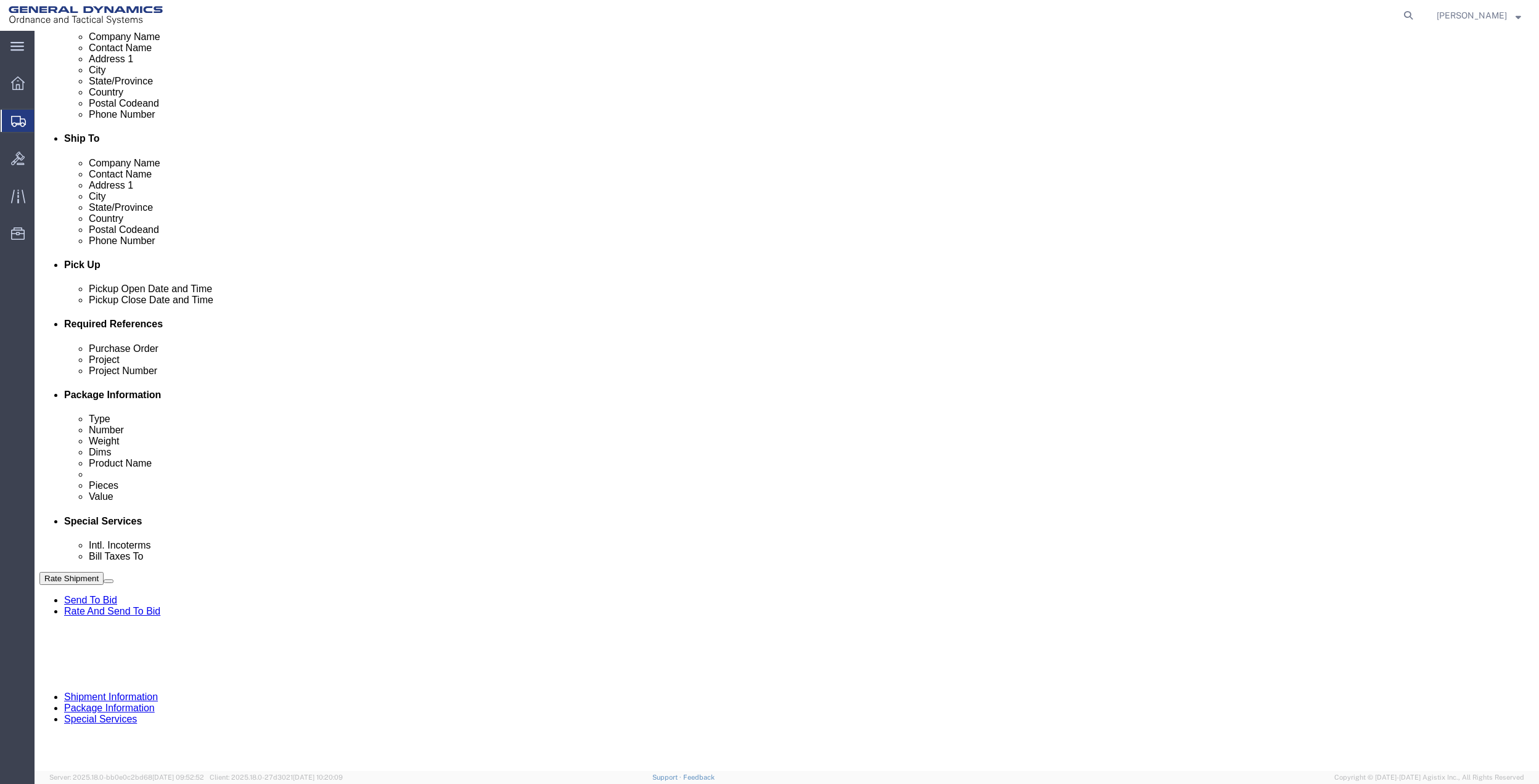
click select "Select Account Type Activity ID Airline Appointment Number ASN Batch Request # …"
select select "DEPT"
click select "Select Account Type Activity ID Airline Appointment Number ASN Batch Request # …"
click link "Package Information"
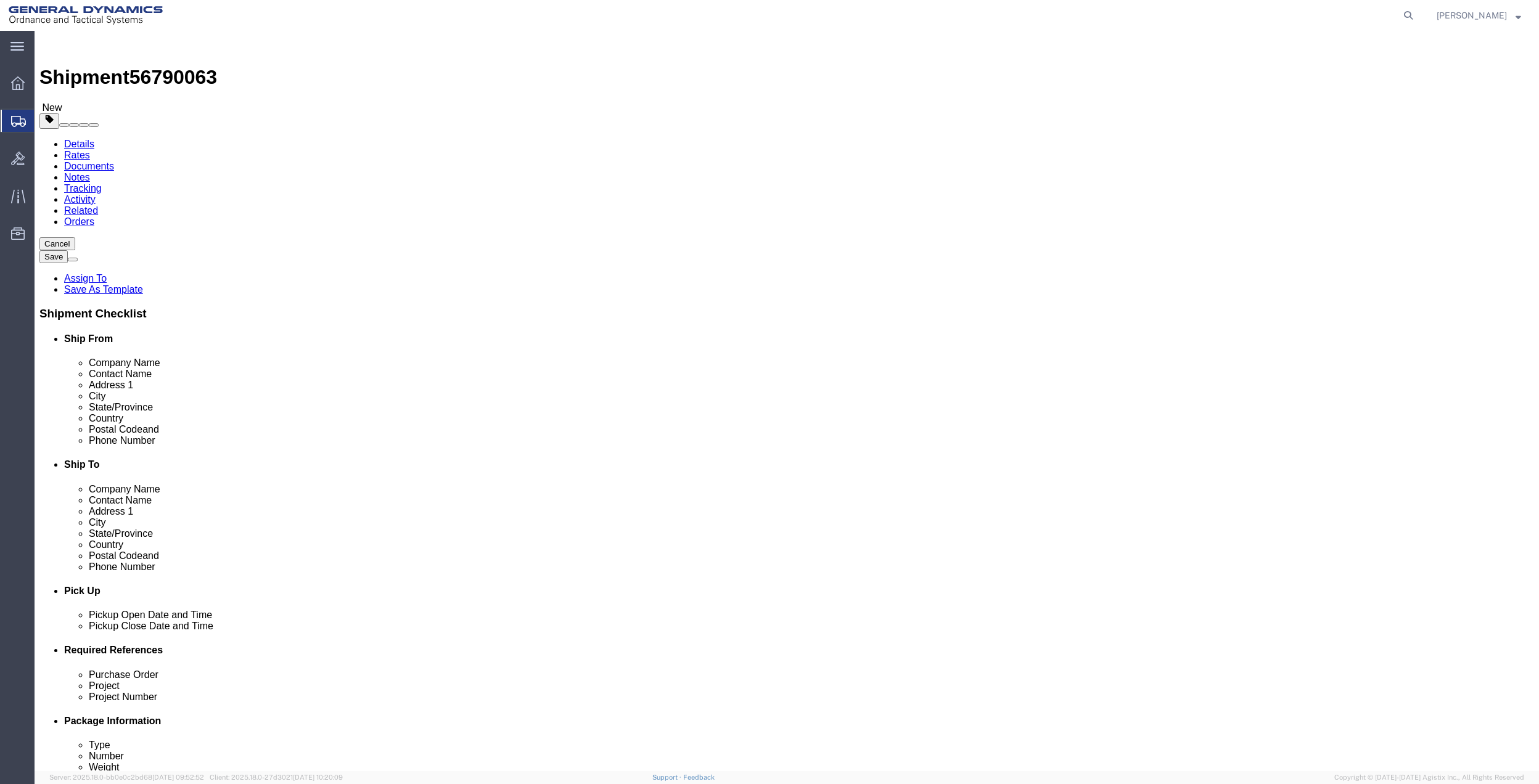
drag, startPoint x: 306, startPoint y: 212, endPoint x: 304, endPoint y: 228, distance: 16.1
click select "Select Bale(s) Basket(s) Bolt(s) Bottle(s) Buckets Bulk Bundle(s) Can(s) Cardbo…"
select select "ENV"
click select "Select Bale(s) Basket(s) Bolt(s) Bottle(s) Buckets Bulk Bundle(s) Can(s) Cardbo…"
type input "9.50"
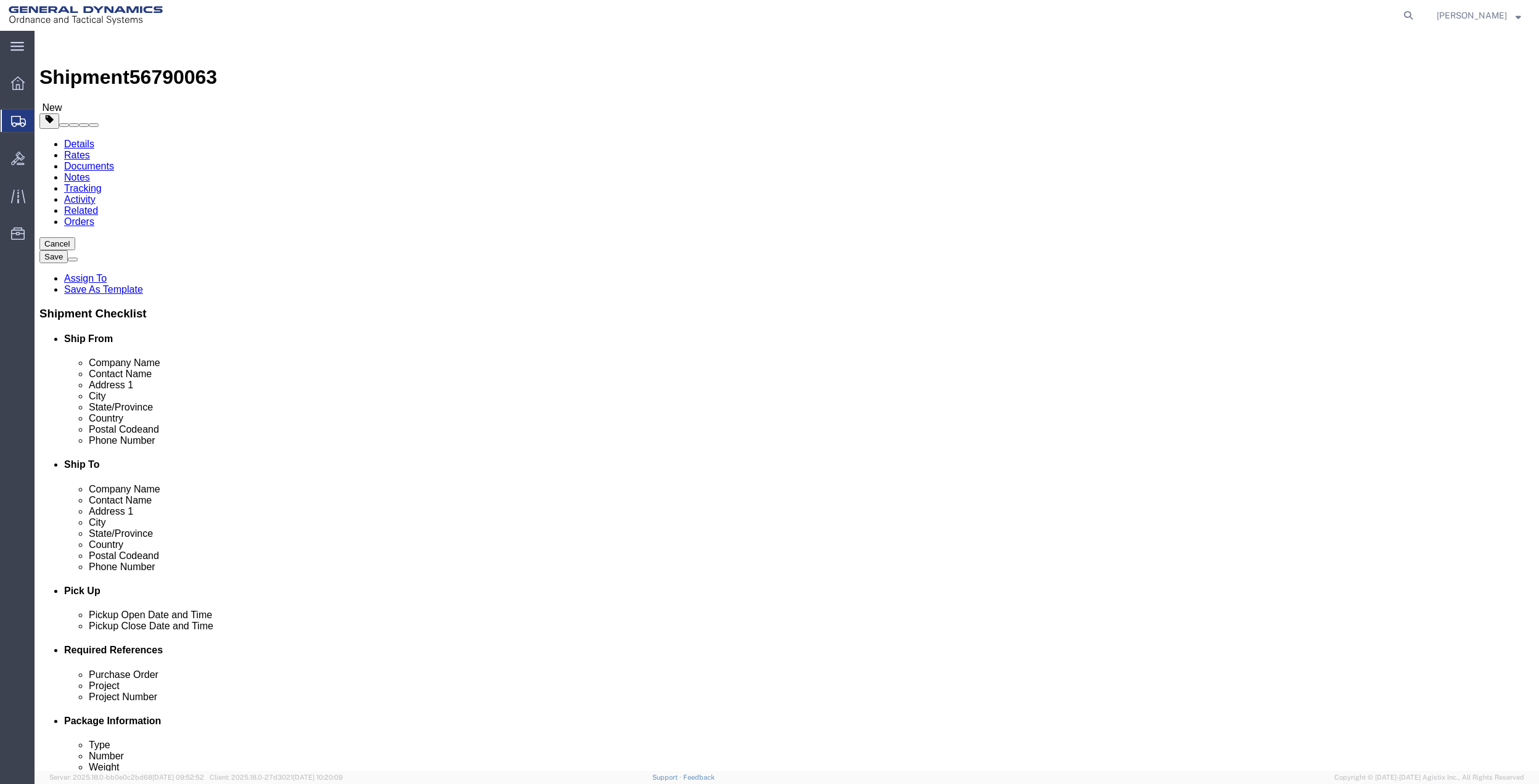
type input "12.50"
type input "0.25"
type input "1"
click link "Add Content"
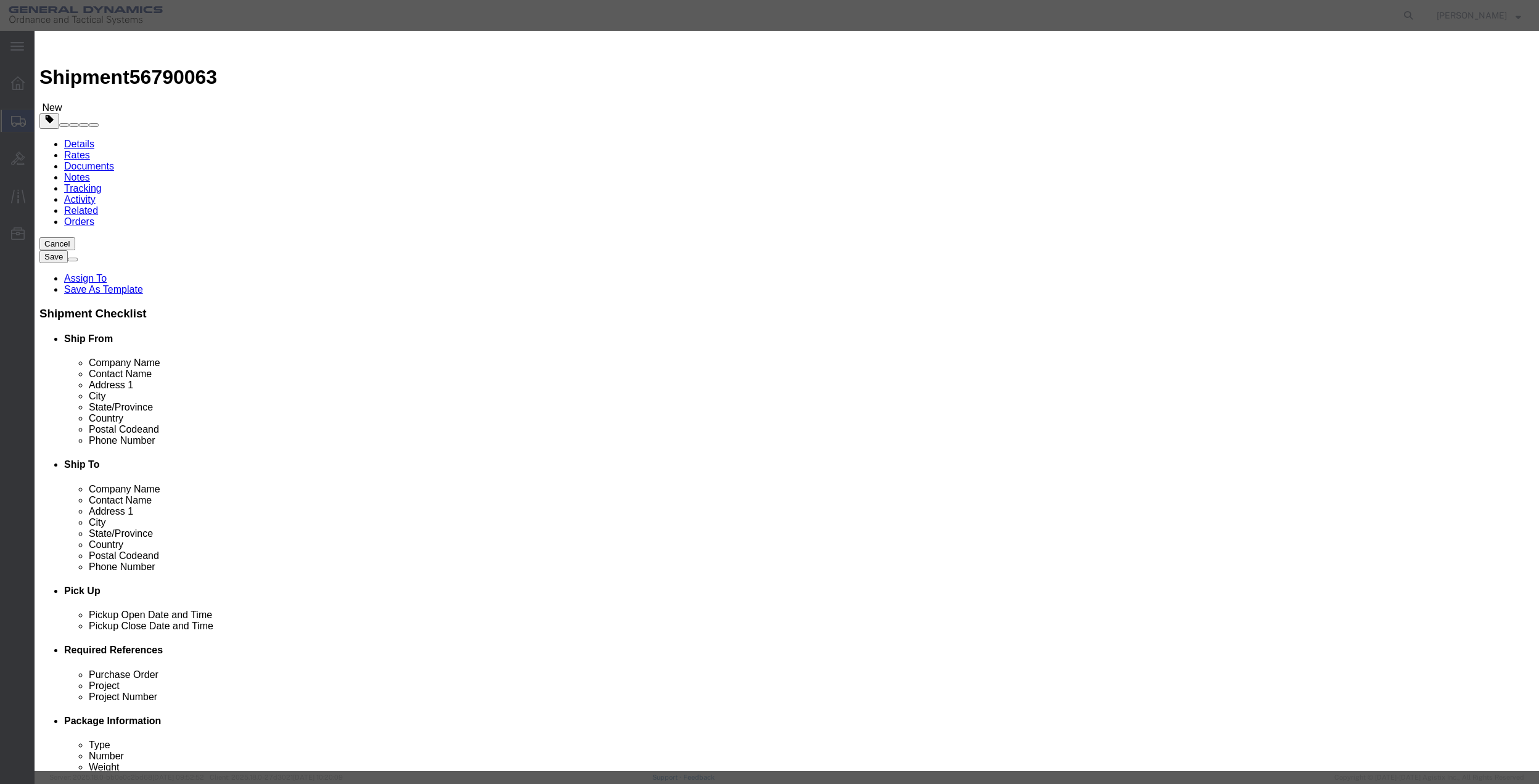
click input "text"
type input "MISC"
type input "100"
select select "US"
click input "0"
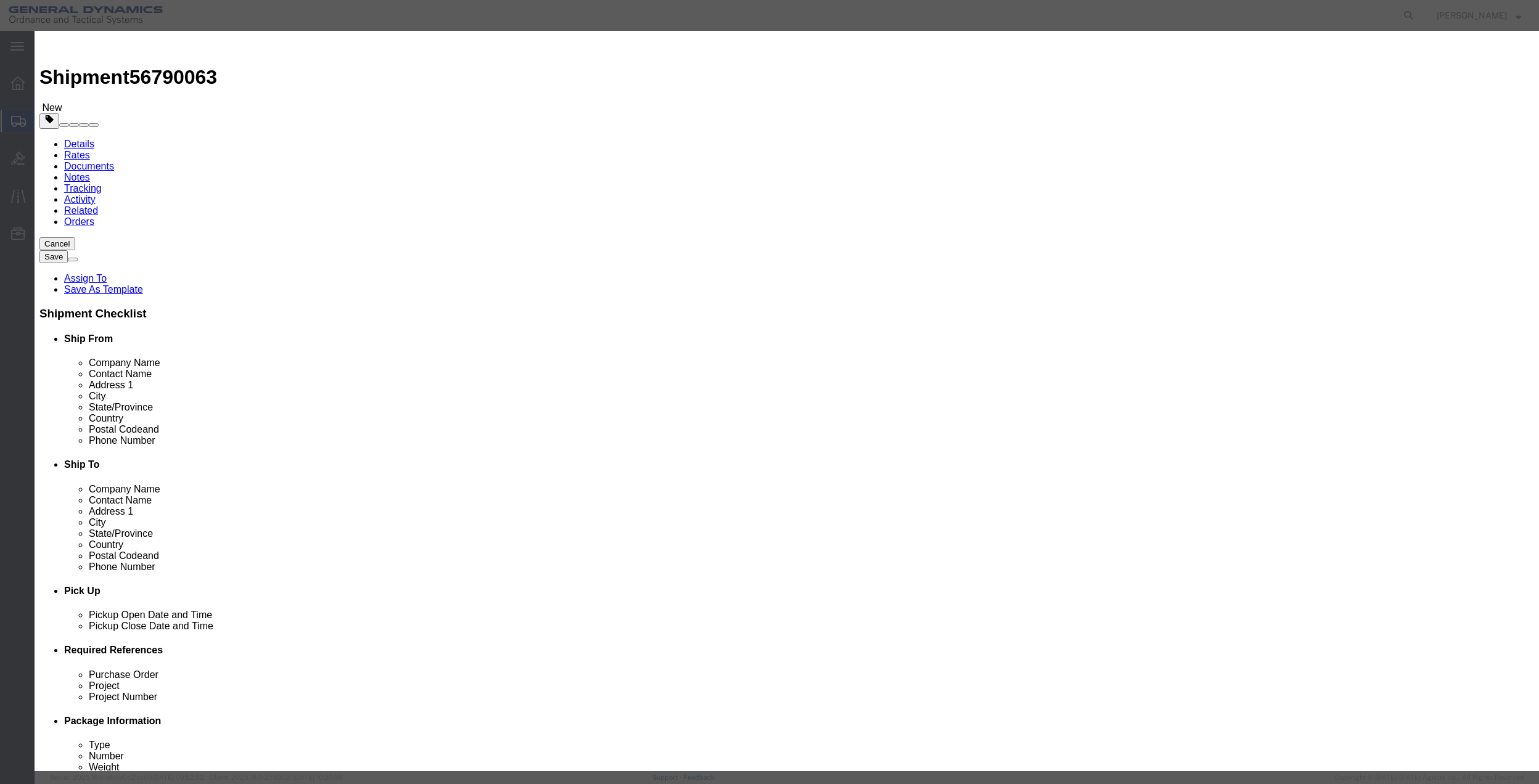
type input "01"
click select "Select 50 55 60 65 70 85 92.5 100 125 175 250 300 400"
select select "70"
click select "Select 50 55 60 65 70 85 92.5 100 125 175 250 300 400"
click button "Save & Close"
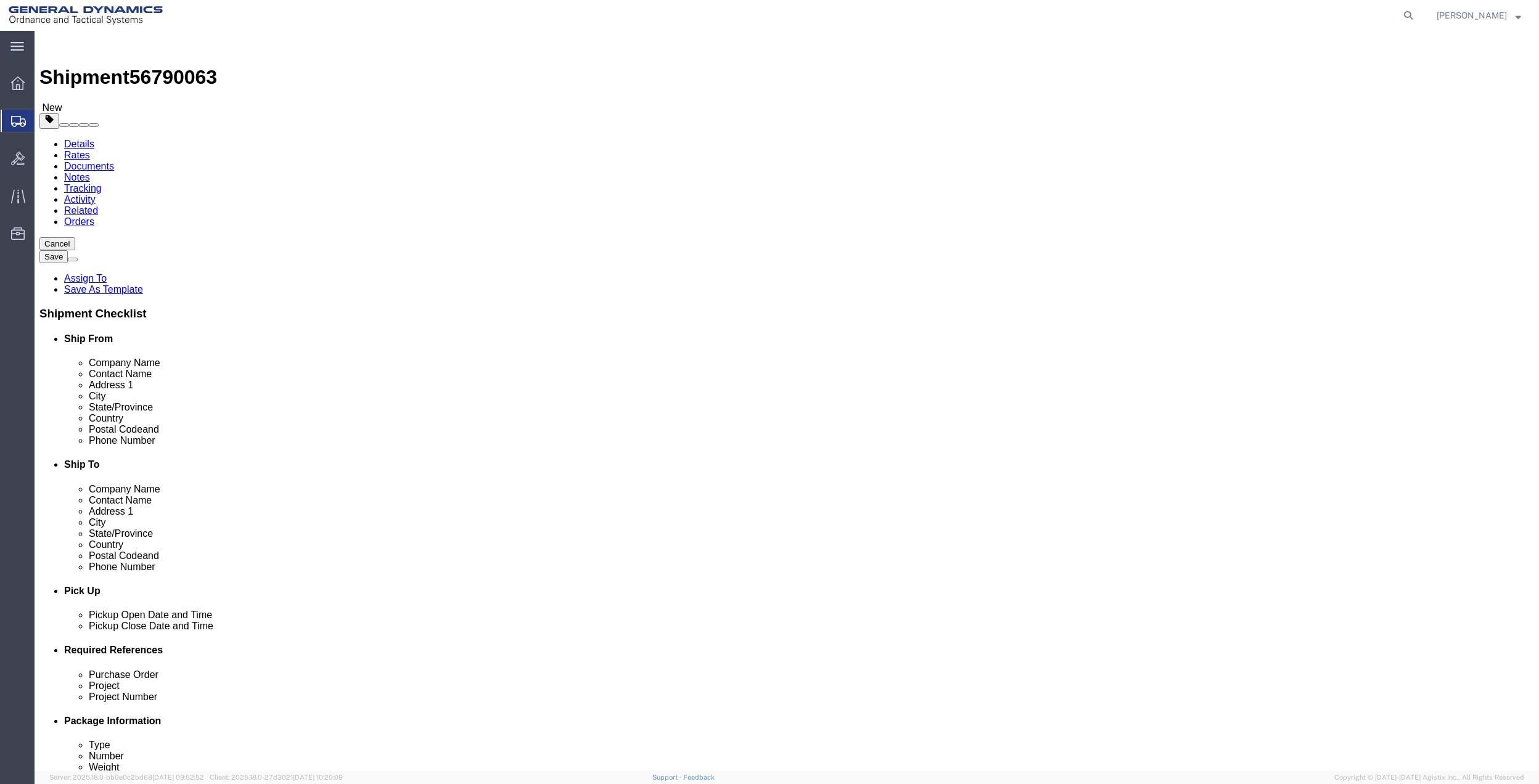
click div "Shipment Information Package Information Special Services"
click link "Special Services"
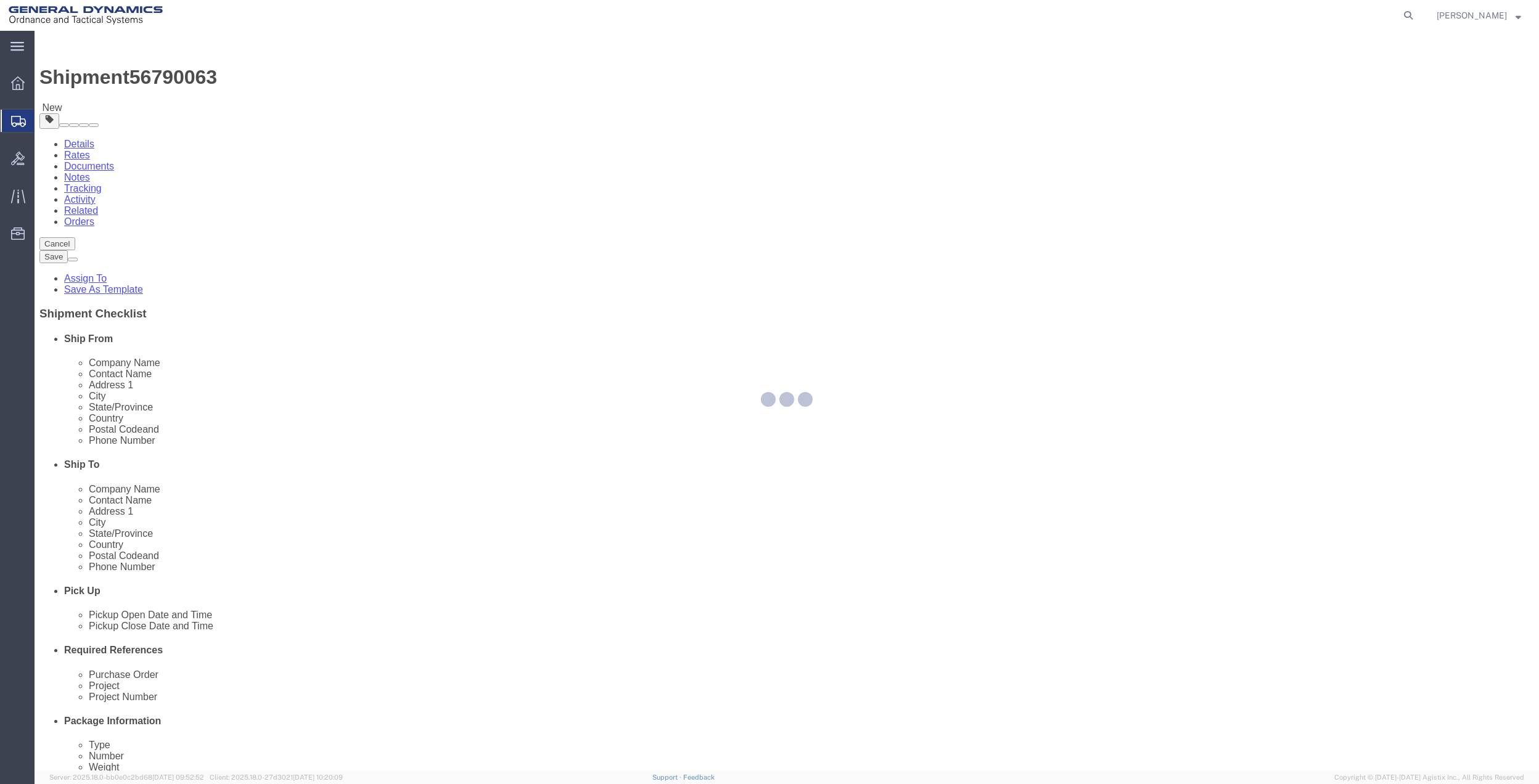
select select
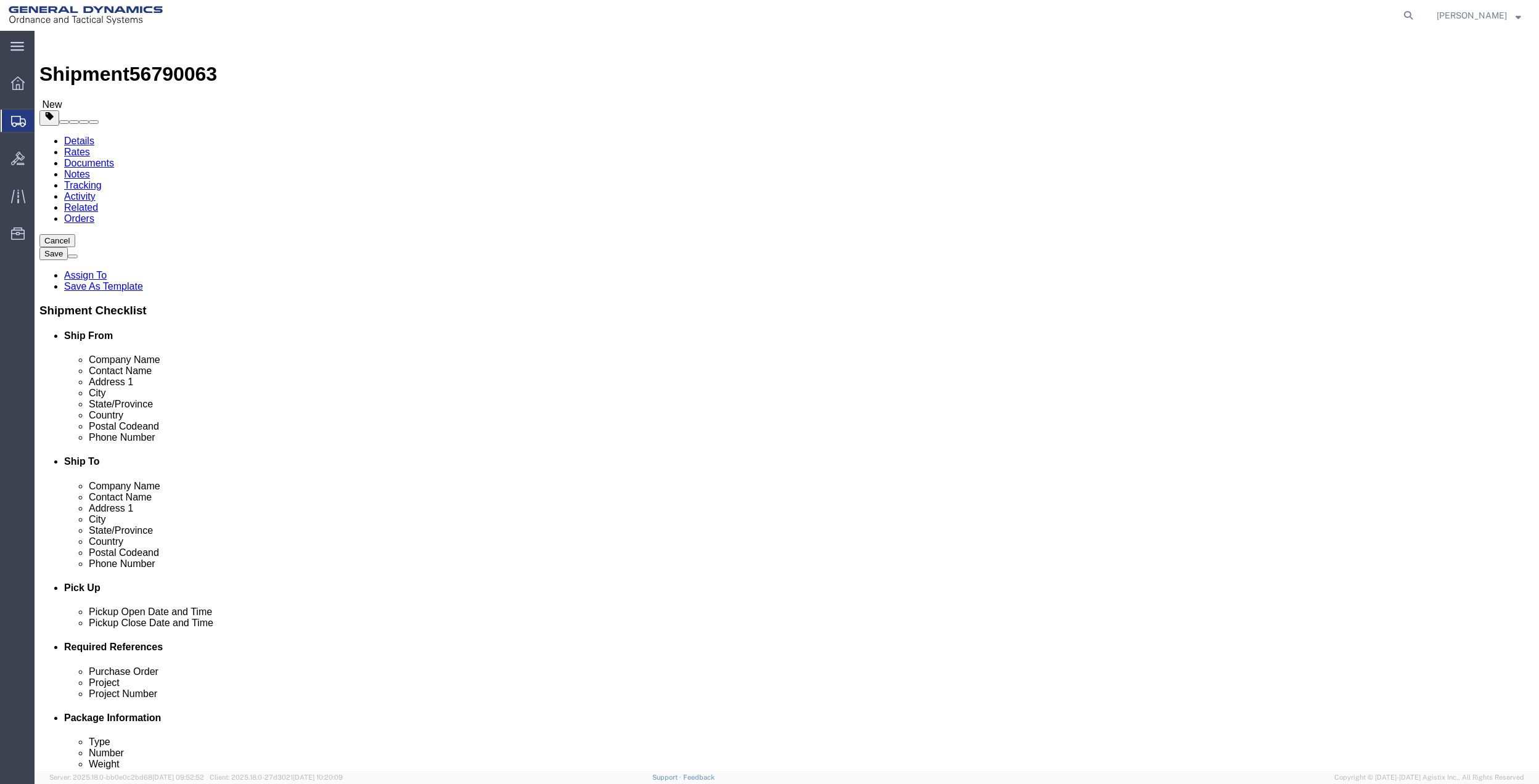
scroll to position [164, 0]
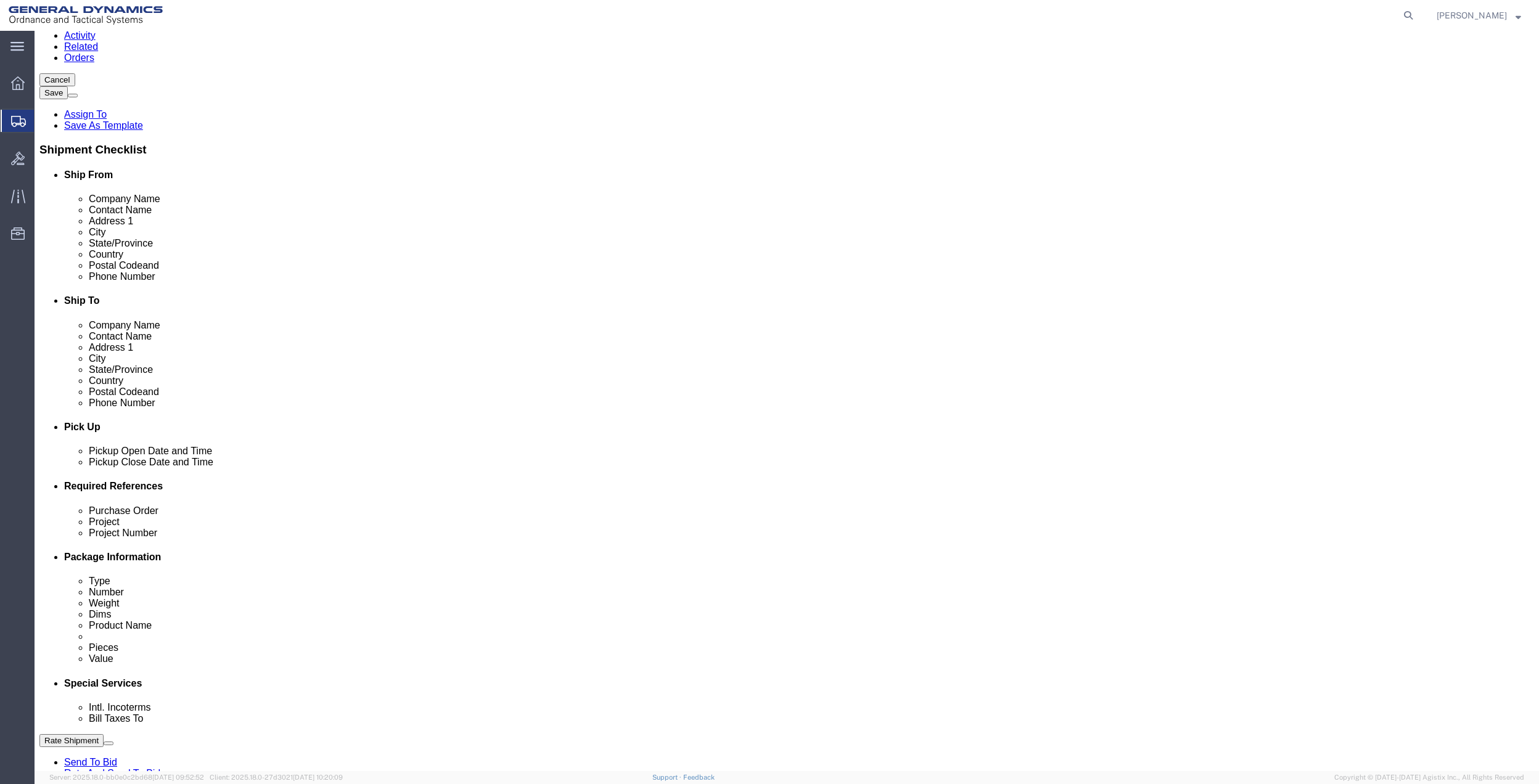
click select "Select Buyer Cost Center Department Operations Number Order Number Sales Person"
select select "DEPARTMENT"
click select "Select Buyer Cost Center Department Operations Number Order Number Sales Person"
click select "Select [GEOGRAPHIC_DATA] [GEOGRAPHIC_DATA] [GEOGRAPHIC_DATA] [GEOGRAPHIC_DATA] …"
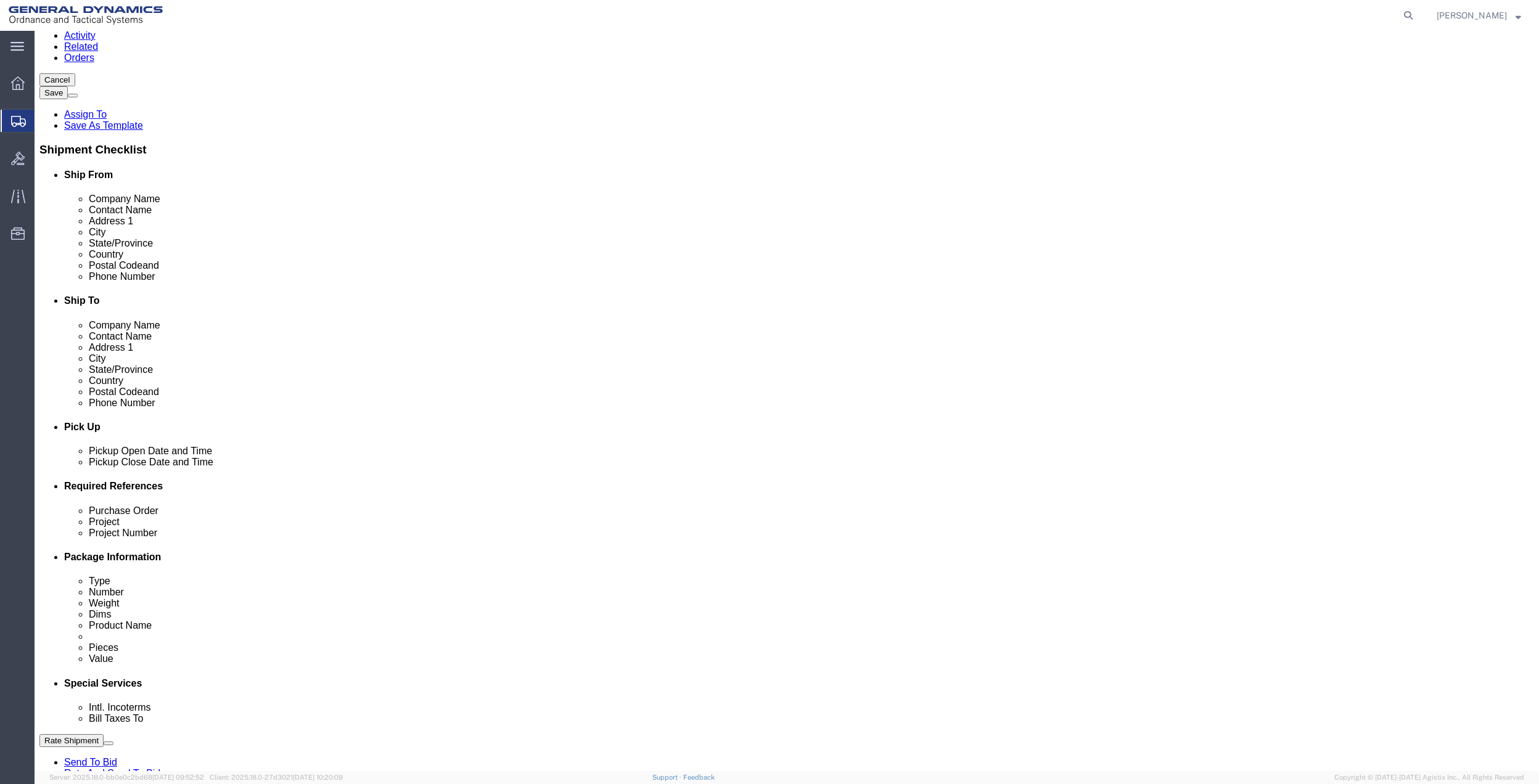
click select "Select [GEOGRAPHIC_DATA] [GEOGRAPHIC_DATA] [GEOGRAPHIC_DATA] [GEOGRAPHIC_DATA] …"
select select "1763983"
click select "Select [GEOGRAPHIC_DATA] [GEOGRAPHIC_DATA] [GEOGRAPHIC_DATA] [GEOGRAPHIC_DATA] …"
click select "Select 10AFM 10GAG 10GAH 10GFL 10GFO 10GIE 10GIS 30MABS St [PERSON_NAME] Program"
select select "214681"
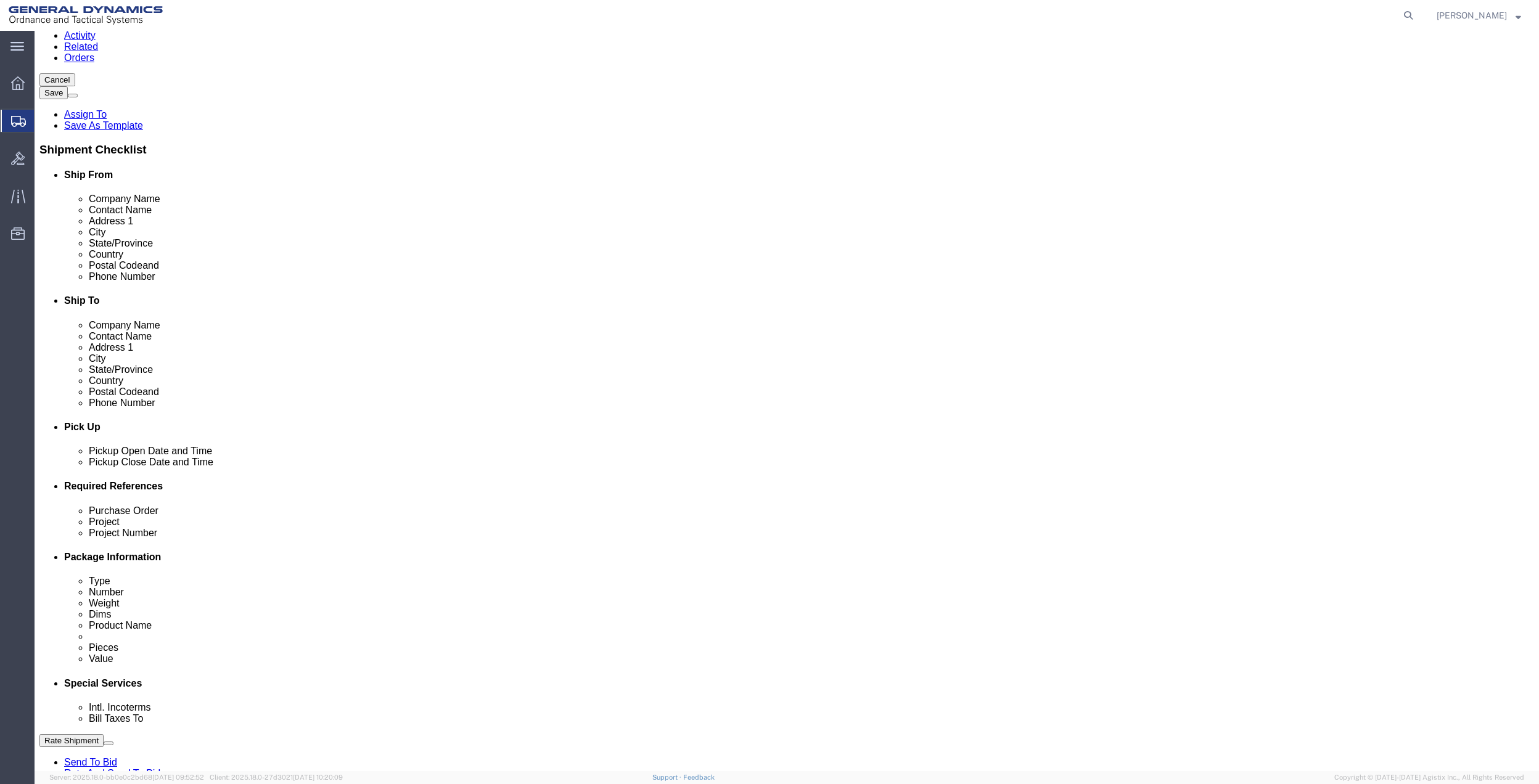
click select "Select 10AFM 10GAG 10GAH 10GFL 10GFO 10GIE 10GIS 30MABS St [PERSON_NAME] Program"
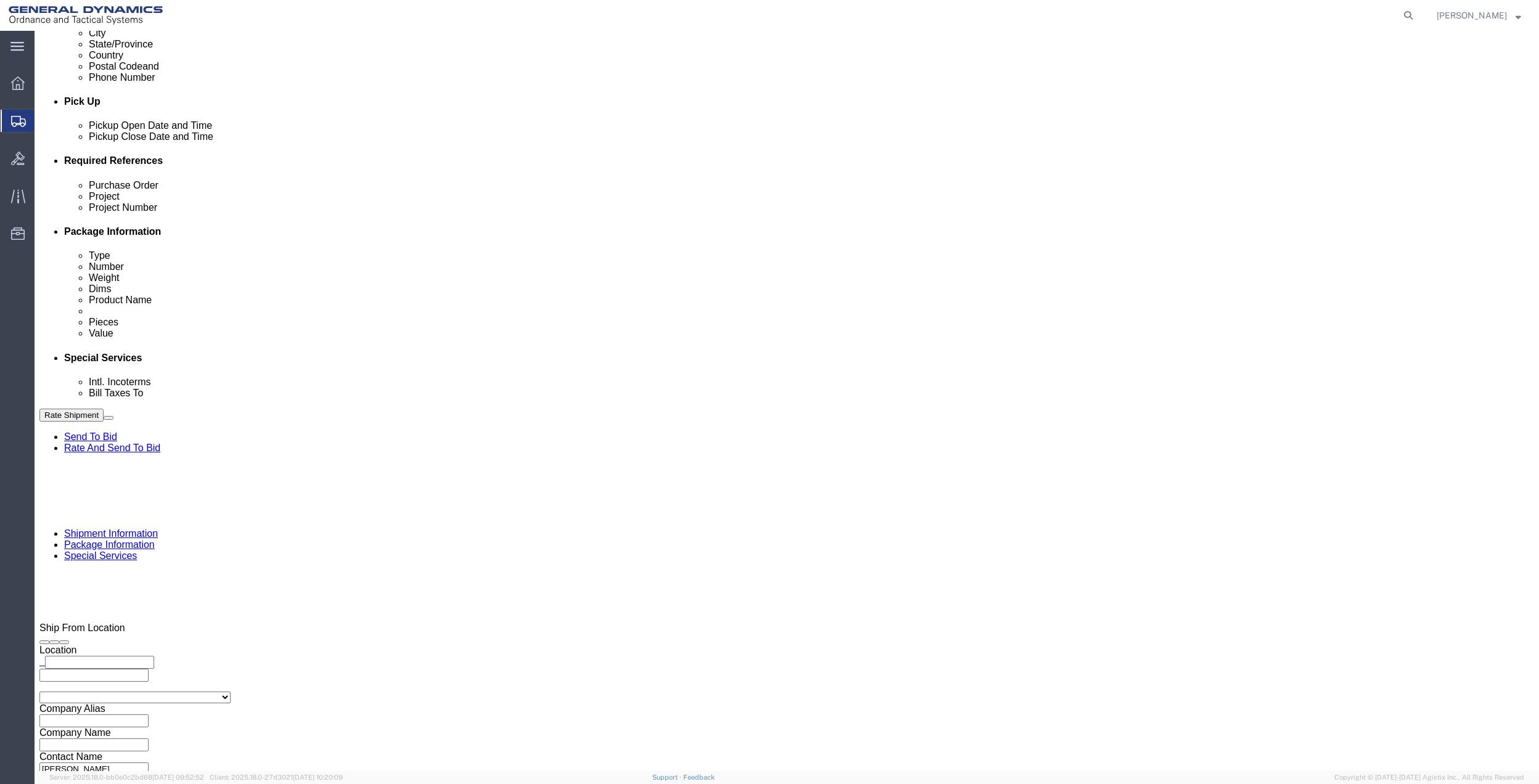
scroll to position [493, 0]
click input "General Dynamics OTS % Data2Logistics"
drag, startPoint x: 324, startPoint y: 451, endPoint x: 948, endPoint y: 495, distance: 625.5
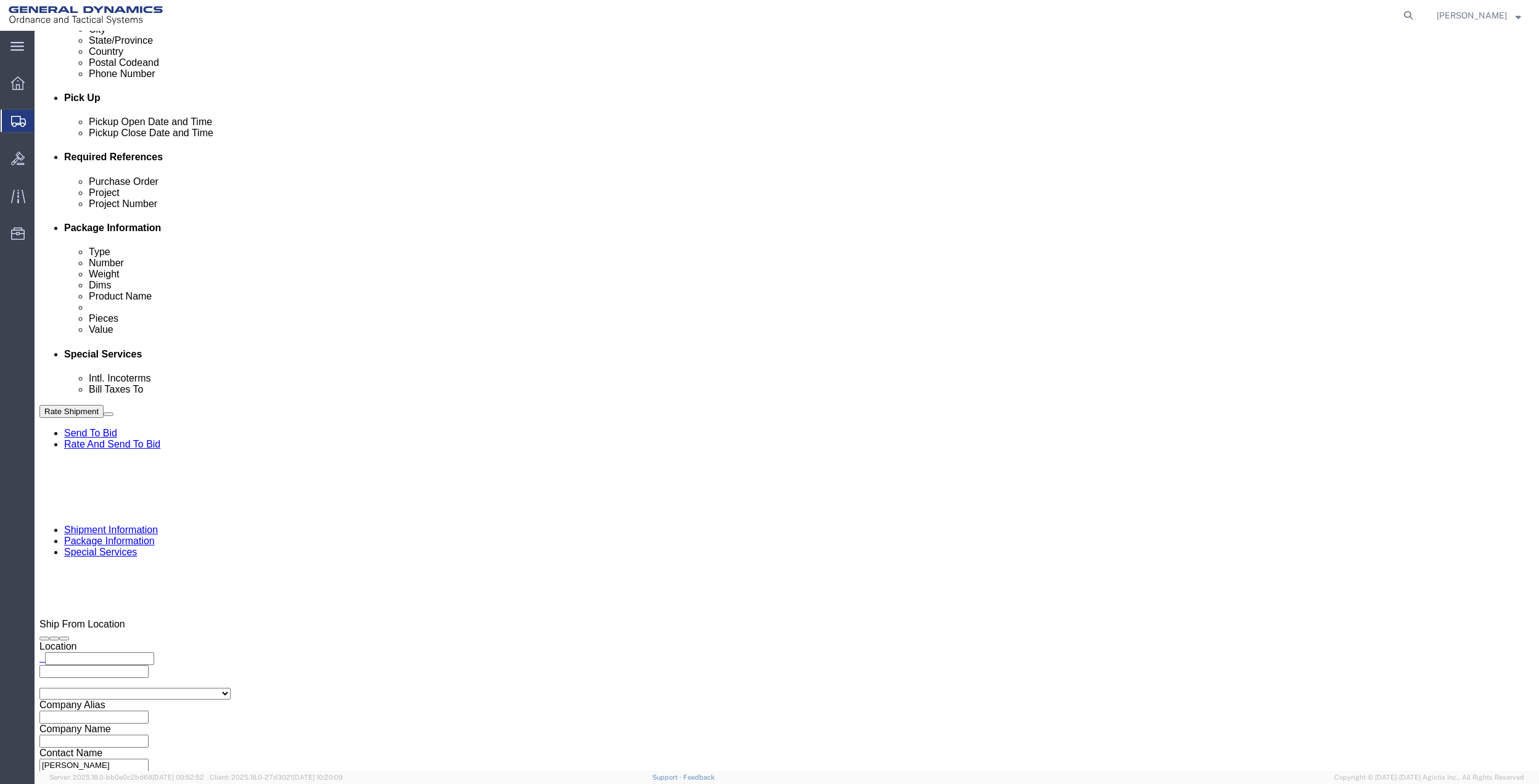
click p "- GEDOTS %DATA 2 LOGISTICS - (GEDOTS %DATA 2 LOGISTICS) [GEOGRAPHIC_DATA][PERSO…"
type input "GEDOTS %DATA 2 LOGISTICS"
type input "PO BOX 61050"
type input "GEDOTS %DATA 2 LOGISTICS"
type input "FORT [PERSON_NAME]"
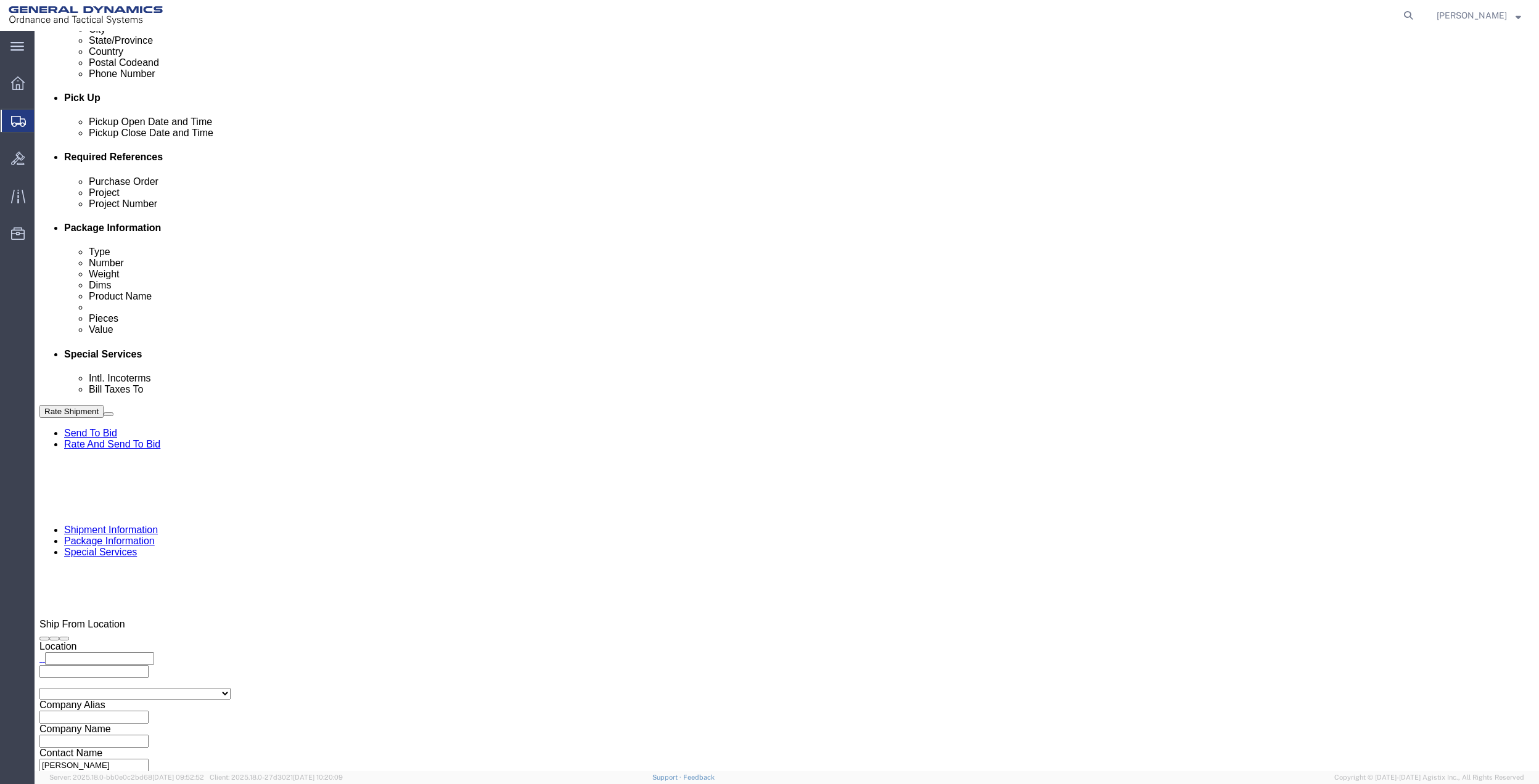
type input "33906"
select select "FL"
type input "GEDOTS %DATA 2 LOGISTICS"
click button "Rate Shipment"
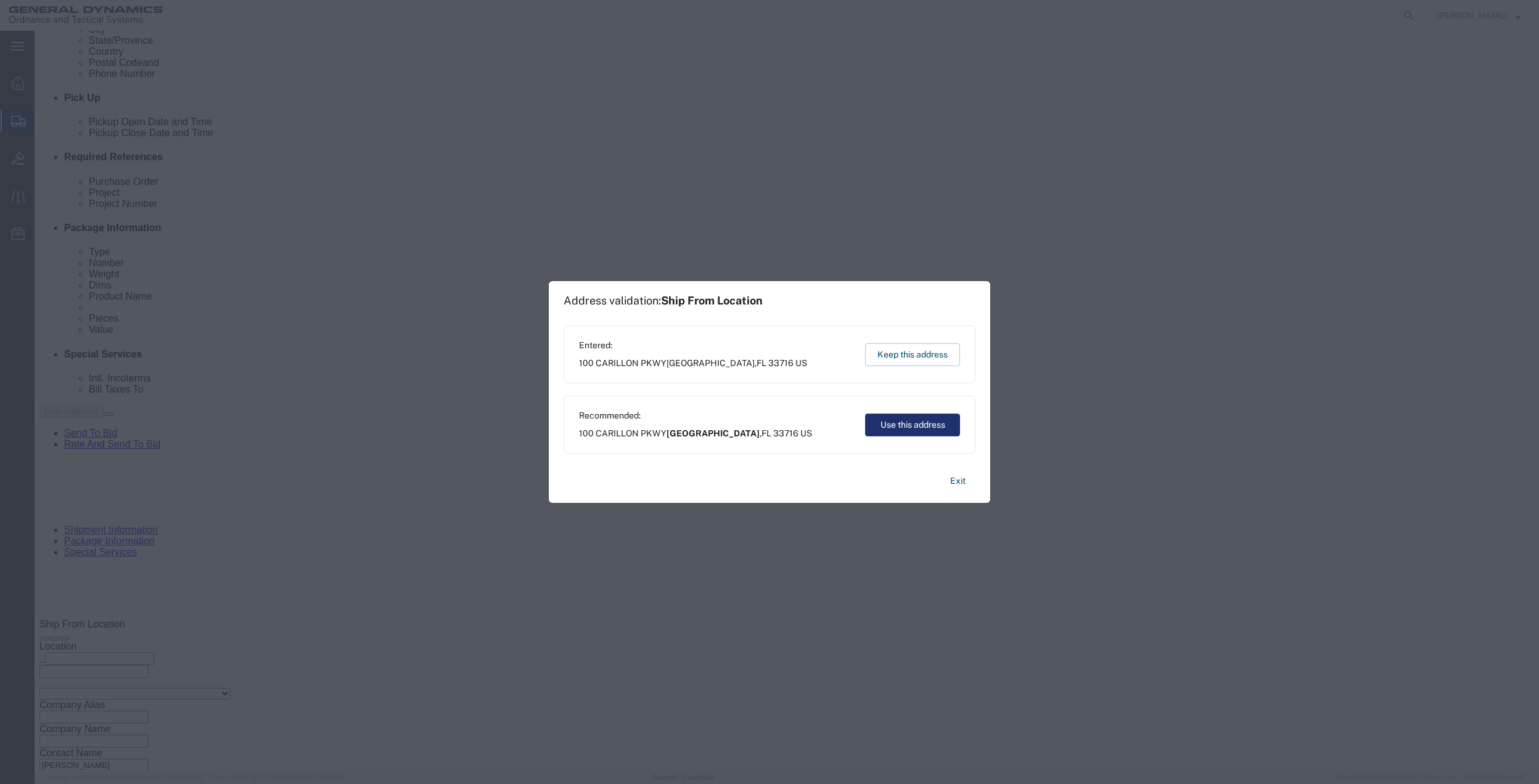
click at [930, 422] on button "Use this address" at bounding box center [912, 425] width 95 height 23
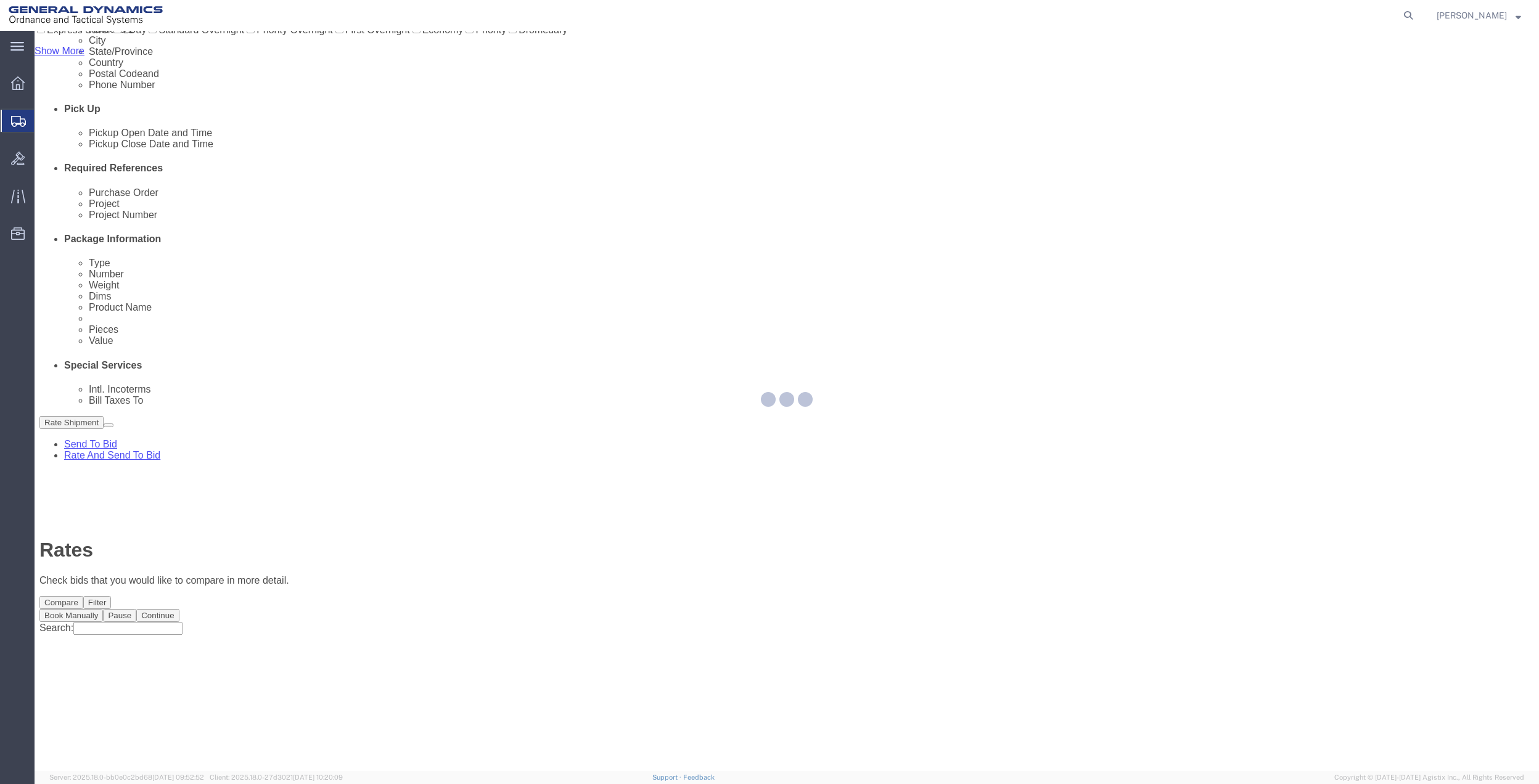
scroll to position [0, 0]
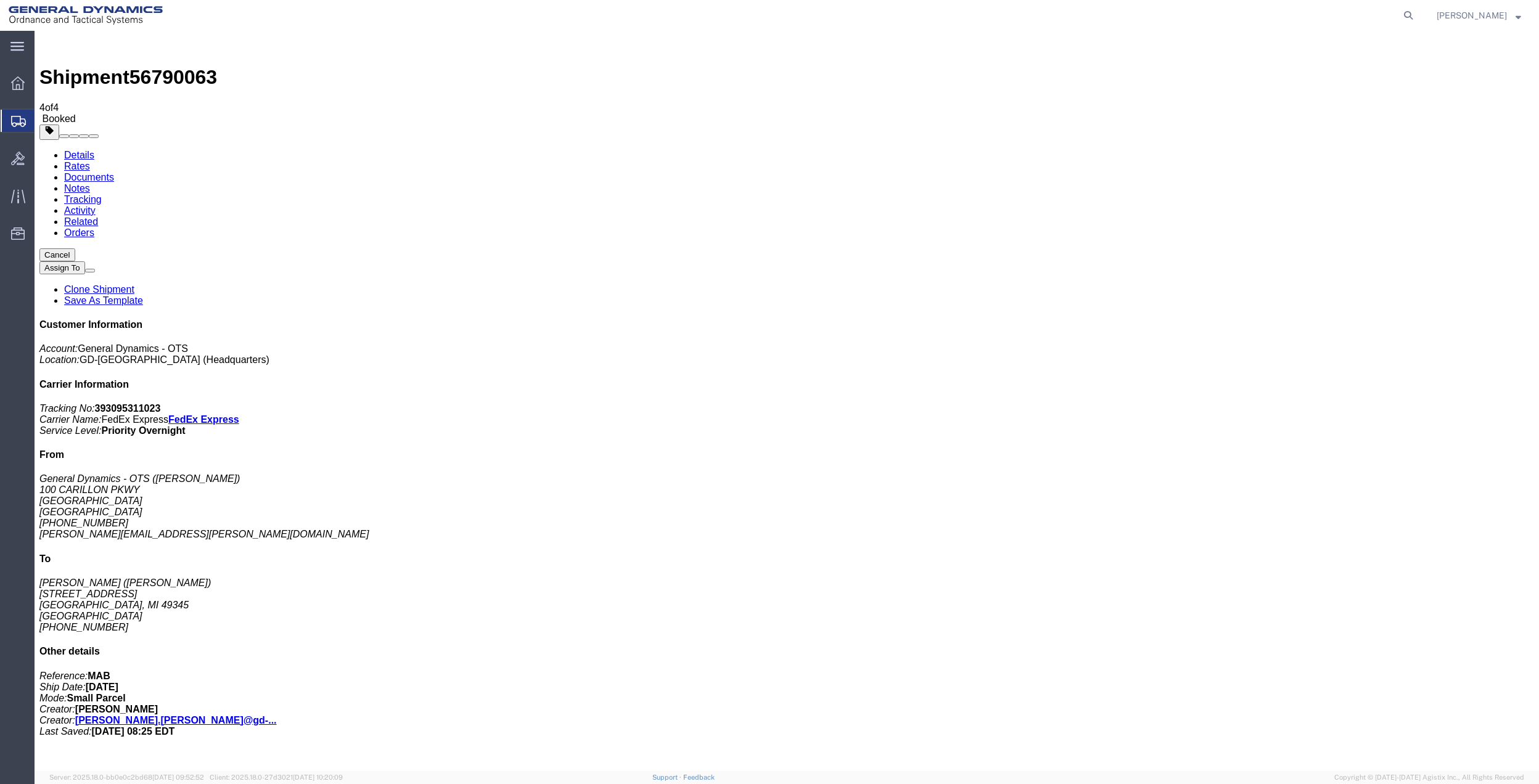
drag, startPoint x: 166, startPoint y: 242, endPoint x: 531, endPoint y: 249, distance: 365.1
